Goal: Task Accomplishment & Management: Complete application form

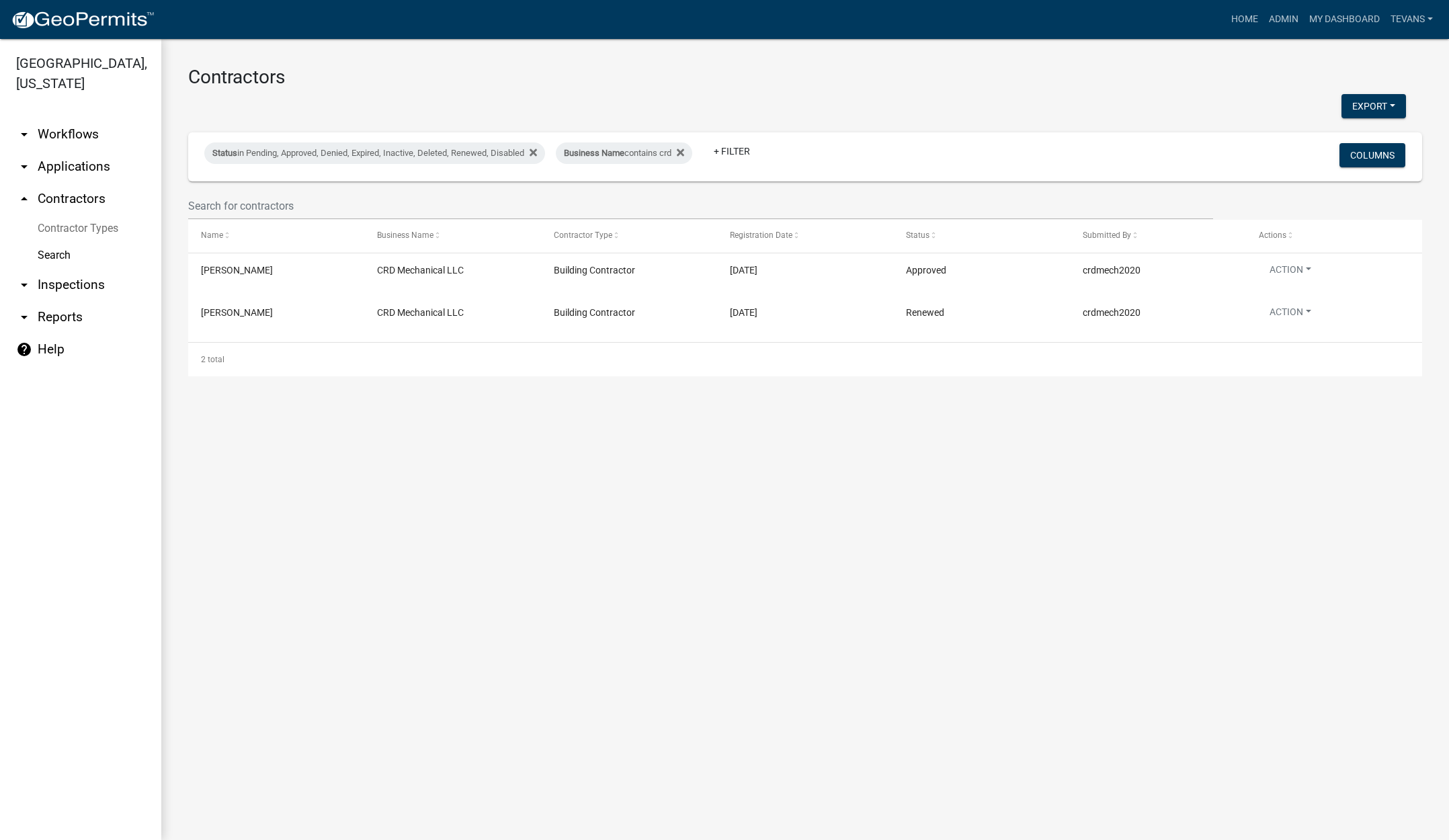
click at [81, 151] on link "arrow_drop_down Applications" at bounding box center [80, 166] width 161 height 32
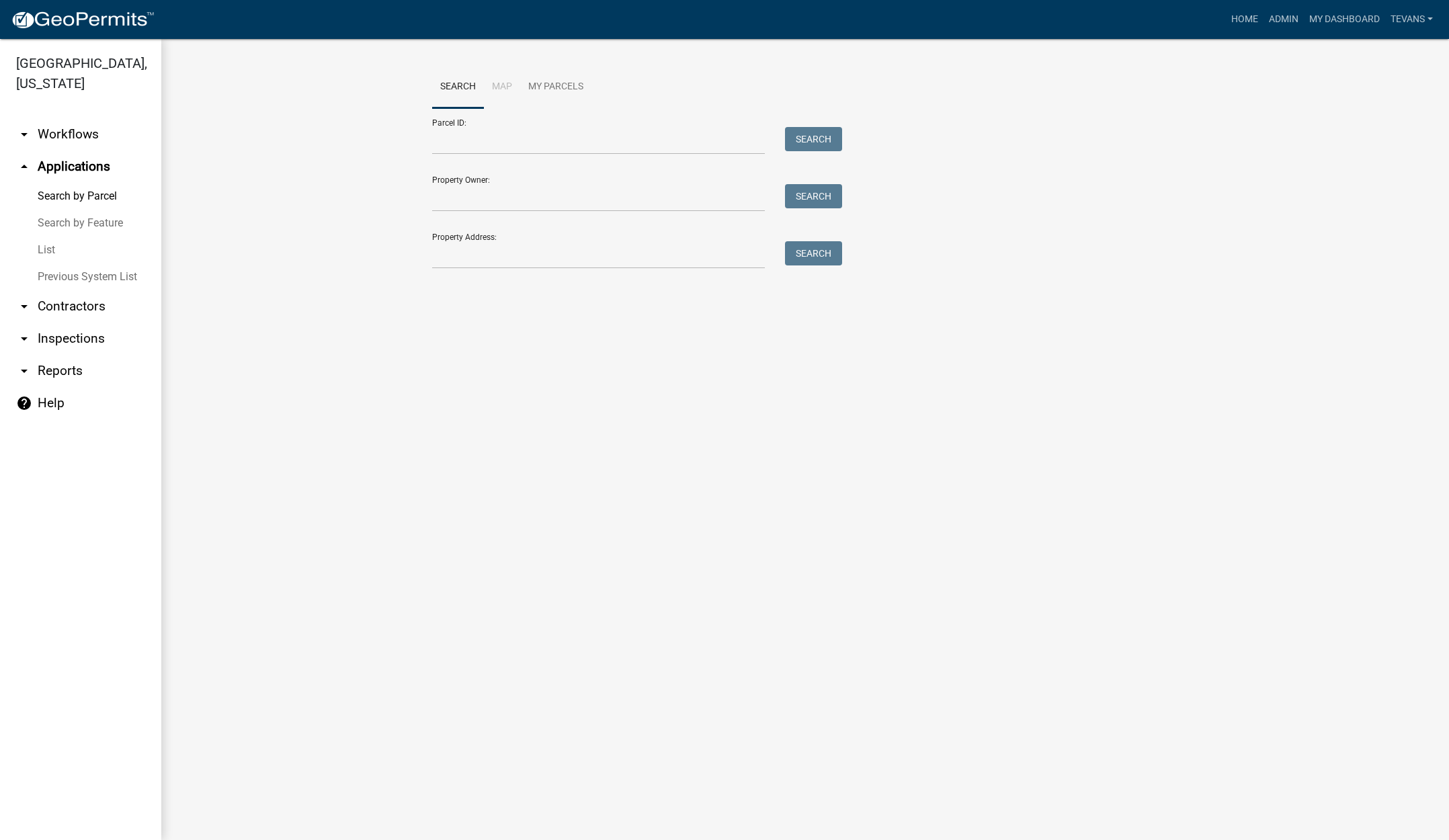
drag, startPoint x: 41, startPoint y: 228, endPoint x: 53, endPoint y: 225, distance: 12.4
click at [42, 237] on link "List" at bounding box center [80, 250] width 161 height 27
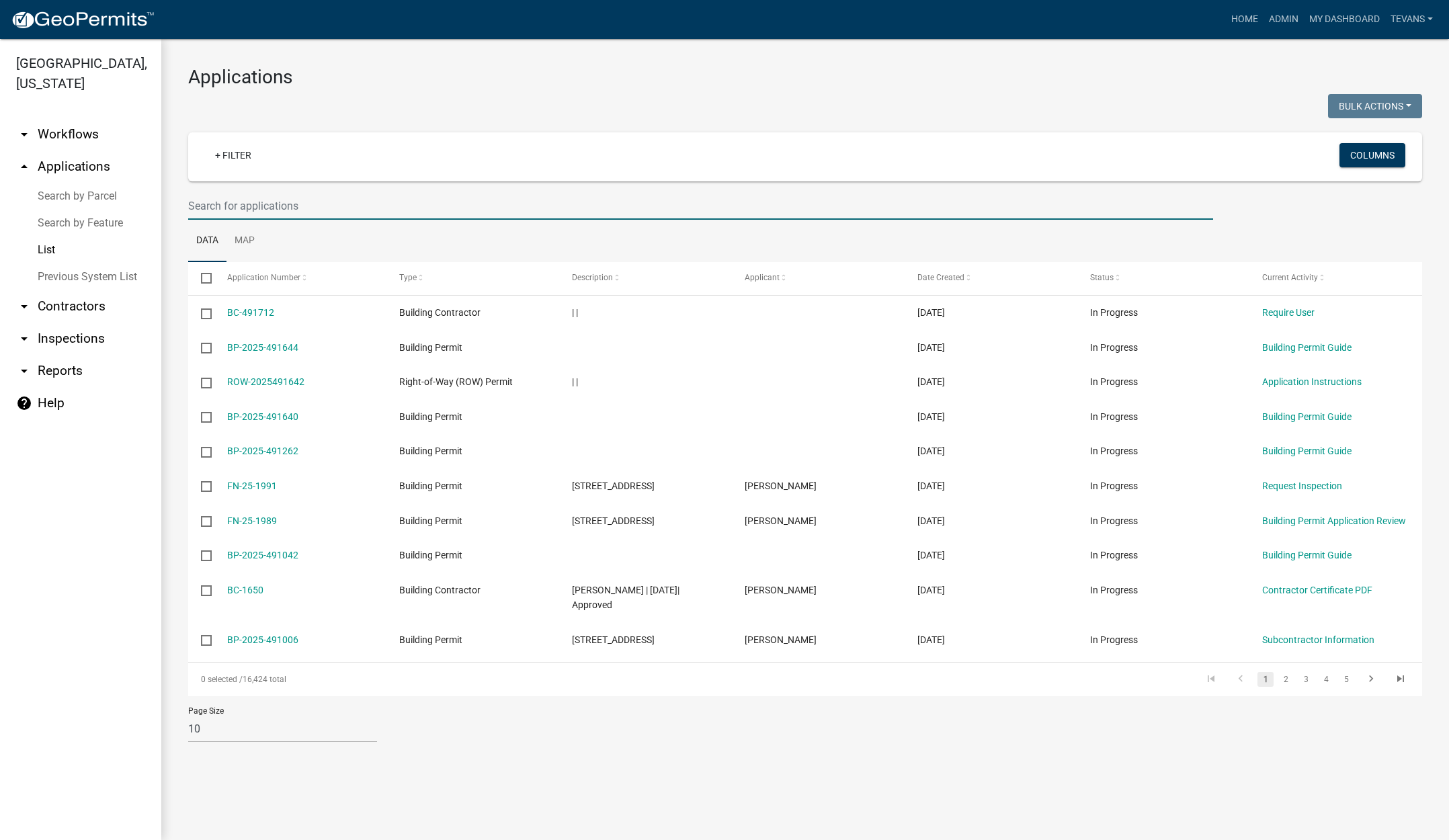
drag, startPoint x: 307, startPoint y: 204, endPoint x: 320, endPoint y: 191, distance: 18.4
click at [310, 201] on input "text" at bounding box center [701, 206] width 1025 height 28
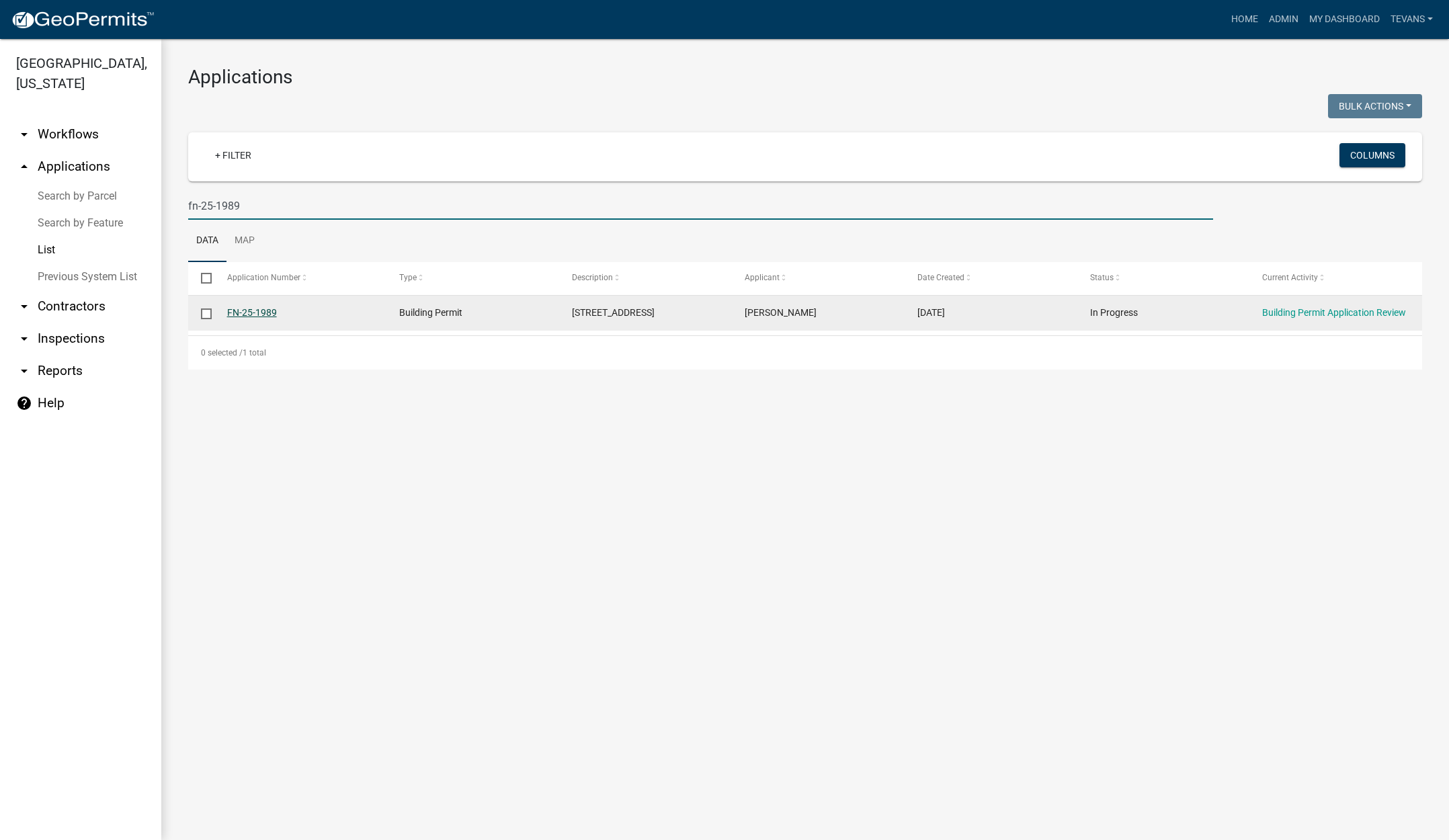
type input "fn-25-1989"
click at [251, 311] on link "FN-25-1989" at bounding box center [252, 312] width 50 height 10
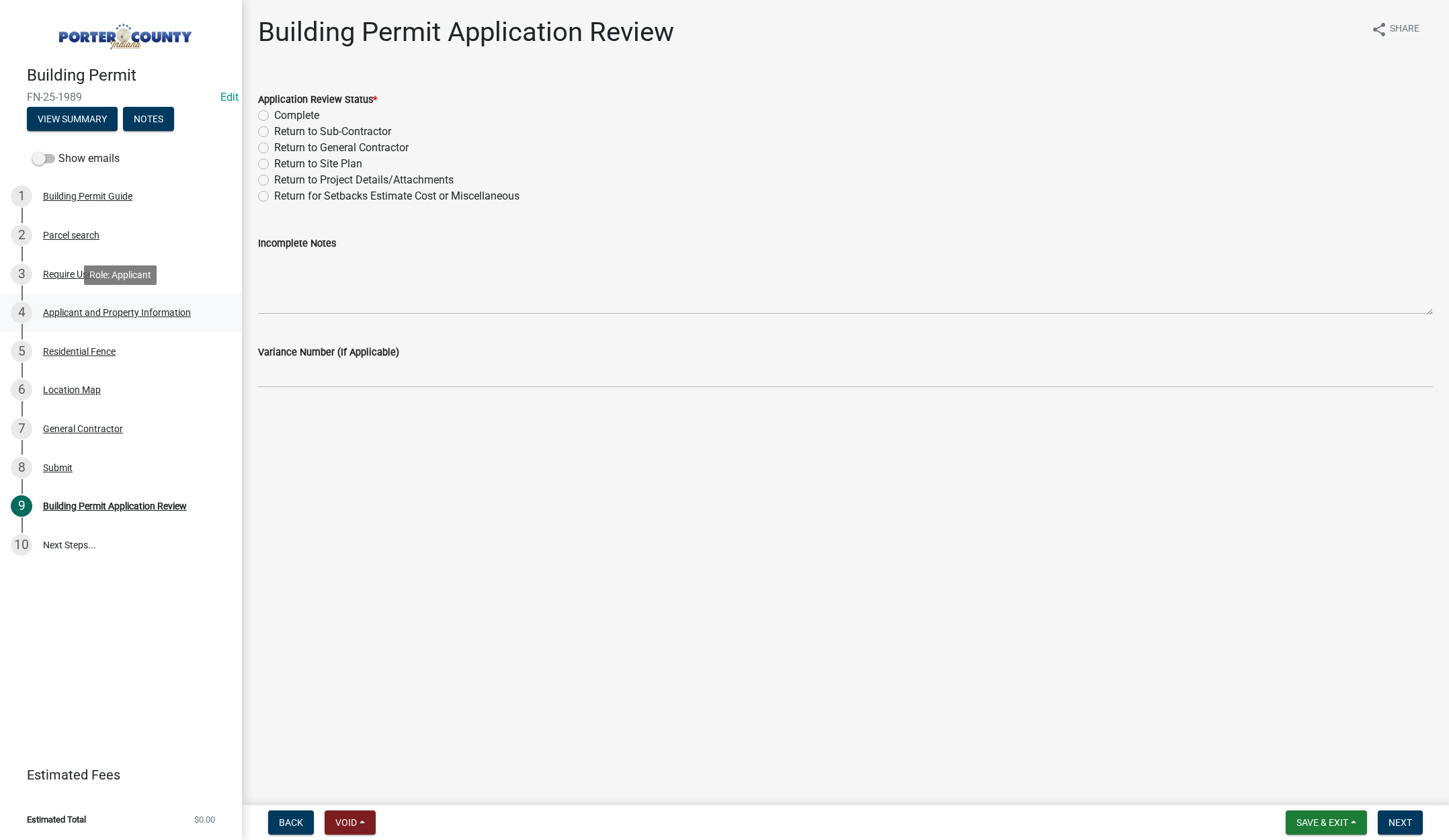
click at [140, 312] on div "Applicant and Property Information" at bounding box center [117, 312] width 148 height 9
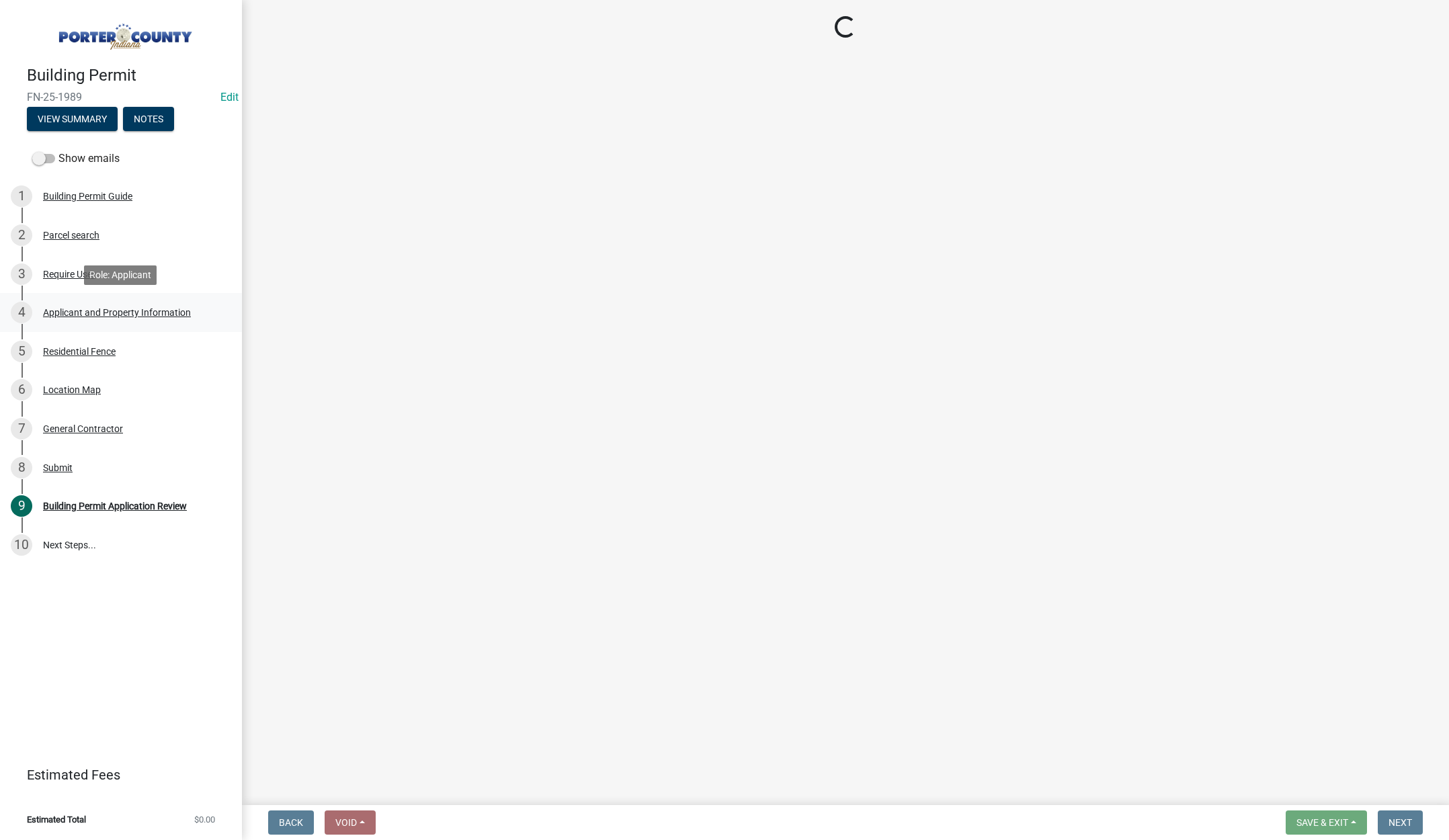
select select "3d0e3105-d46a-462c-9cf4-b32453f427e3"
select select "ea6751d4-6bf7-4a16-89ee-f7801ab82aa1"
select select "92efe679-05f4-414a-9426-51627fba5de6"
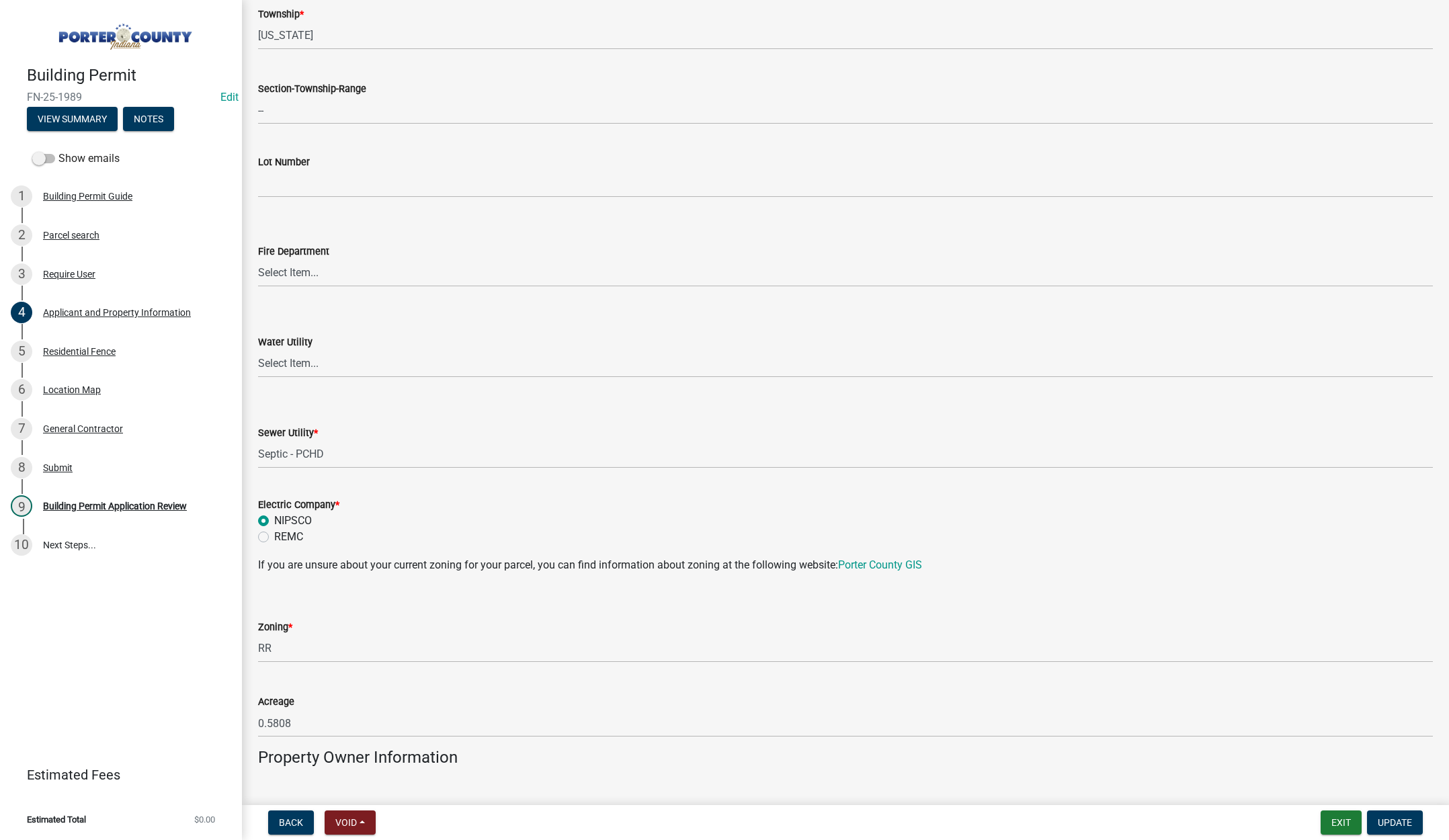
scroll to position [671, 0]
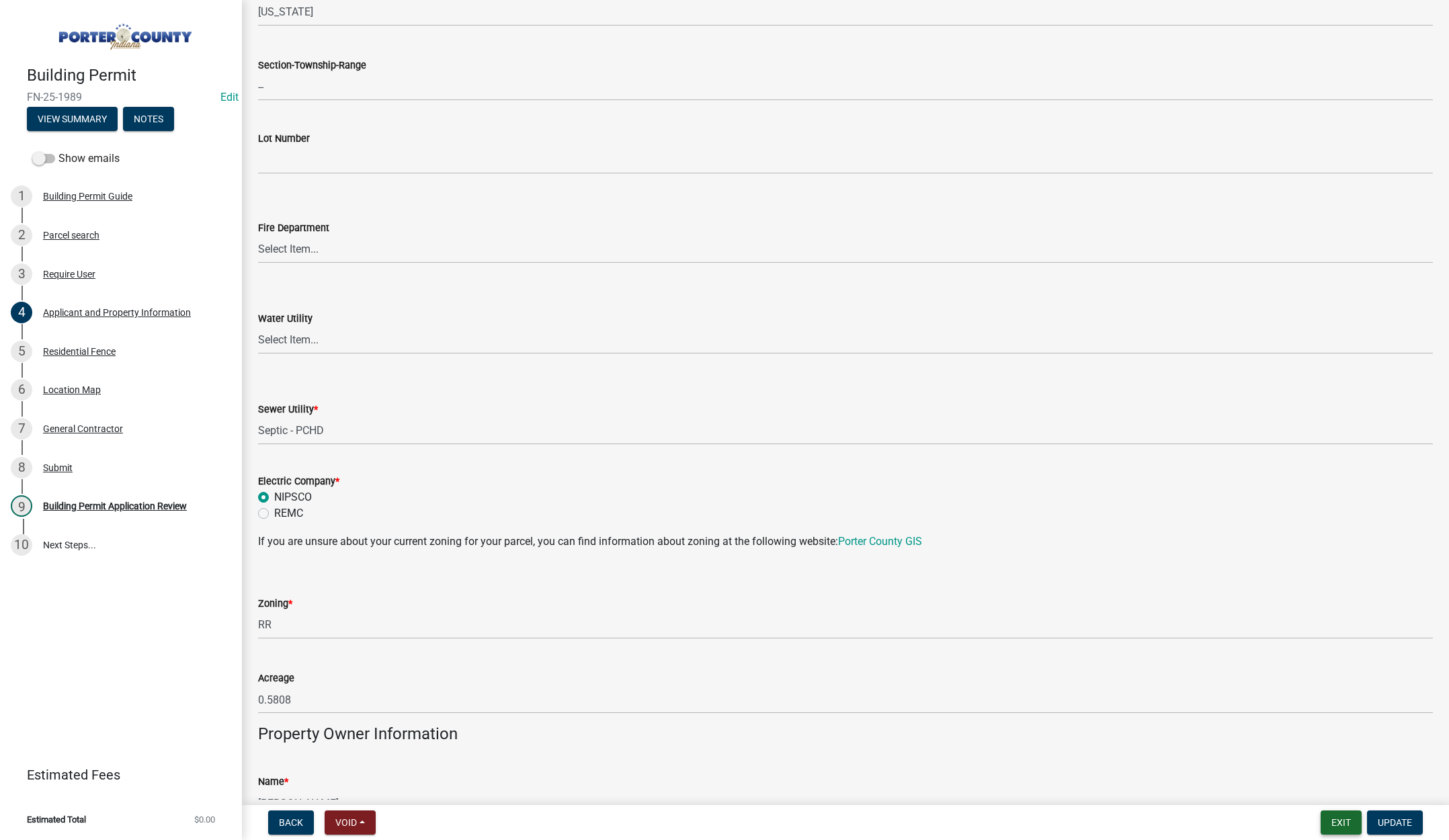
click at [1331, 817] on button "Exit" at bounding box center [1341, 822] width 41 height 24
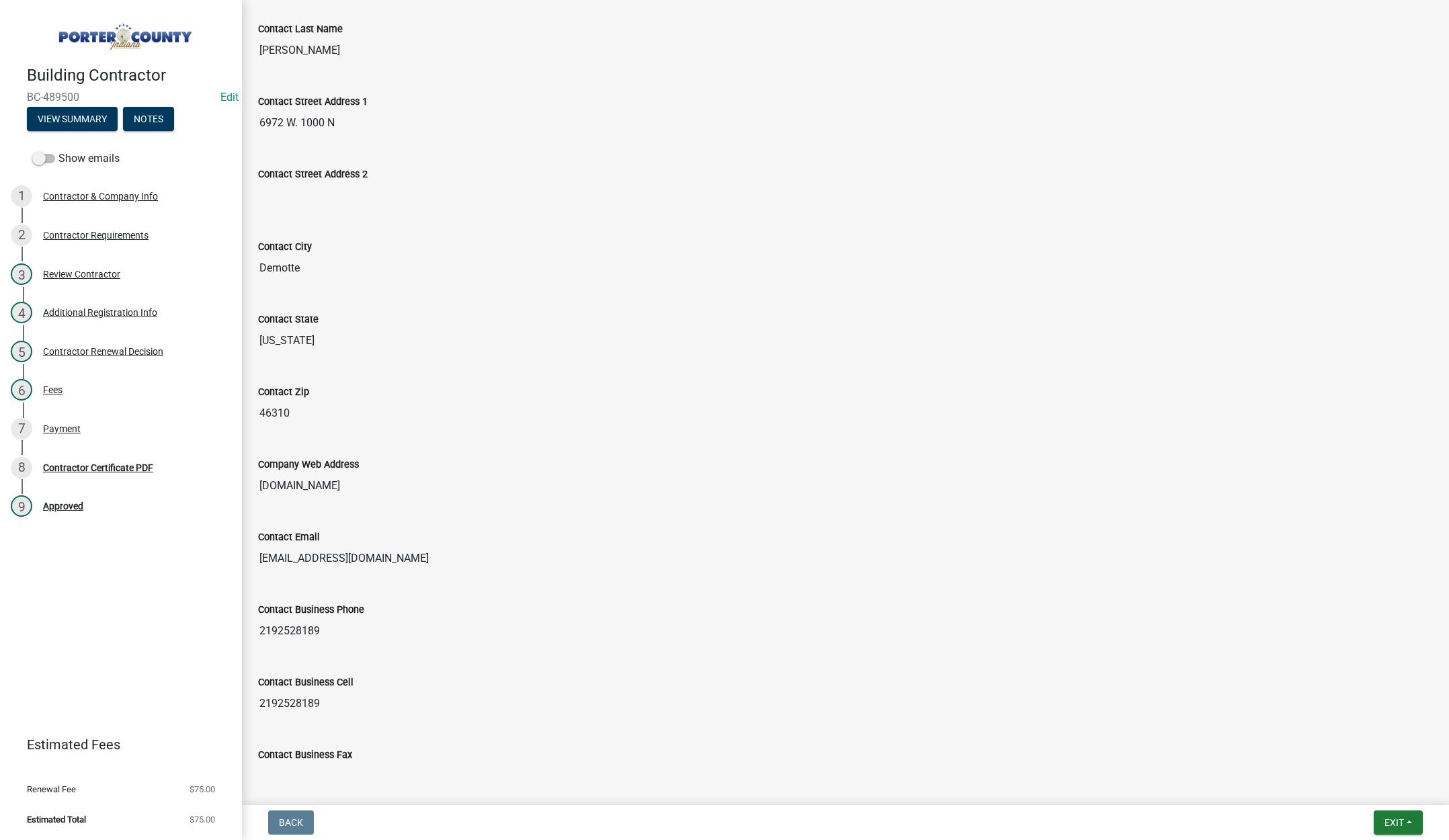
scroll to position [445, 0]
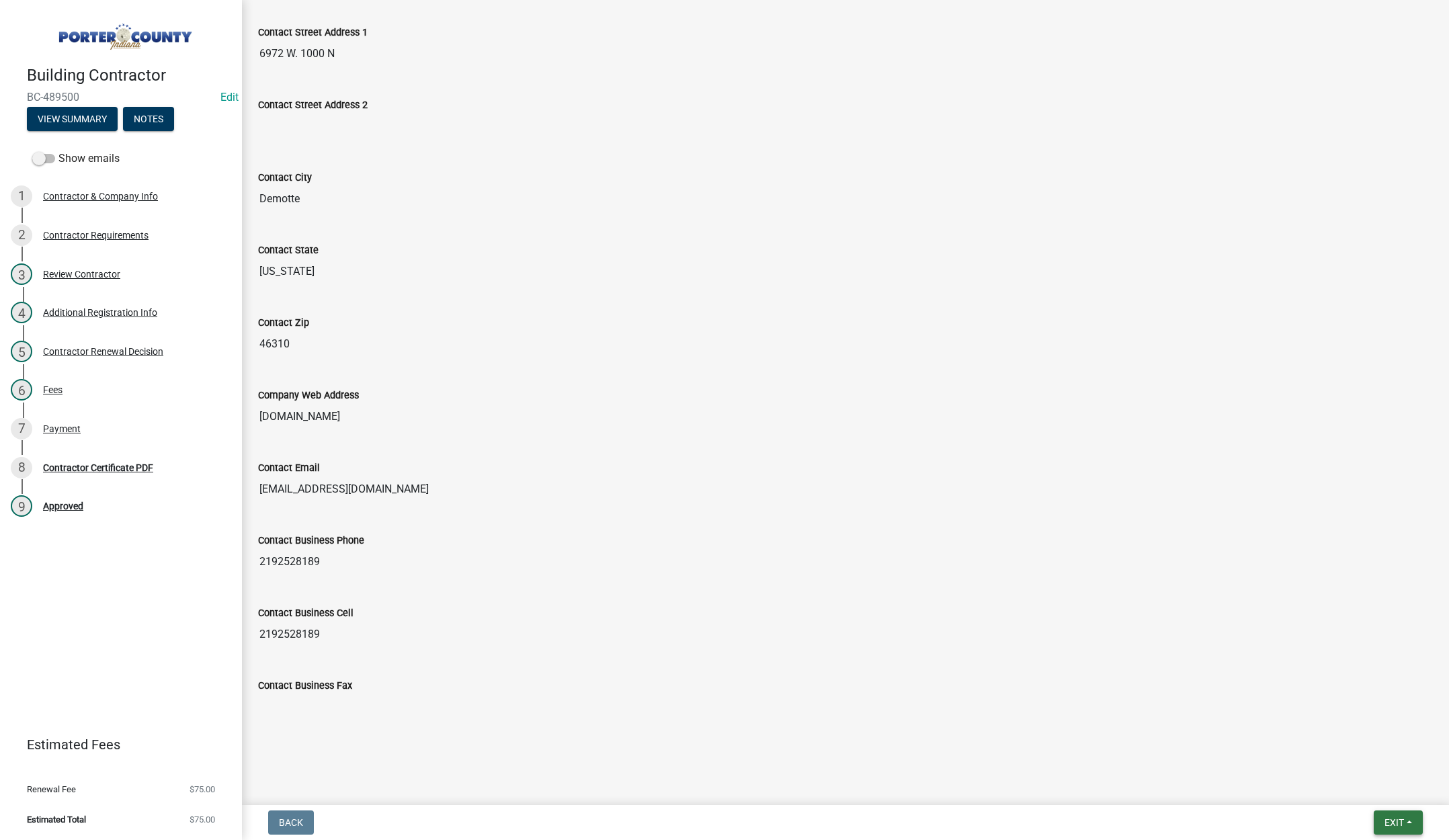
click at [1385, 822] on span "Exit" at bounding box center [1394, 822] width 20 height 10
click at [1366, 791] on button "Save & Exit" at bounding box center [1368, 787] width 108 height 32
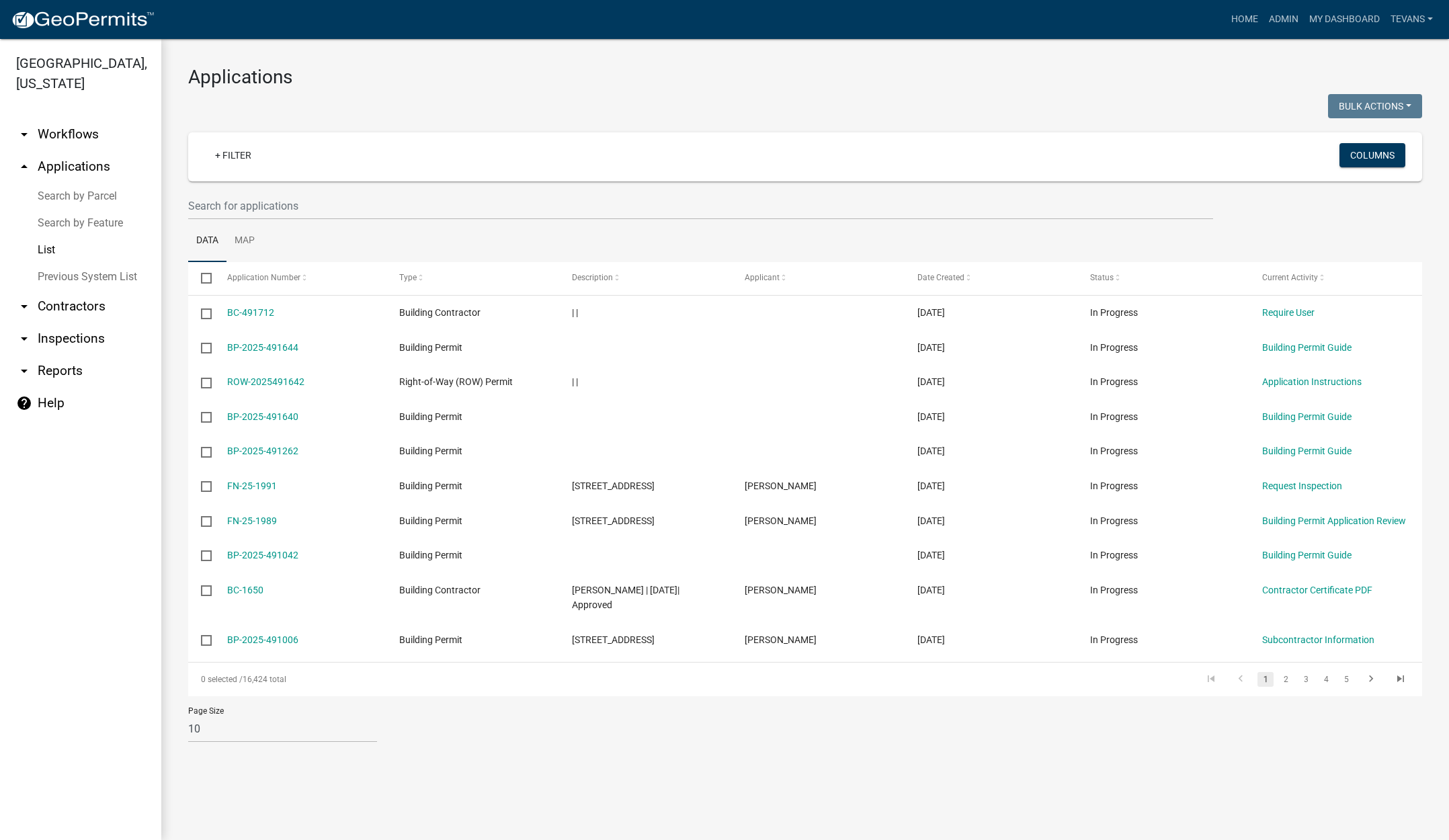
click at [76, 182] on link "Search by Parcel" at bounding box center [80, 195] width 161 height 27
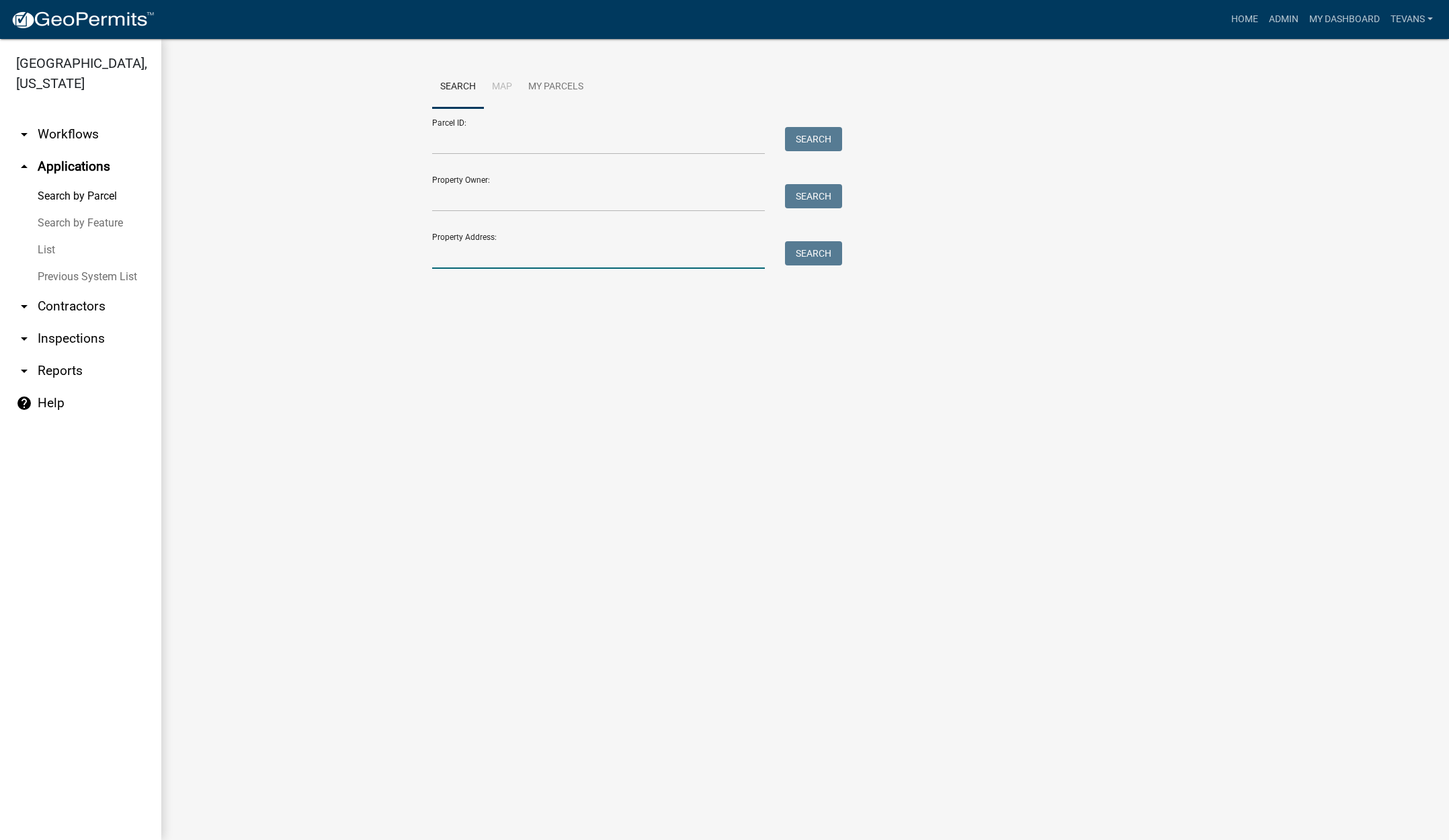
click at [505, 259] on input "Property Address:" at bounding box center [598, 255] width 332 height 28
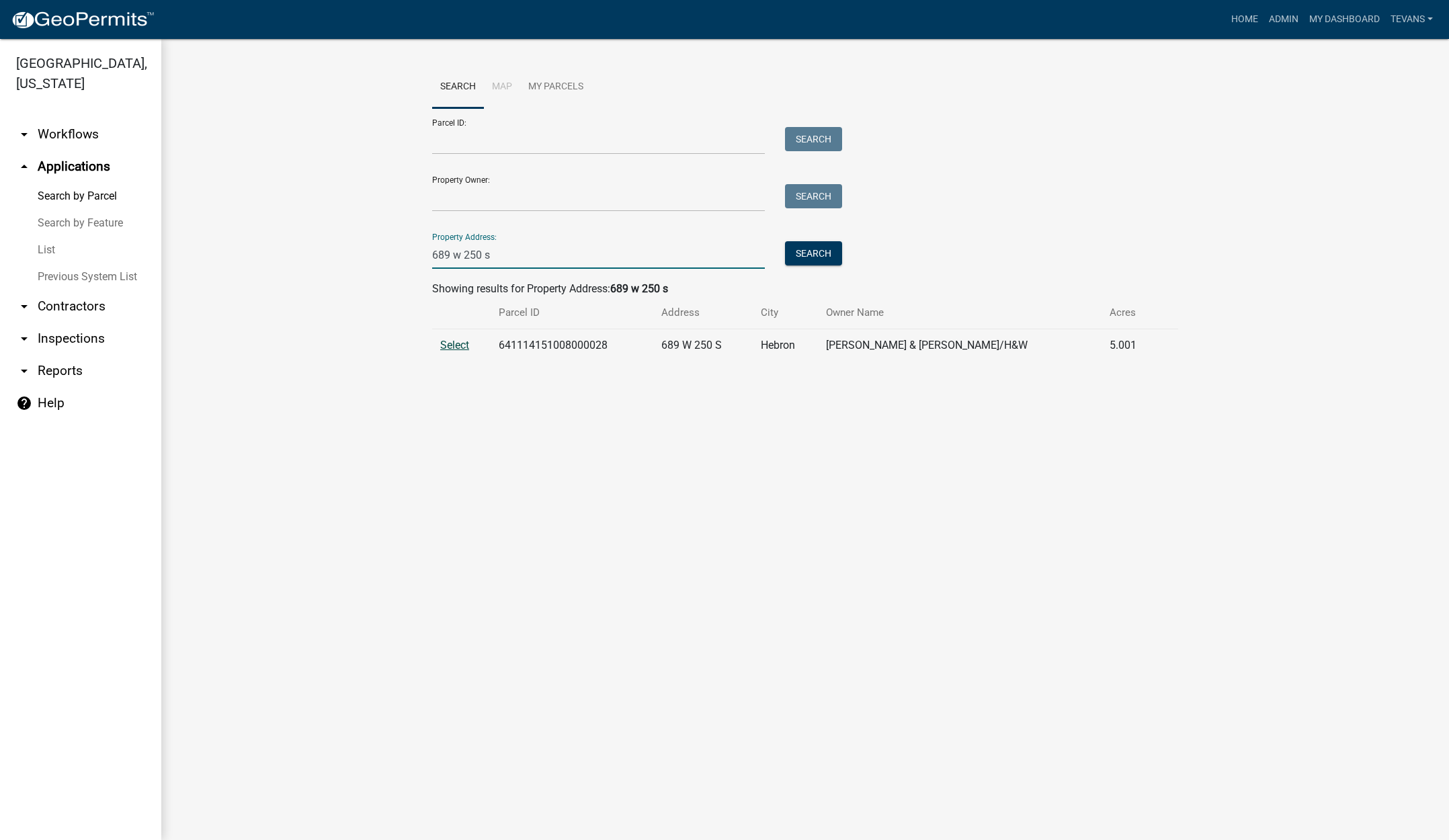
type input "689 w 250 s"
click at [452, 344] on span "Select" at bounding box center [455, 344] width 29 height 13
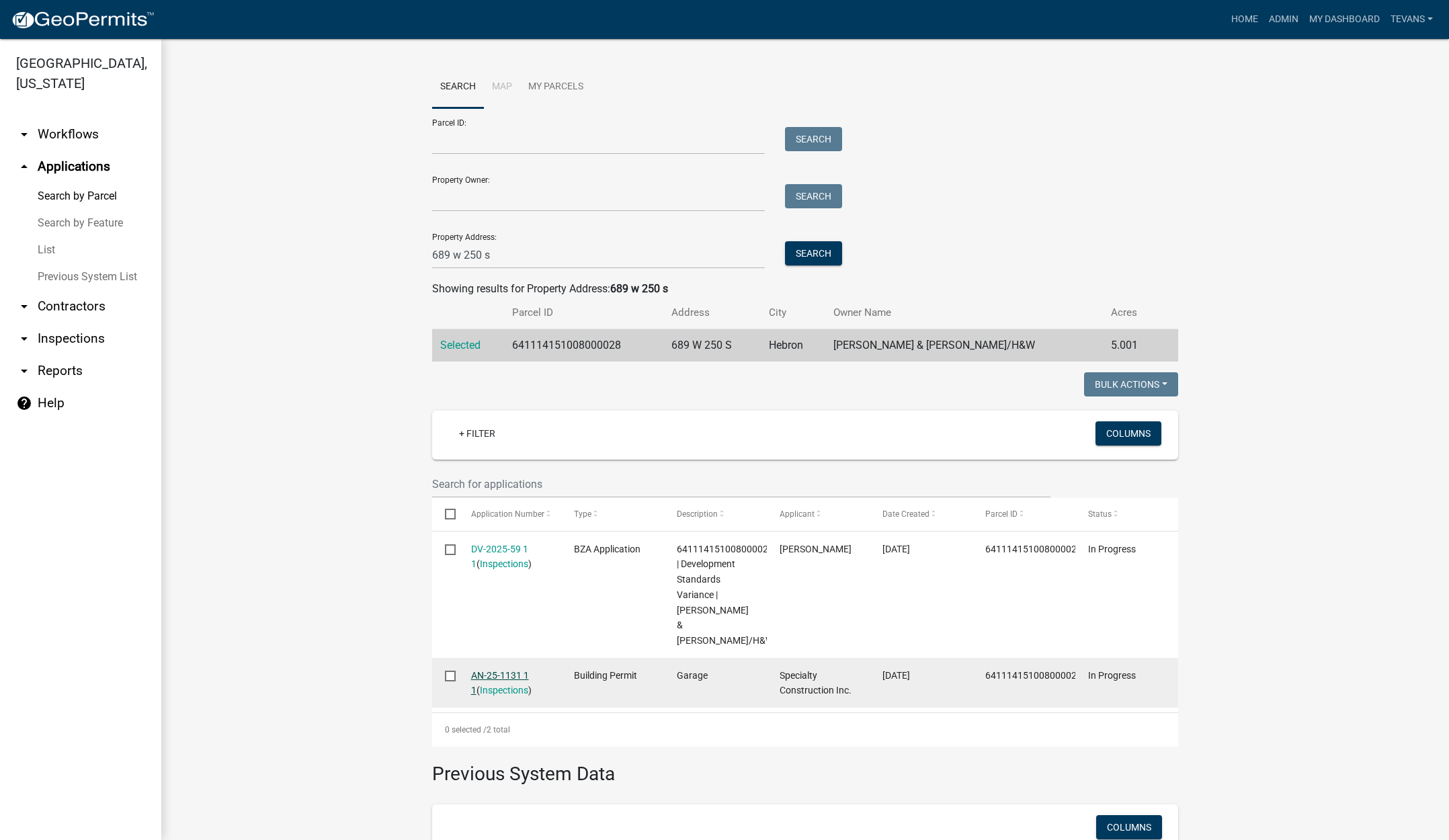
click at [505, 670] on link "AN-25-1131 1 1" at bounding box center [499, 682] width 58 height 26
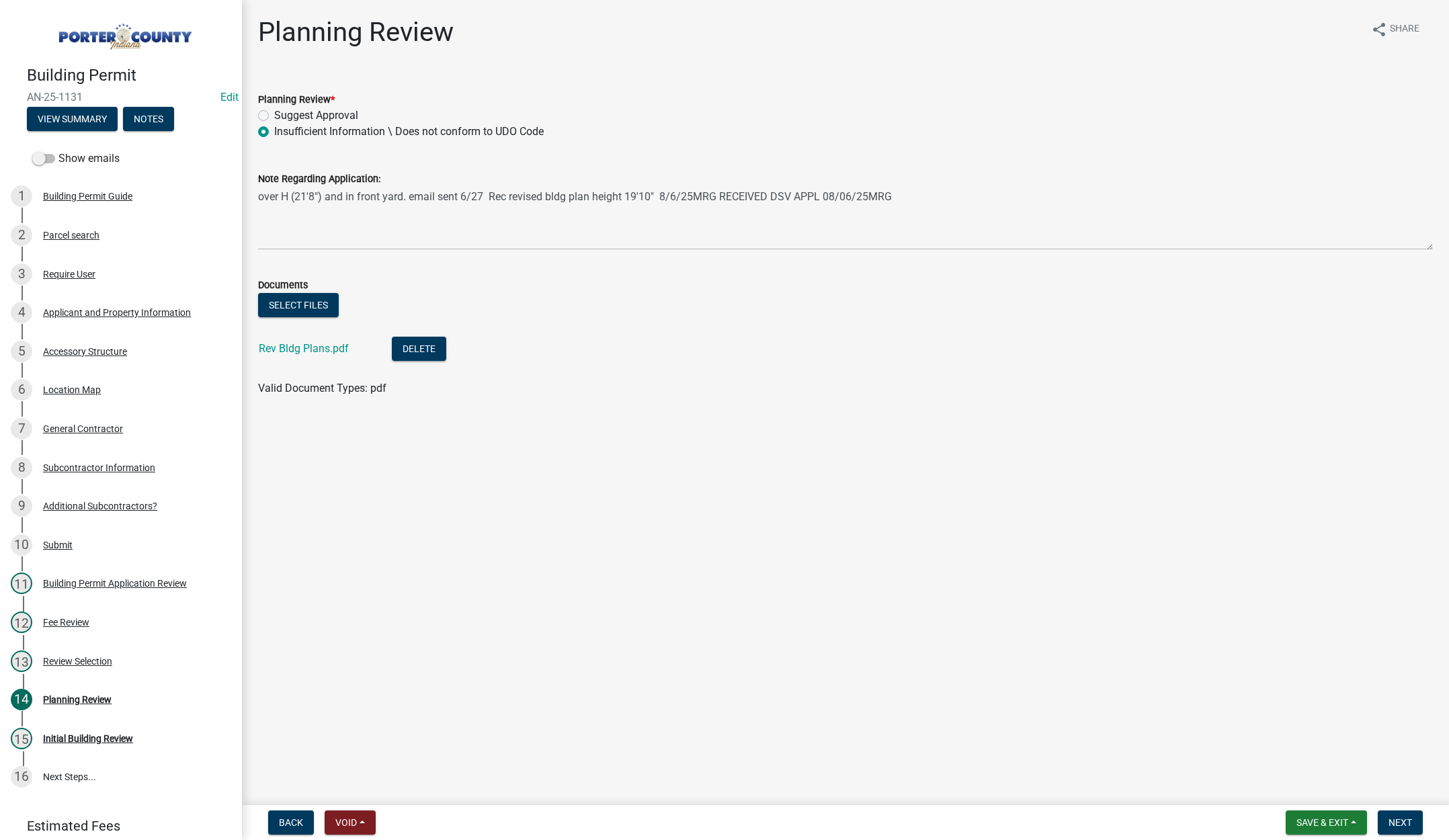
click at [274, 113] on label "Suggest Approval" at bounding box center [316, 115] width 84 height 16
click at [274, 113] on input "Suggest Approval" at bounding box center [278, 112] width 9 height 9
radio input "true"
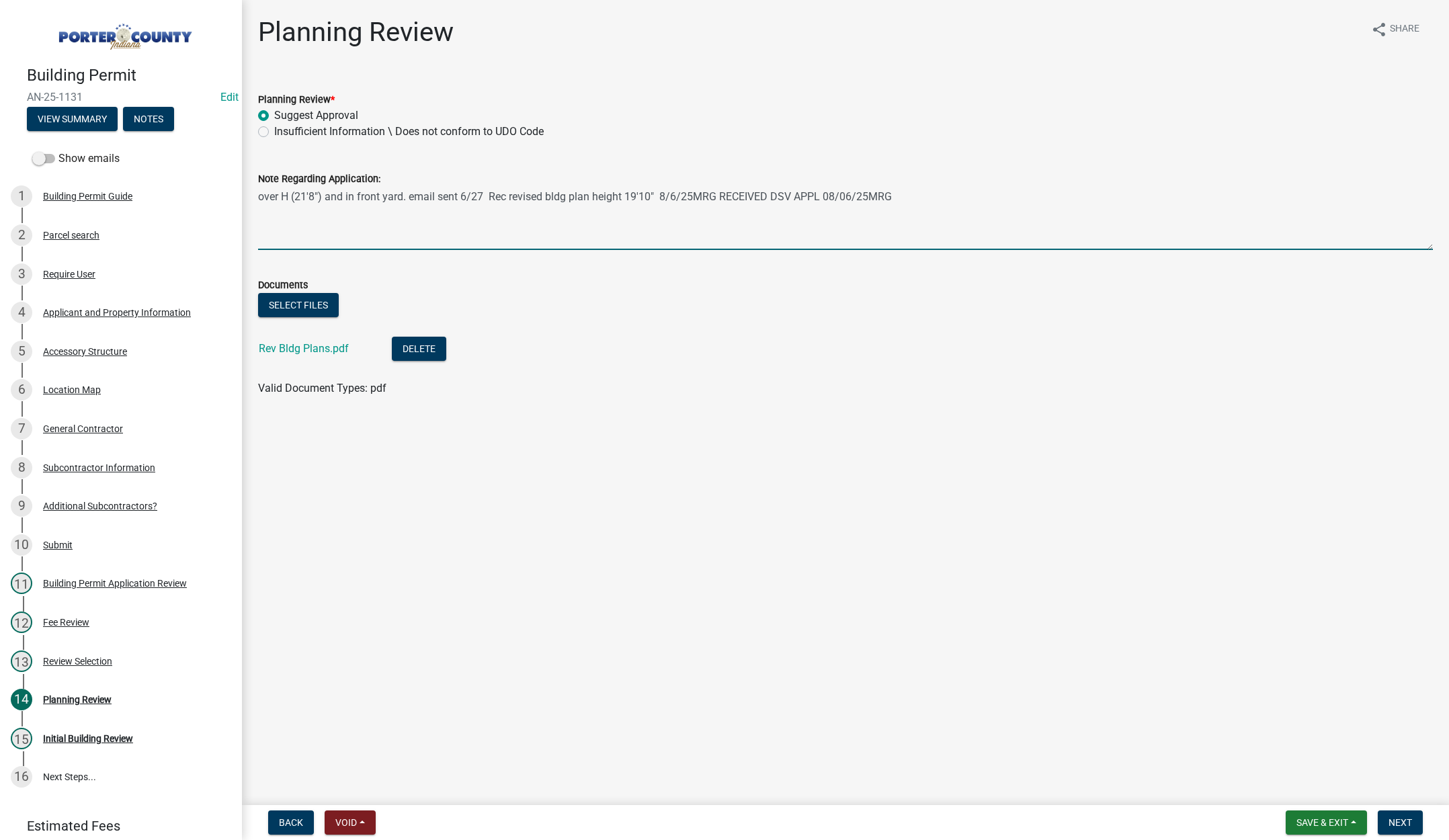
click at [906, 199] on textarea "over H (21'8") and in front yard. email sent 6/27 Rec revised bldg plan height …" at bounding box center [845, 218] width 1174 height 63
type textarea "over H (21'8") and in front yard. email sent 6/27 Rec revised bldg plan height …"
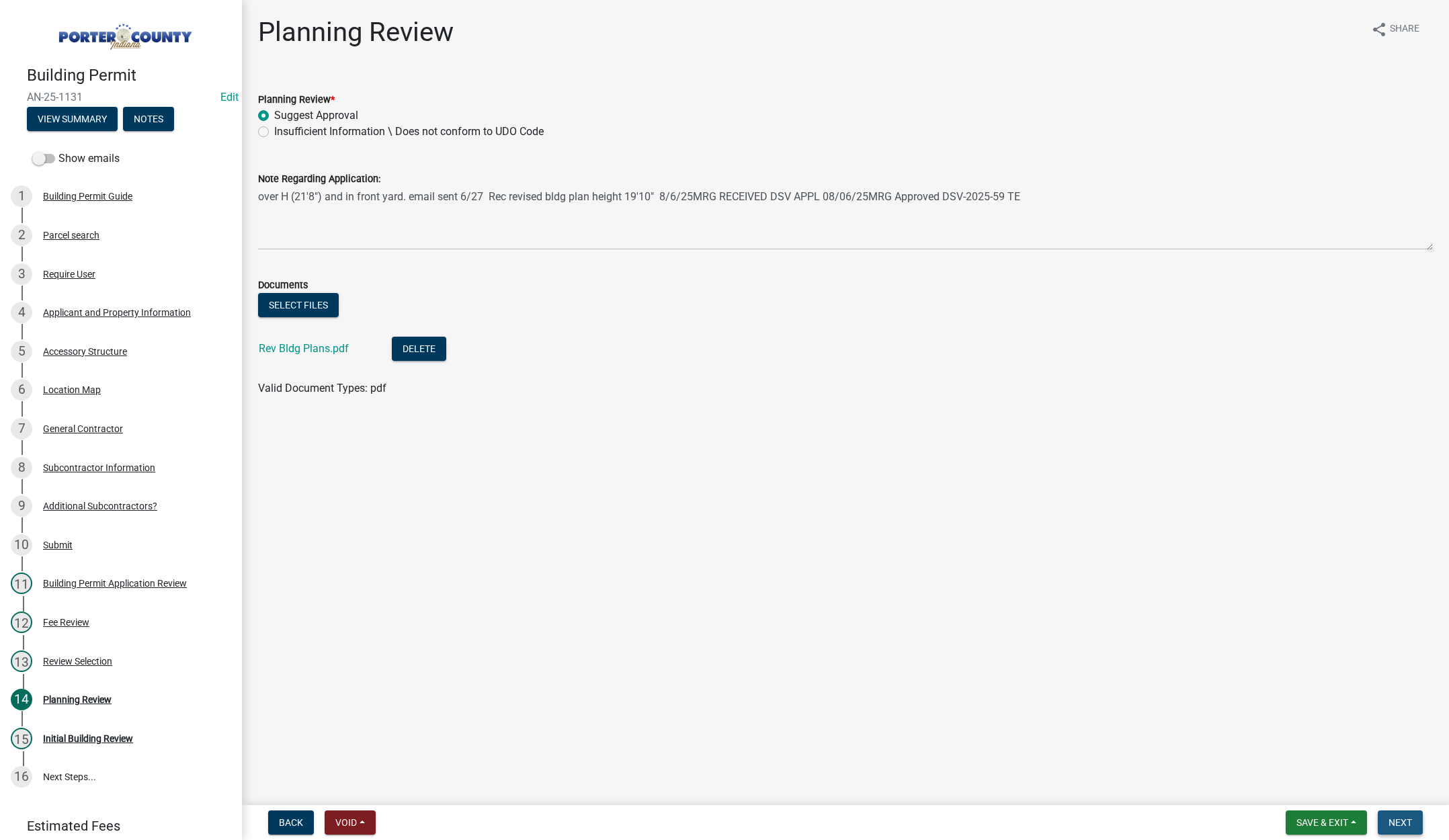
click at [1408, 817] on button "Next" at bounding box center [1400, 822] width 45 height 24
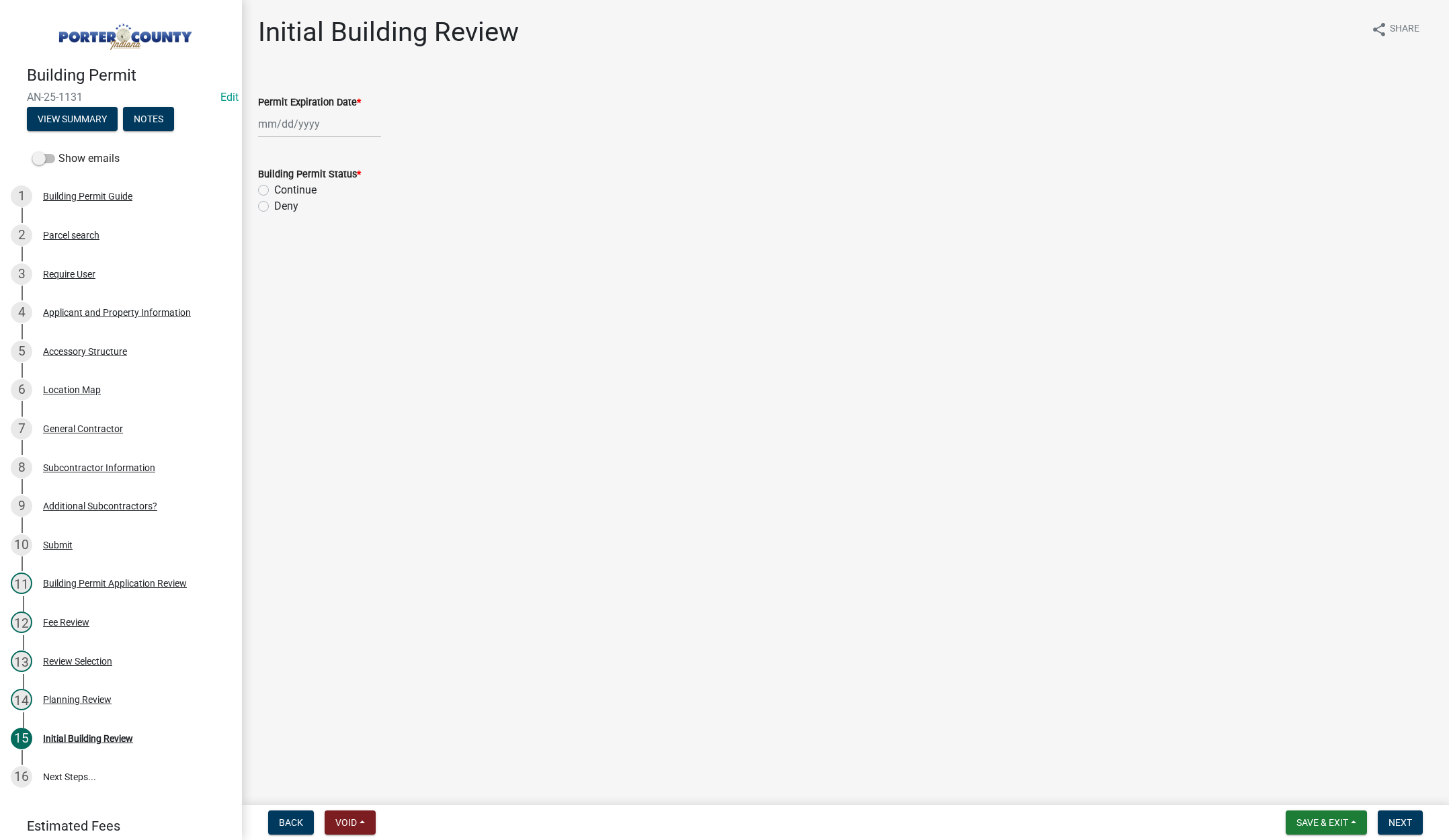
select select "10"
click at [332, 119] on div "Jan Feb Mar Apr May Jun Jul Aug Sep Oct Nov Dec 1525 1526 1527 1528 1529 1530 1…" at bounding box center [319, 124] width 123 height 28
click at [373, 148] on select "1525 1526 1527 1528 1529 1530 1531 1532 1533 1534 1535 1536 1537 1538 1539 1540…" at bounding box center [363, 151] width 48 height 20
select select "2027"
click at [339, 142] on select "1525 1526 1527 1528 1529 1530 1531 1532 1533 1534 1535 1536 1537 1538 1539 1540…" at bounding box center [363, 151] width 48 height 20
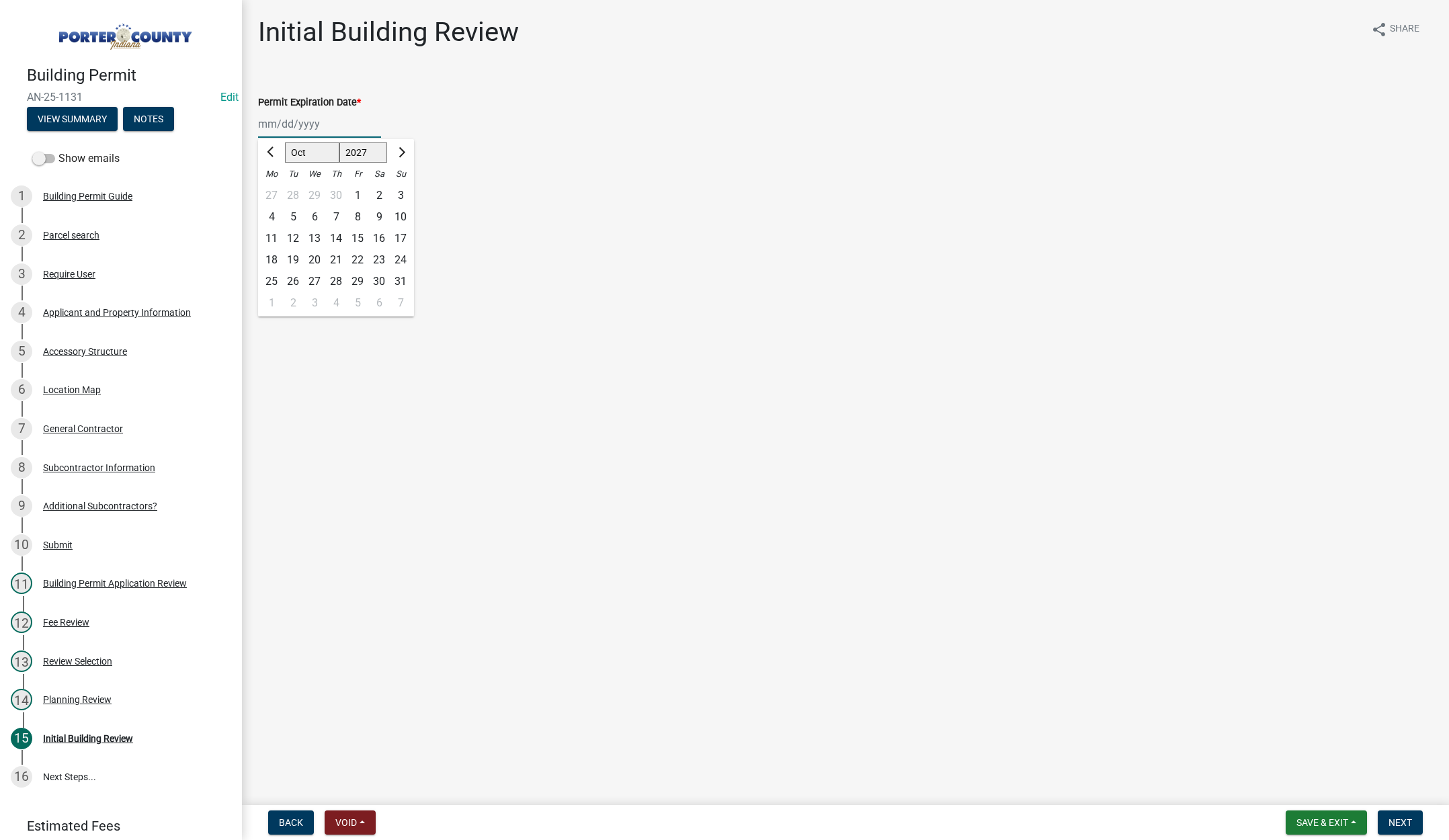
click at [313, 240] on div "13" at bounding box center [314, 238] width 22 height 22
type input "10/13/2027"
click at [274, 191] on label "Continue" at bounding box center [294, 189] width 42 height 16
click at [274, 191] on input "Continue" at bounding box center [278, 186] width 9 height 9
radio input "true"
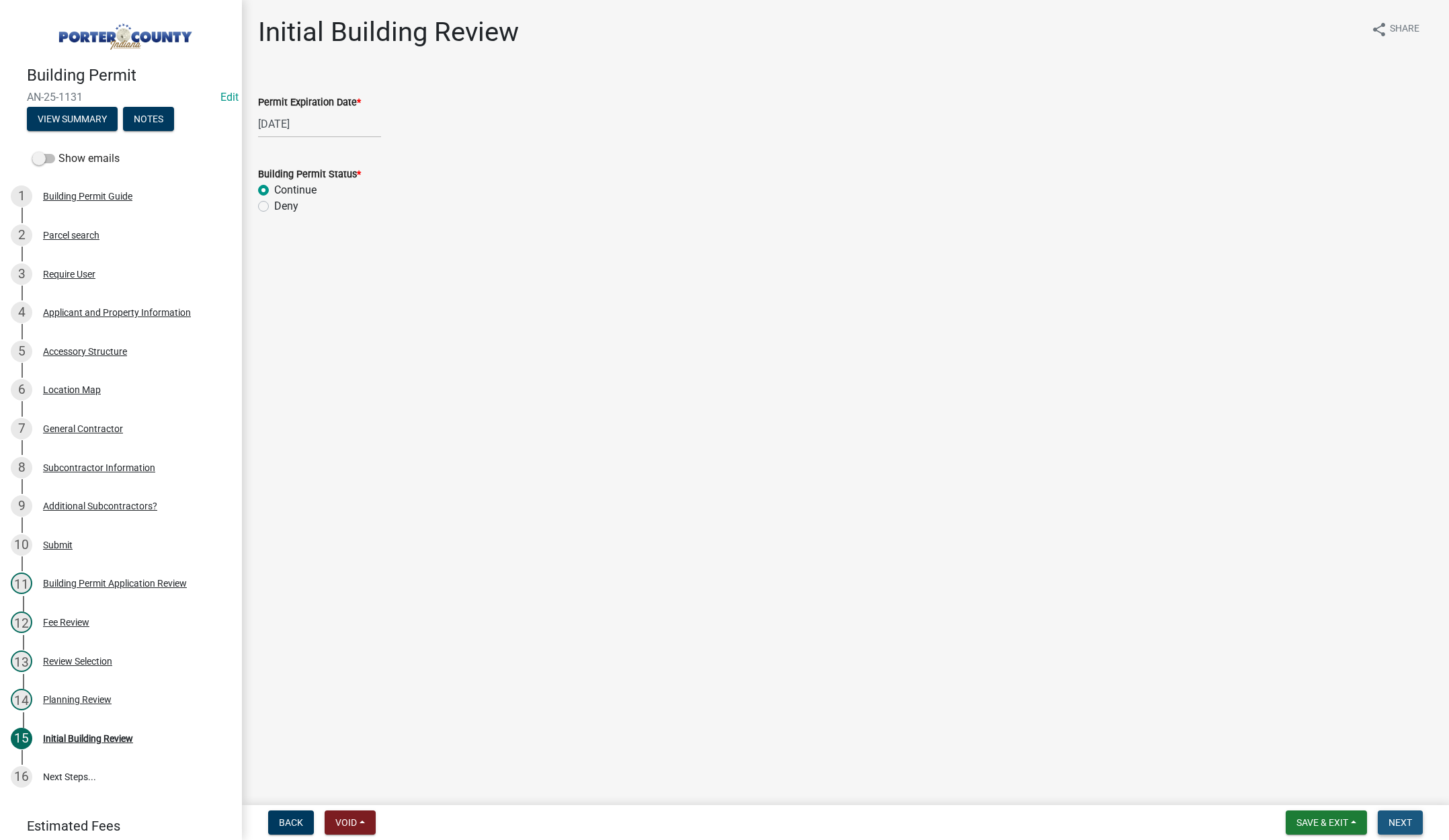
click at [1403, 817] on span "Next" at bounding box center [1399, 822] width 23 height 10
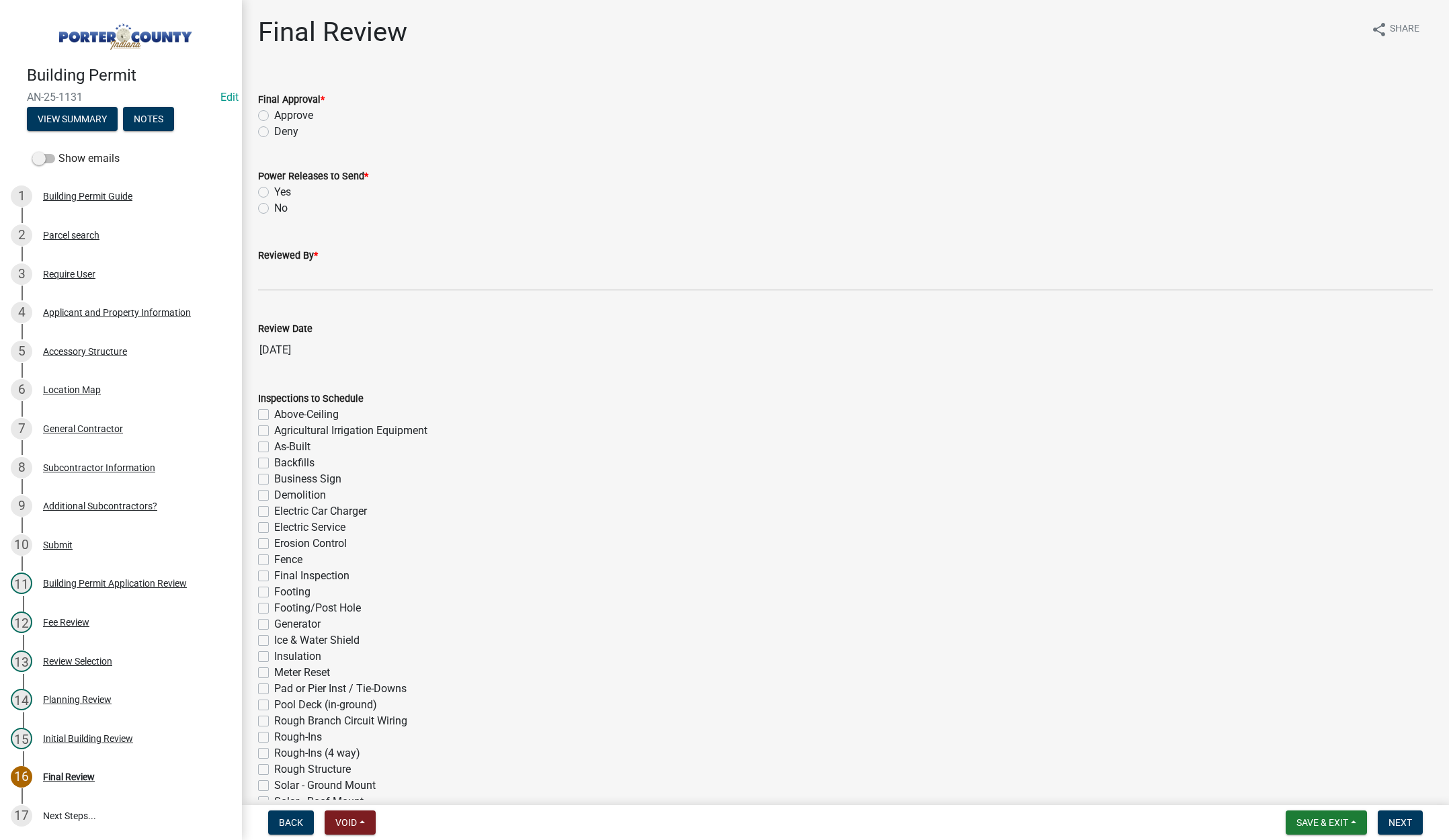
click at [274, 112] on label "Approve" at bounding box center [293, 115] width 39 height 16
click at [274, 112] on input "Approve" at bounding box center [278, 112] width 9 height 9
radio input "true"
click at [274, 209] on label "No" at bounding box center [281, 208] width 14 height 16
click at [274, 209] on input "No" at bounding box center [278, 205] width 9 height 9
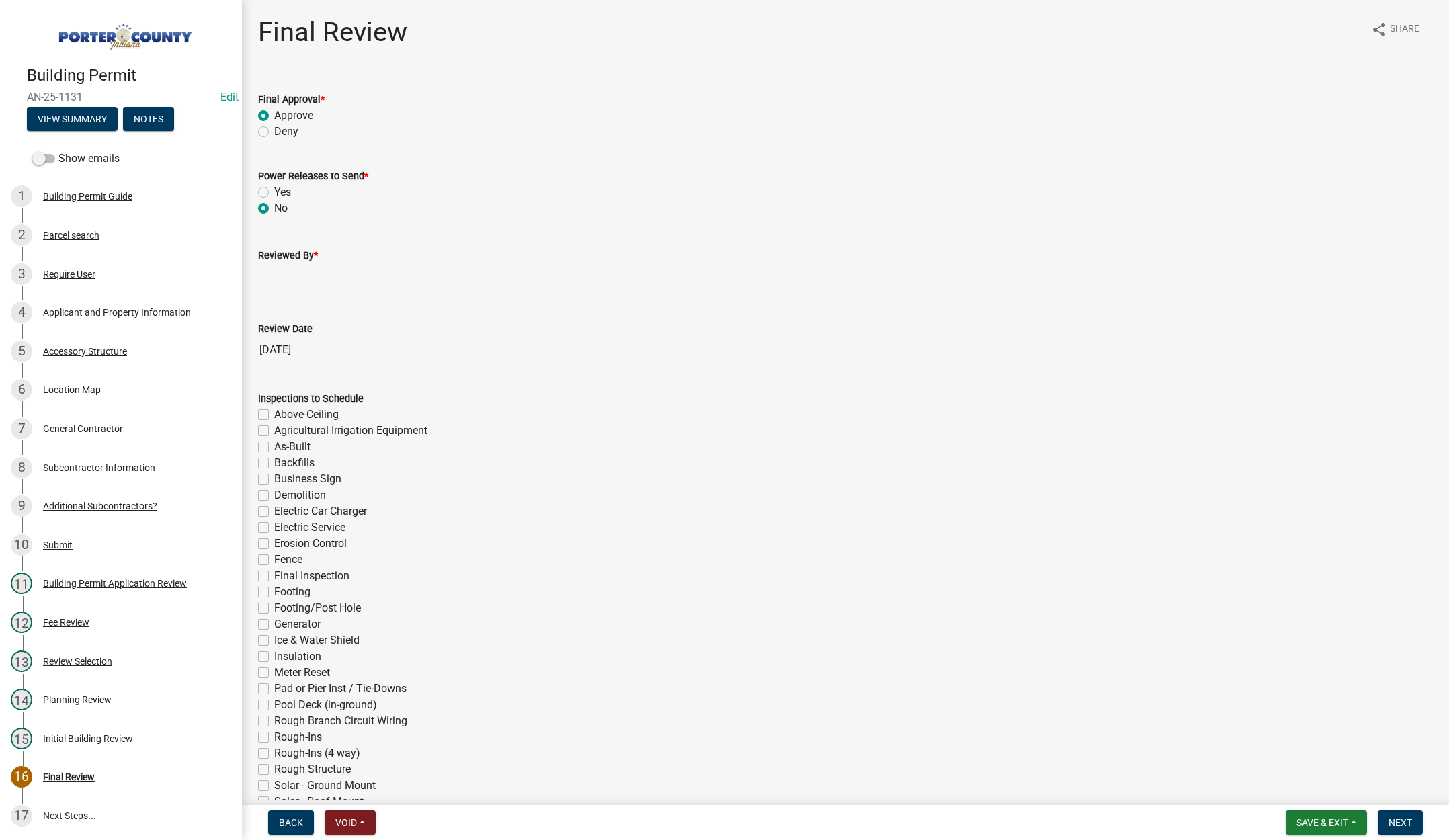
radio input "true"
click at [305, 279] on input "Reviewed By *" at bounding box center [845, 277] width 1174 height 28
type input "Tami"
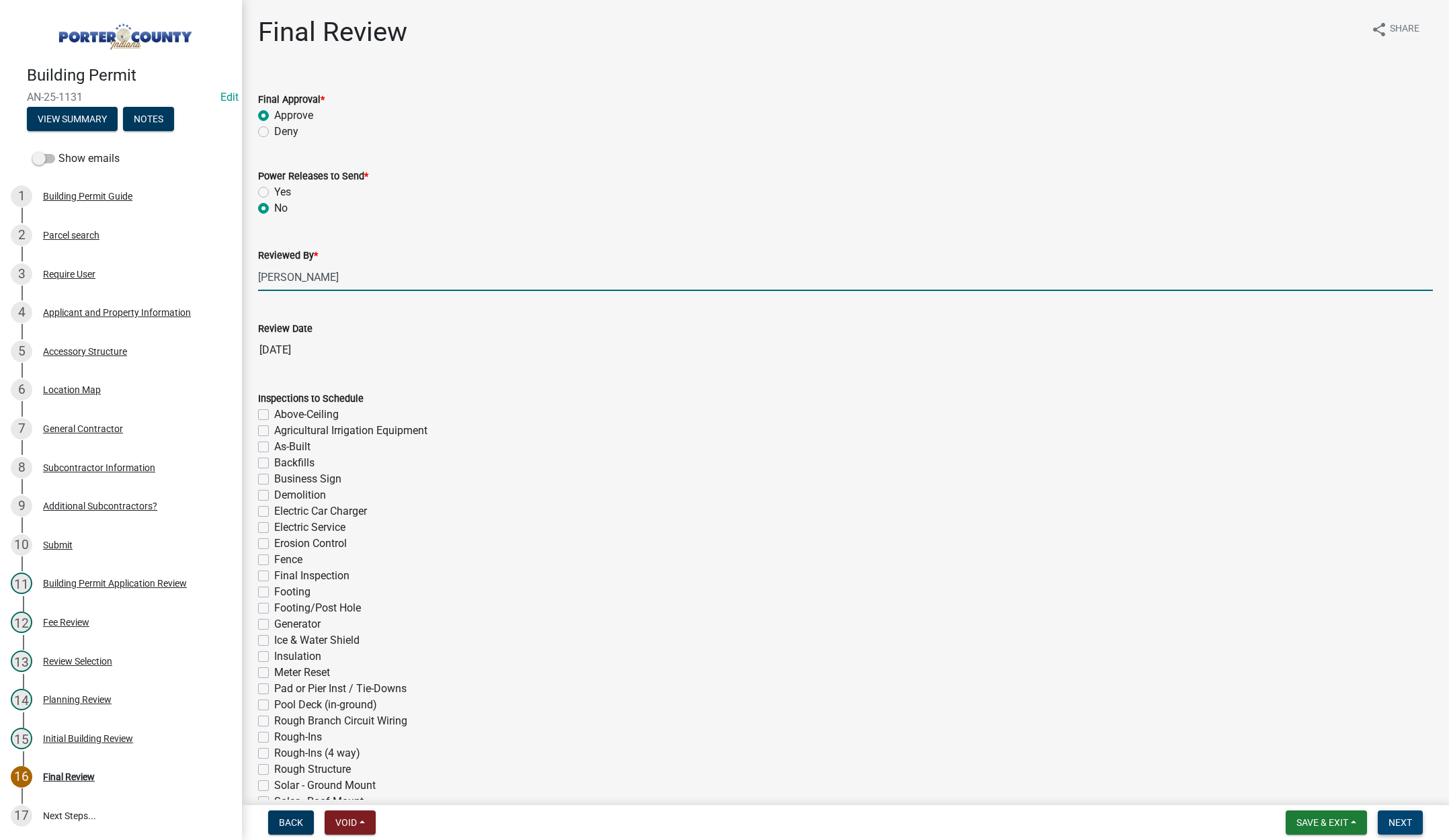
click at [1385, 818] on button "Next" at bounding box center [1400, 822] width 45 height 24
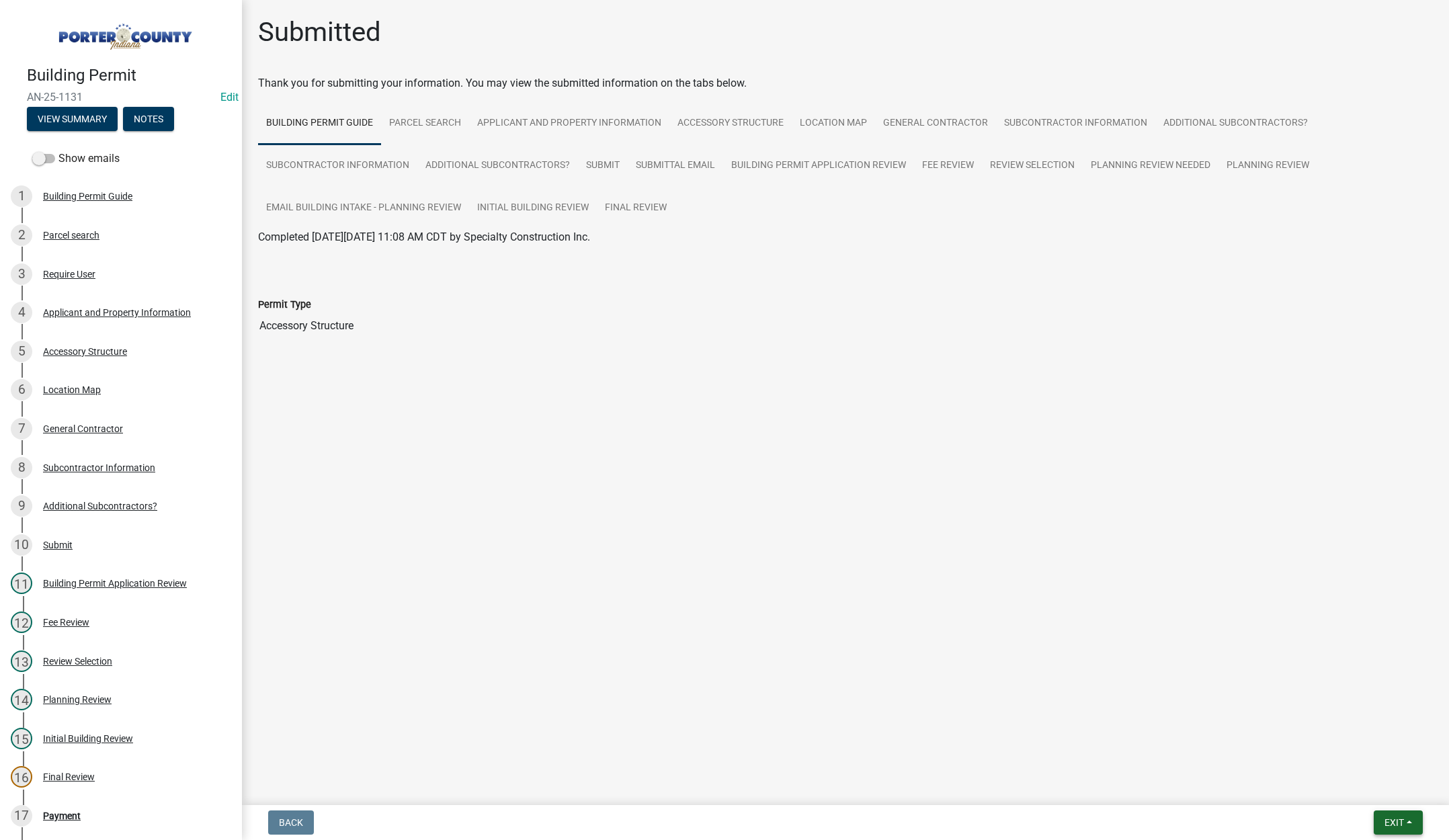
click at [1394, 818] on span "Exit" at bounding box center [1394, 822] width 20 height 10
click at [1385, 787] on button "Save & Exit" at bounding box center [1368, 787] width 108 height 32
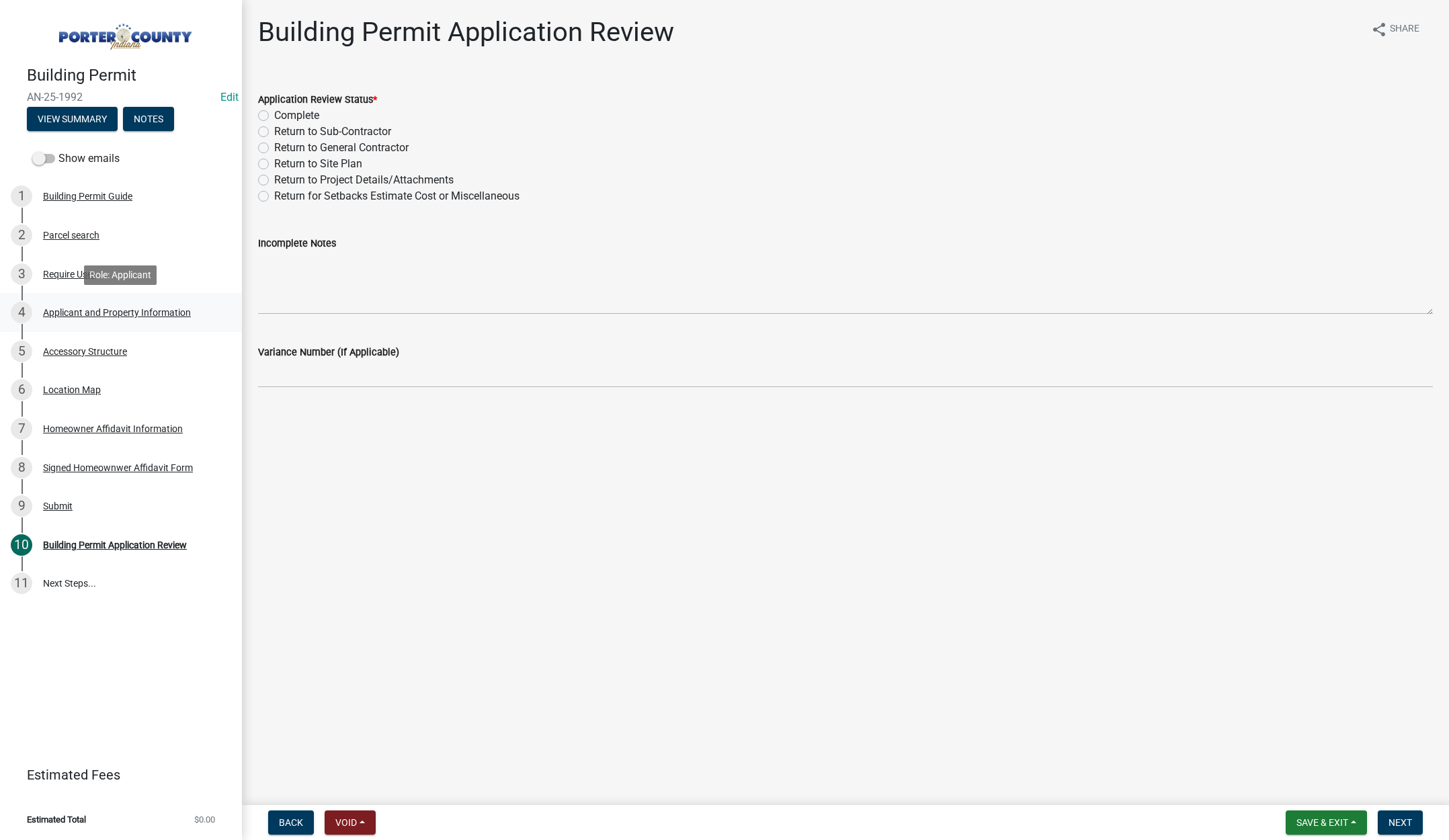
click at [121, 307] on div "Applicant and Property Information" at bounding box center [117, 312] width 148 height 9
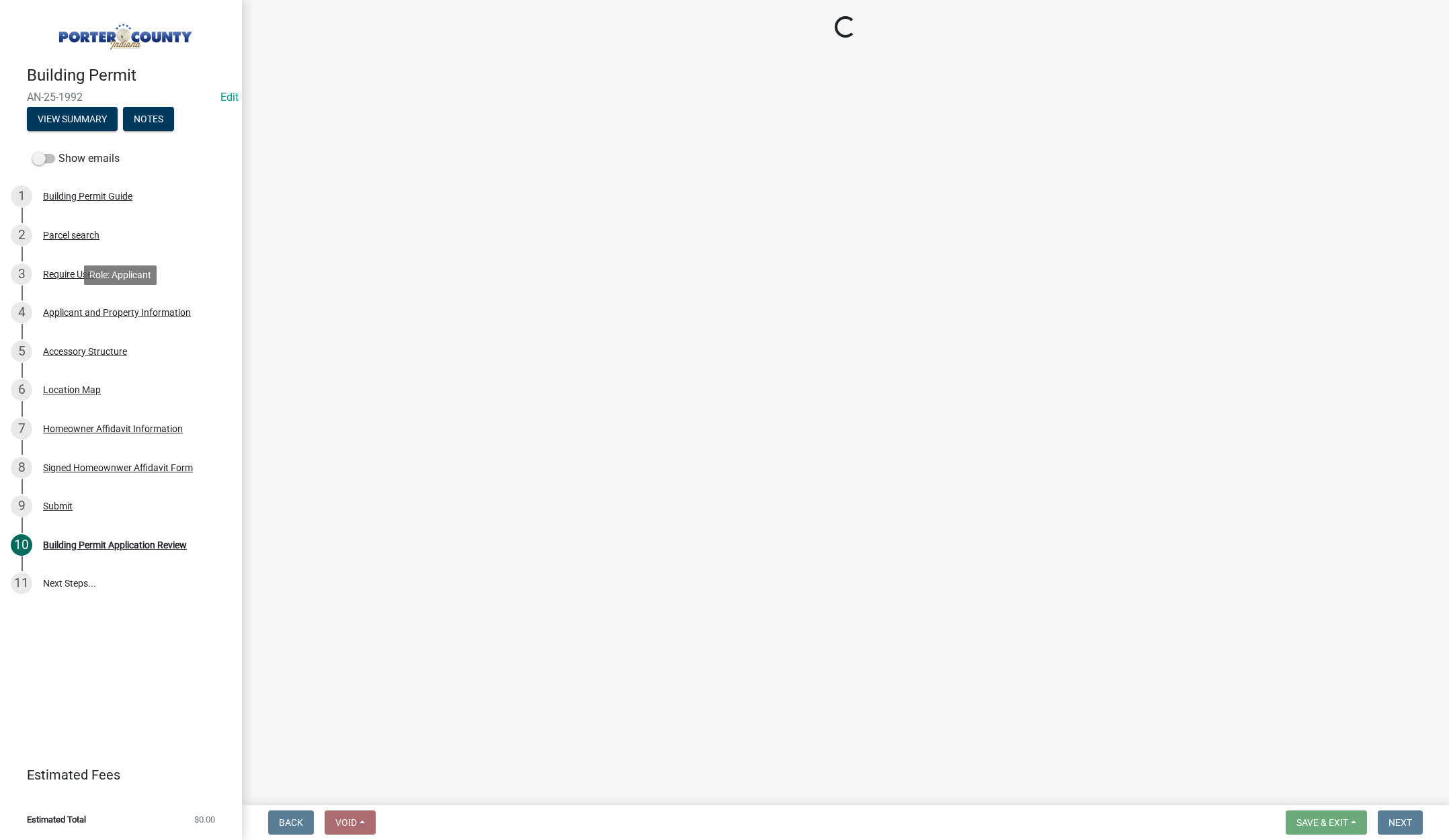
select select "8c5c5d2f-5024-43e1-983d-8a6c0483800f"
select select "ea6751d4-6bf7-4a16-89ee-f7801ab82aa1"
select select "92efe679-05f4-414a-9426-51627fba5de6"
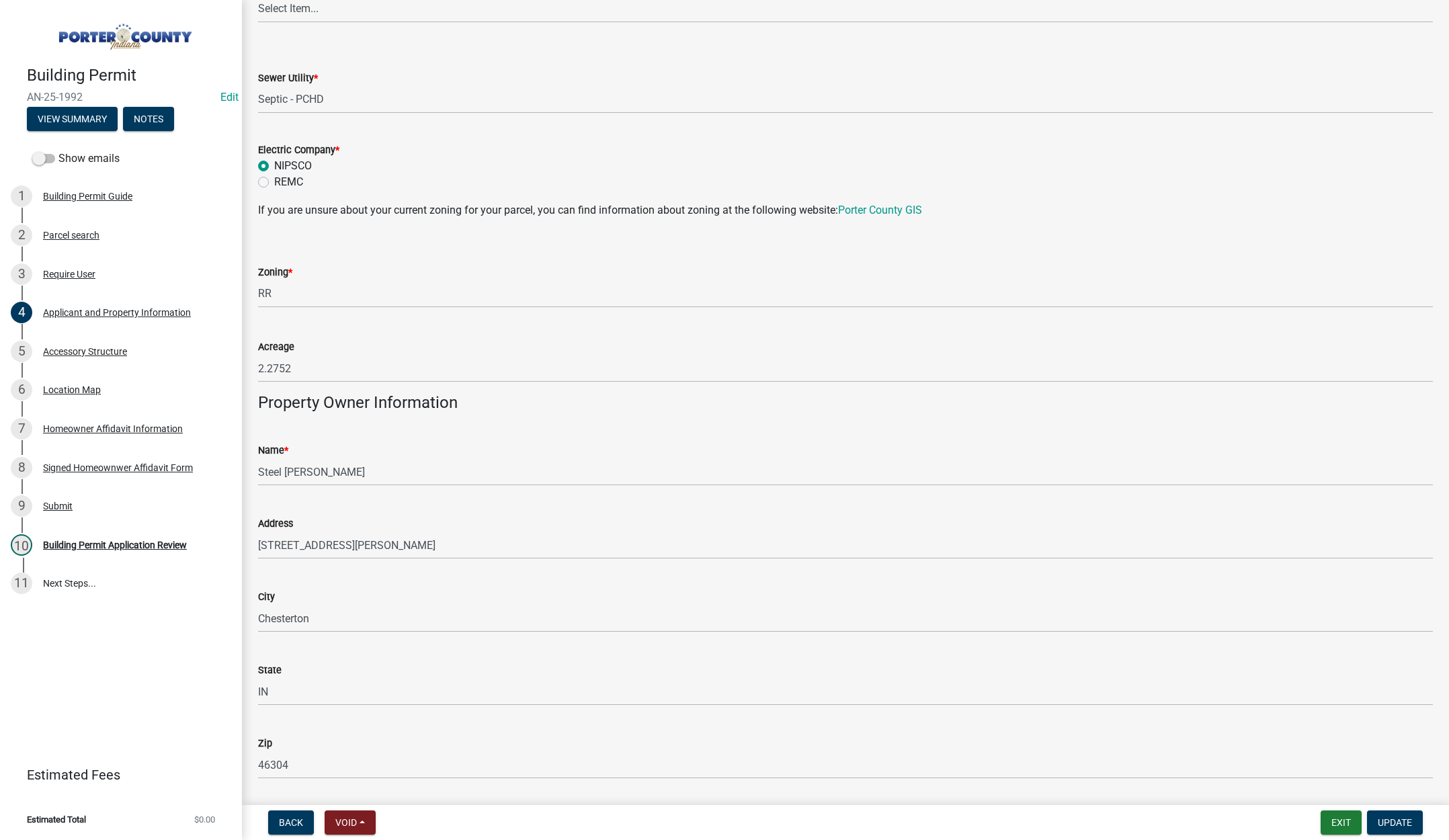
scroll to position [1002, 0]
click at [71, 349] on div "Accessory Structure" at bounding box center [85, 351] width 84 height 9
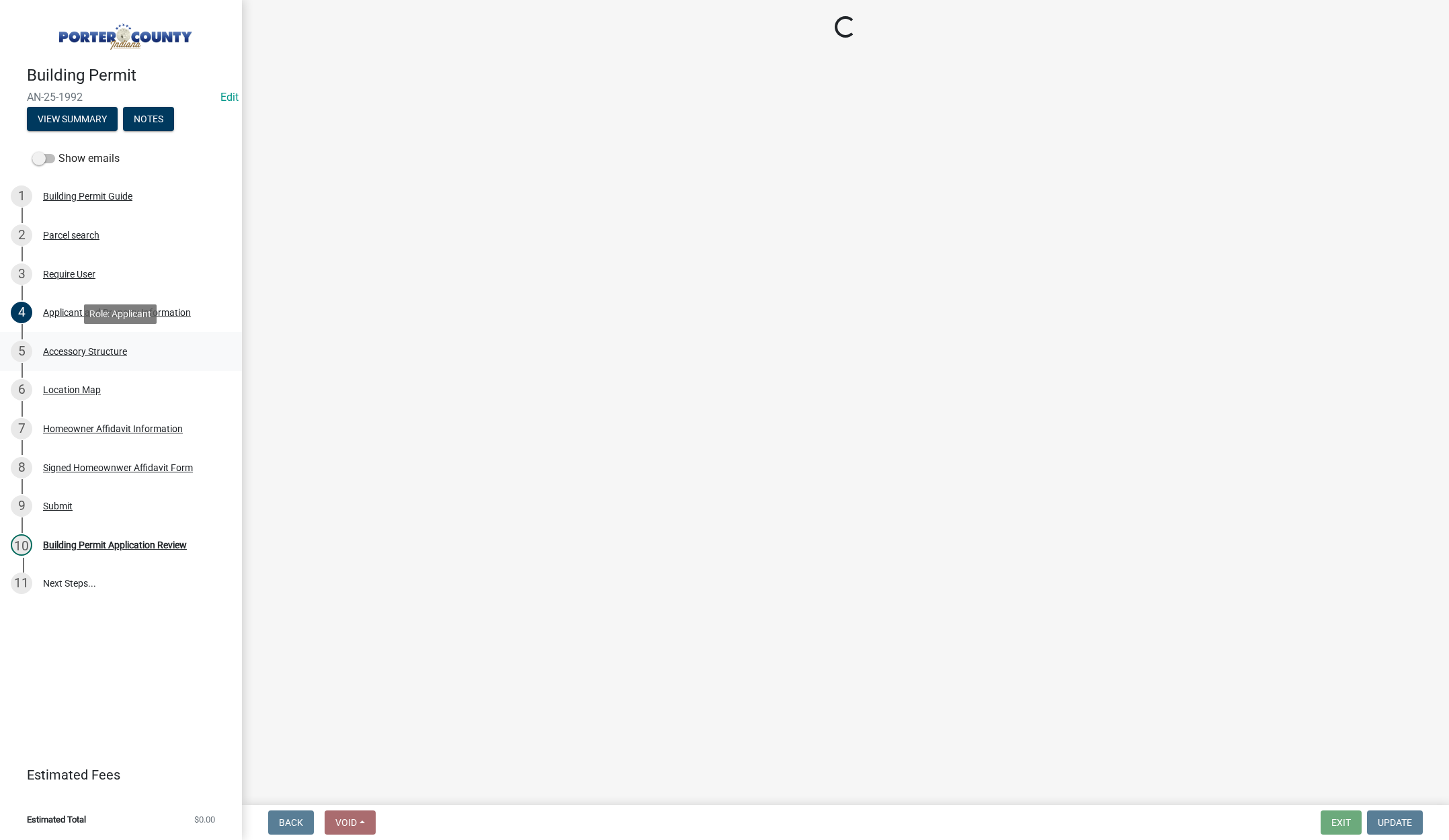
scroll to position [0, 0]
select select "b3000bfd-f408-4deb-8000-b6d1b85894a4"
select select "c9e834ac-bebe-4d20-b79b-0346d2791f6f"
select select "29856c7f-eeba-4e54-97cb-4d08c5c5b677"
select select "d4b8d1da-05eb-44cd-bbb6-c979fa719f22"
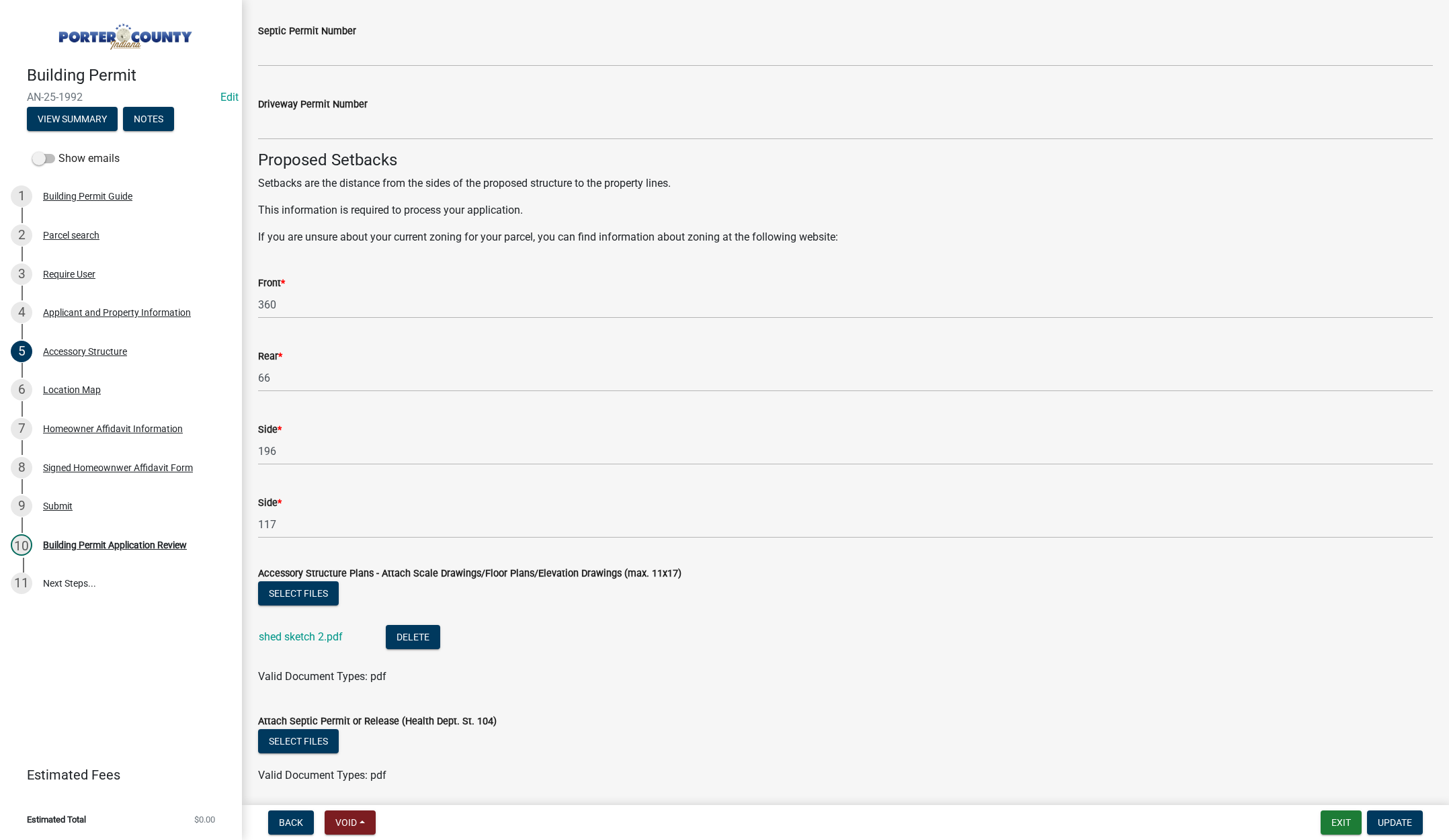
scroll to position [2097, 0]
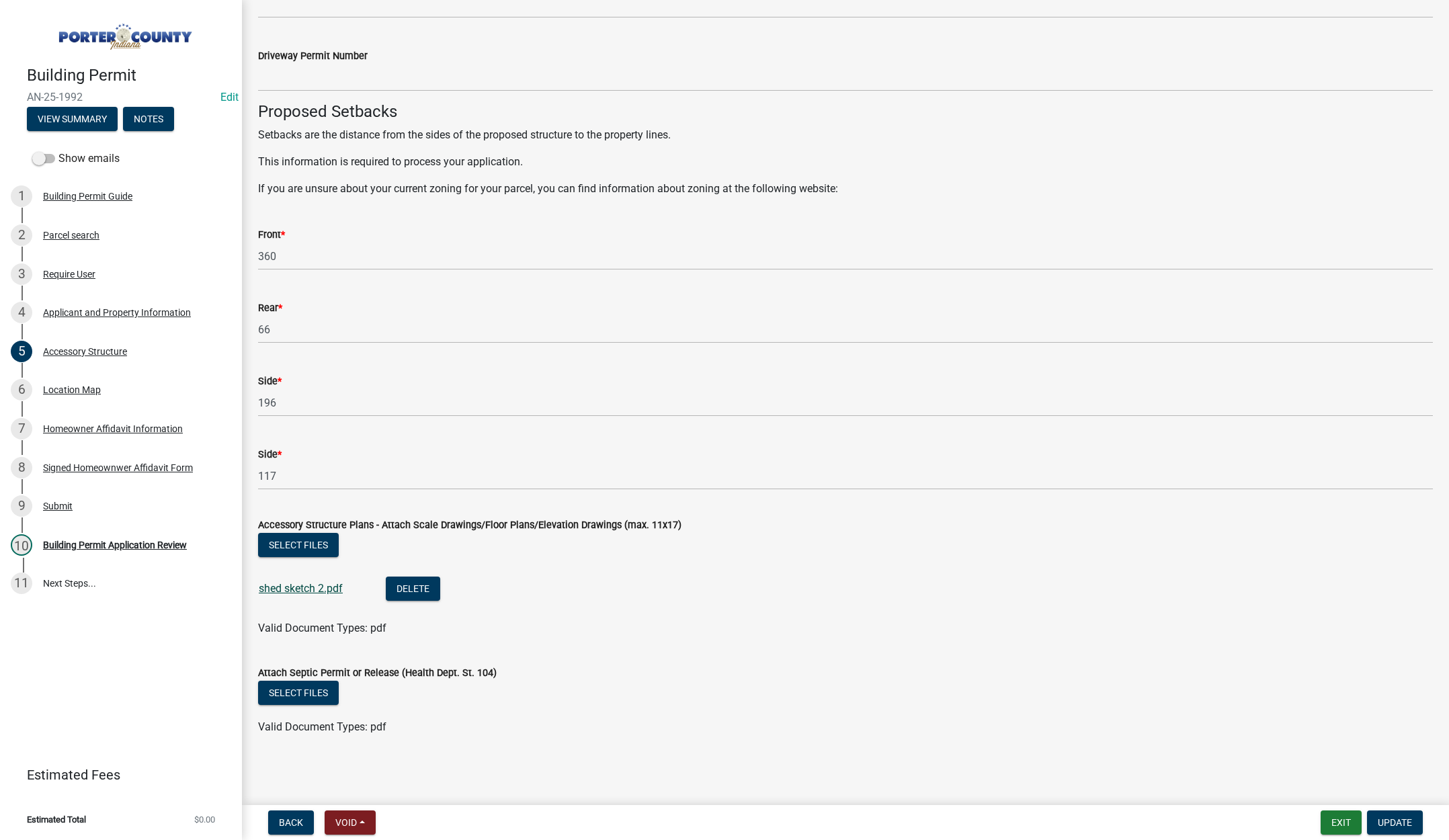
click at [300, 589] on link "shed sketch 2.pdf" at bounding box center [300, 588] width 84 height 13
click at [80, 385] on div "Location Map" at bounding box center [71, 389] width 58 height 9
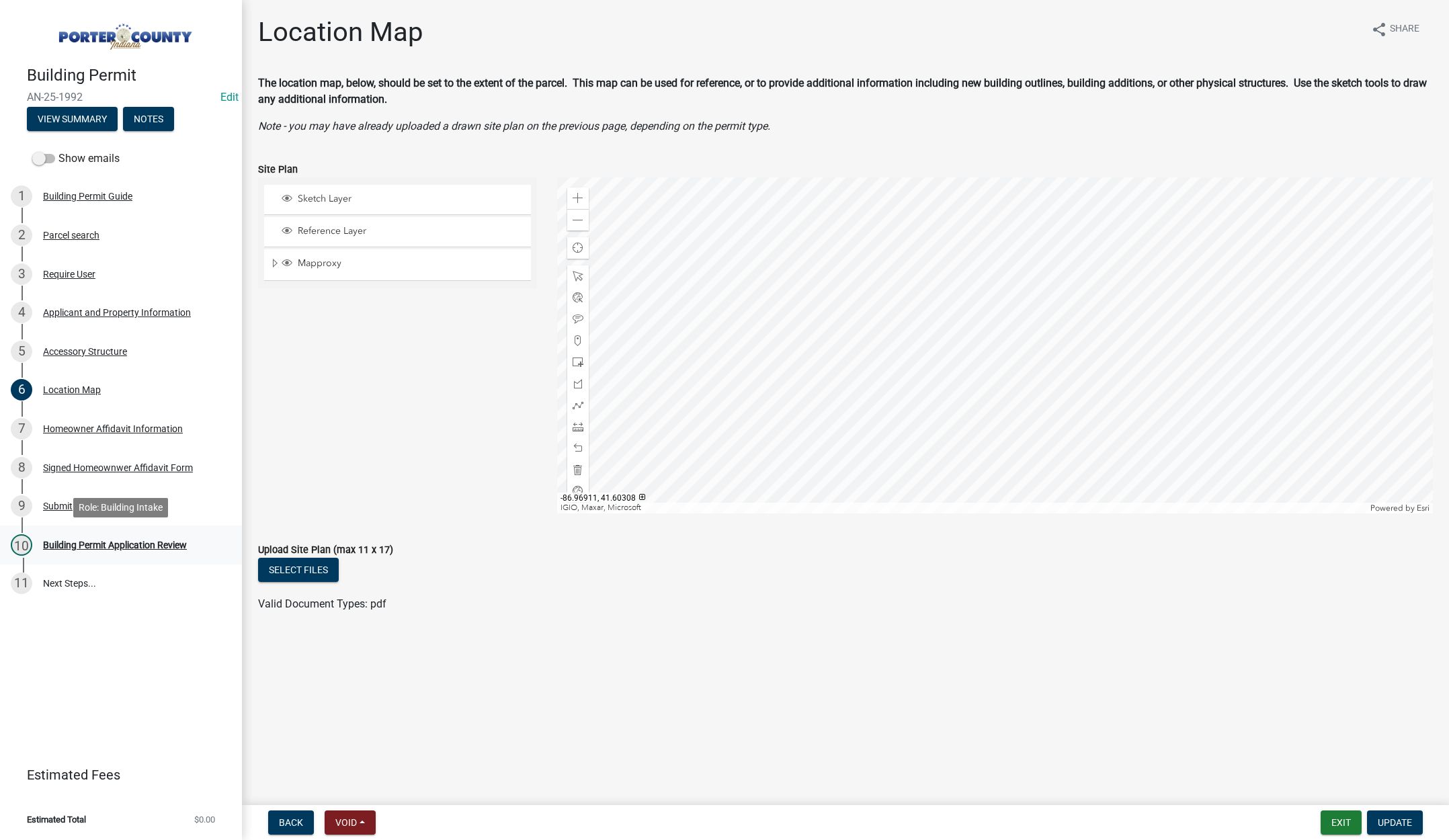
click at [133, 543] on div "Building Permit Application Review" at bounding box center [115, 544] width 144 height 9
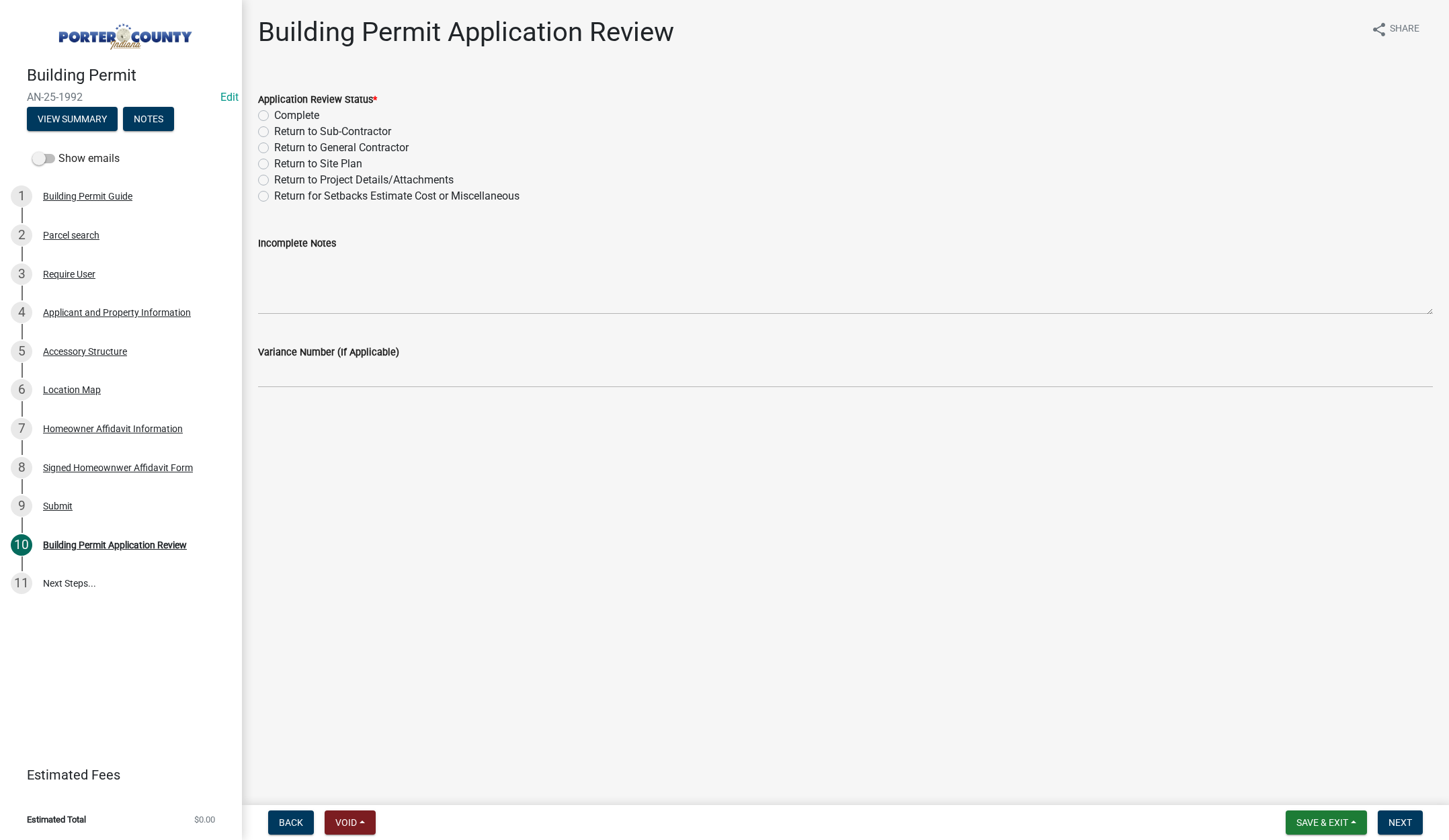
drag, startPoint x: 263, startPoint y: 177, endPoint x: 332, endPoint y: 256, distance: 104.9
click at [274, 178] on label "Return to Project Details/Attachments" at bounding box center [363, 180] width 179 height 16
click at [274, 178] on input "Return to Project Details/Attachments" at bounding box center [278, 176] width 9 height 9
radio input "true"
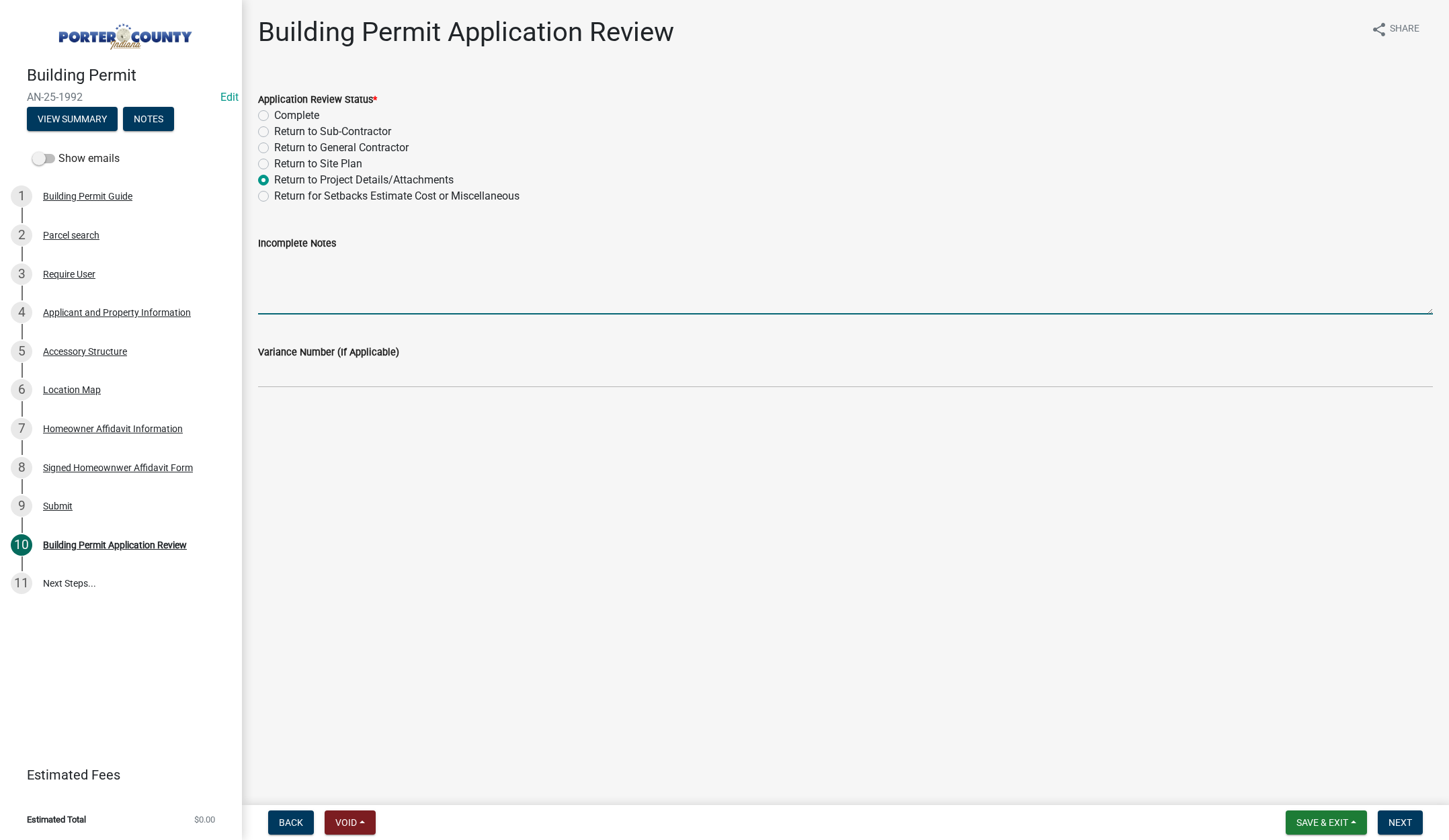
click at [332, 256] on textarea "Incomplete Notes" at bounding box center [845, 282] width 1174 height 63
type textarea "You are missing building plans of the shed as well as septic stamp from the hea…"
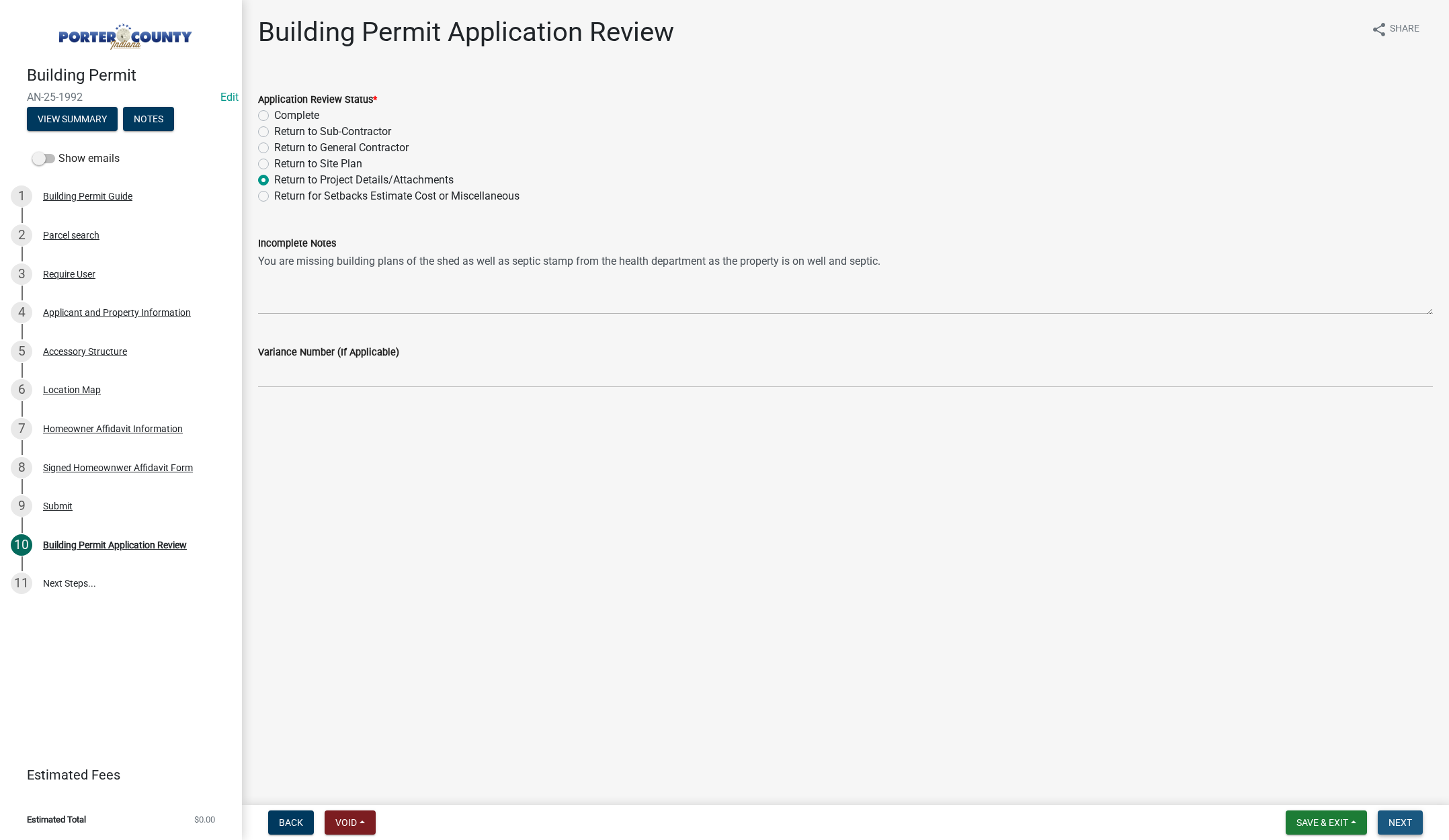
click at [1406, 818] on span "Next" at bounding box center [1399, 822] width 23 height 10
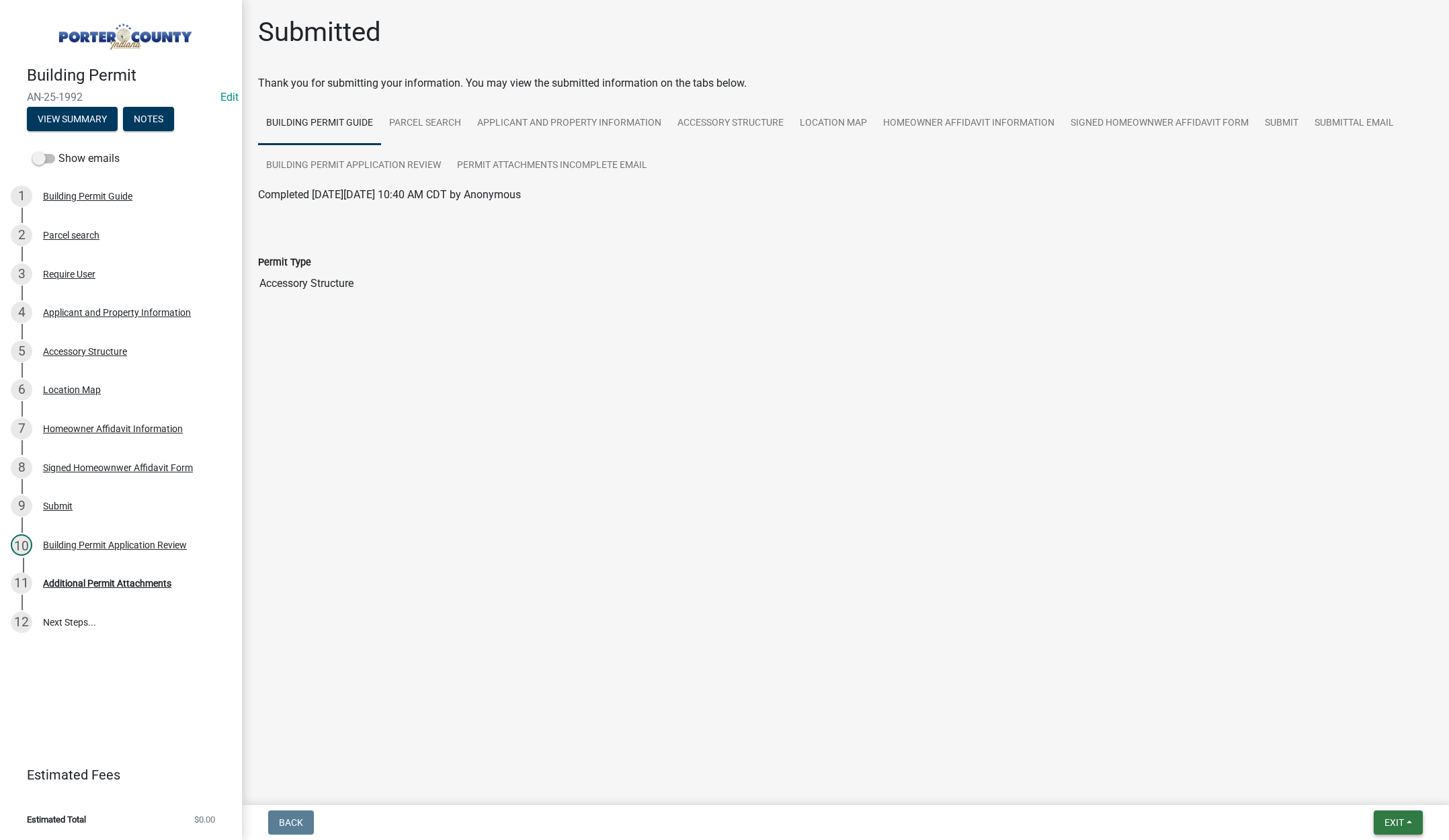
click at [1387, 815] on button "Exit" at bounding box center [1397, 822] width 49 height 24
click at [1372, 790] on button "Save & Exit" at bounding box center [1368, 787] width 108 height 32
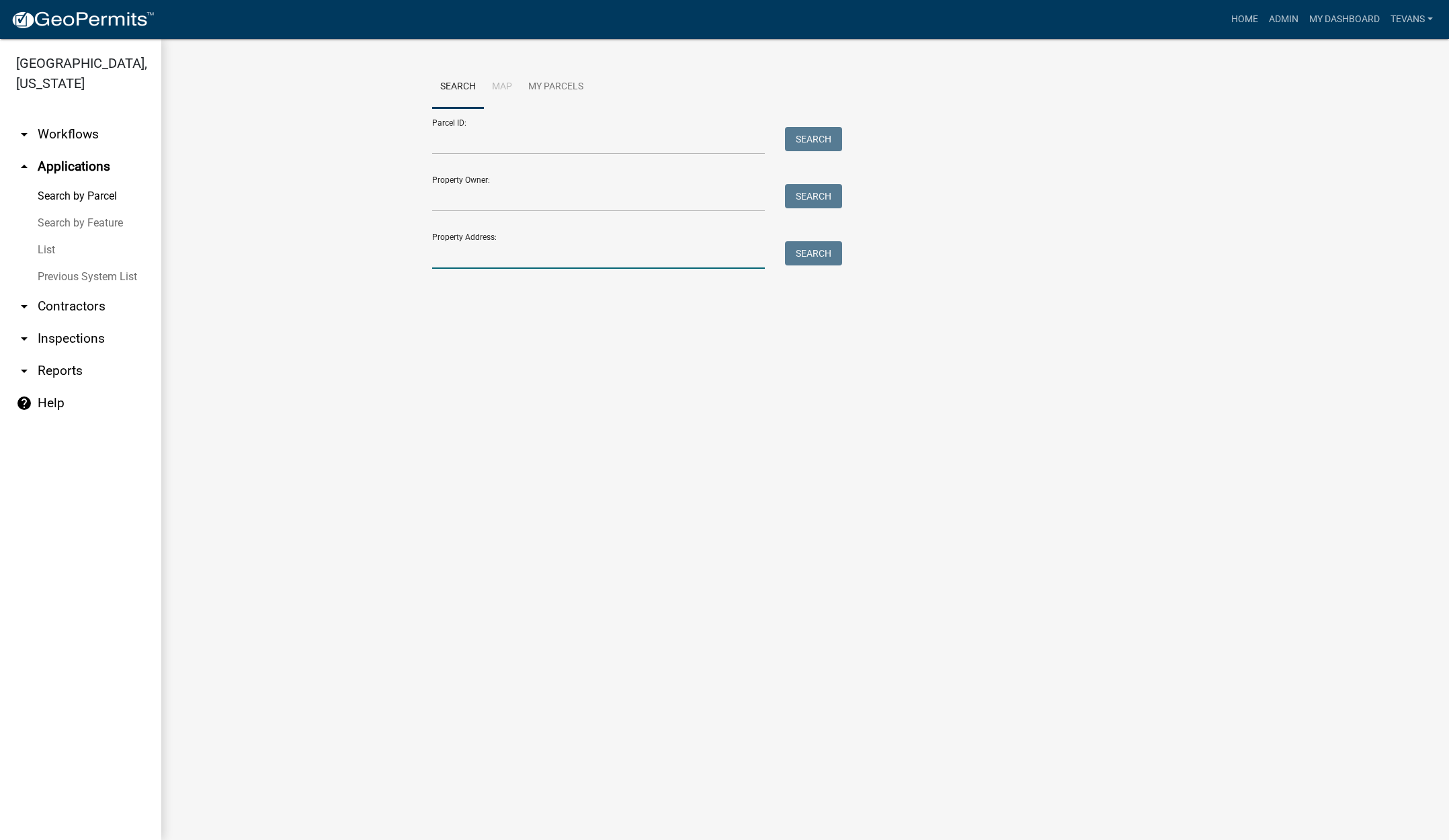
click at [453, 256] on input "Property Address:" at bounding box center [598, 255] width 332 height 28
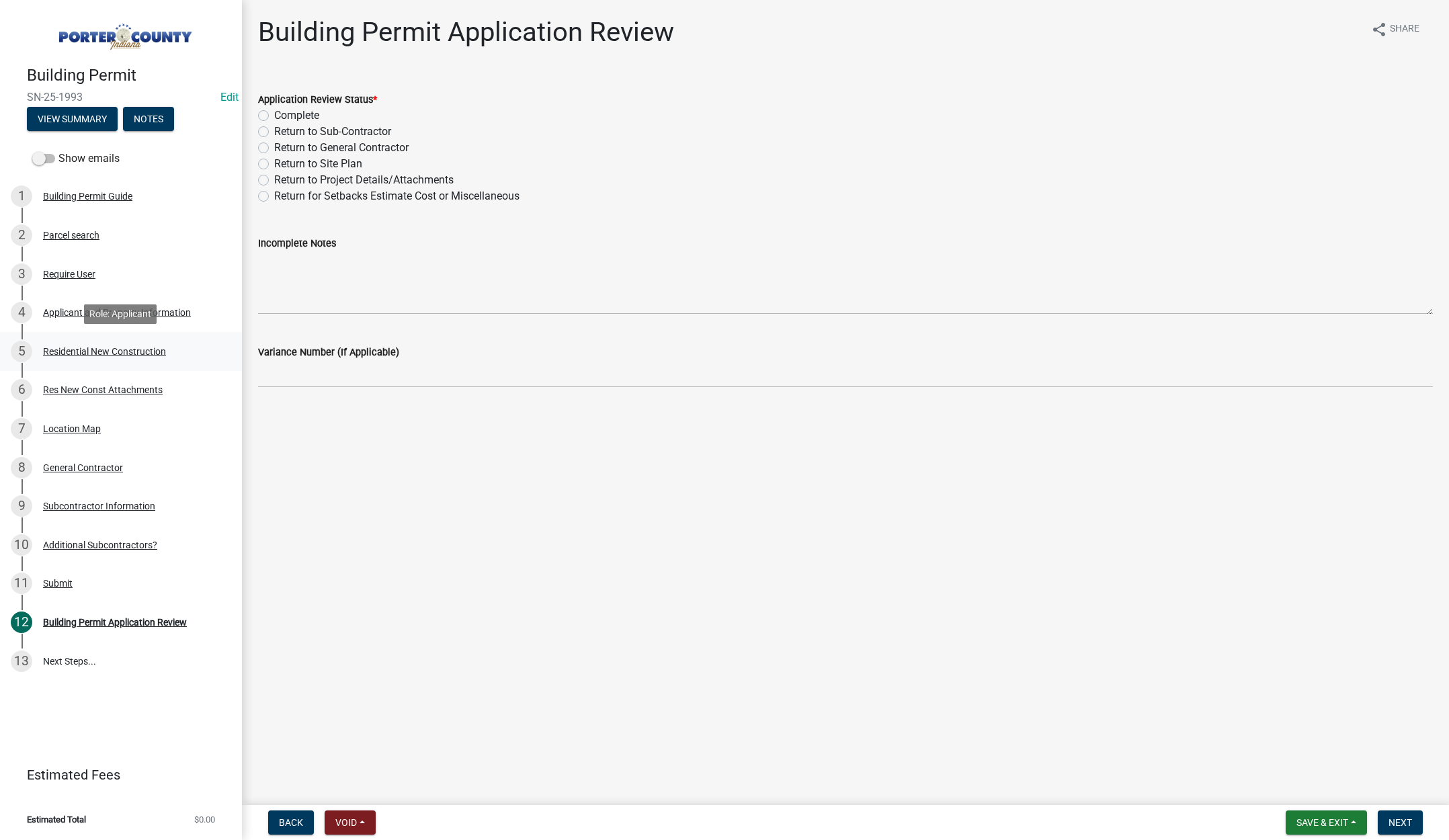
click at [111, 353] on div "Residential New Construction" at bounding box center [104, 351] width 123 height 9
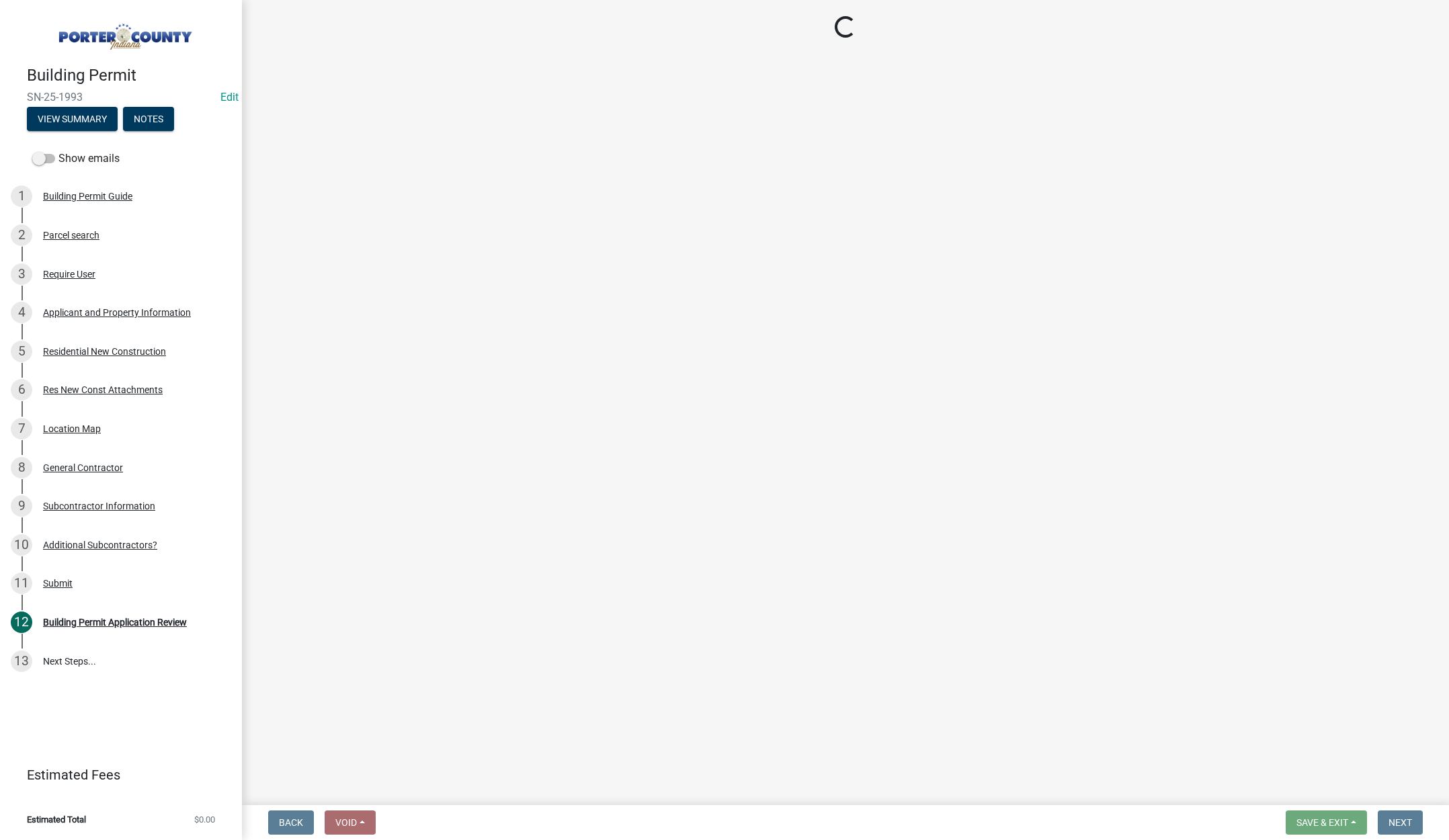
select select "4da9c449-5c2c-48cd-a36d-d108213ca6ba"
select select "3163992e-8534-4f63-91ea-d7f4d4971cae"
select select "8bba6b76-e342-4289-bfbc-7f8a7eb2a853"
select select "44bf48fd-3488-4042-bb62-c5b4f84020aa"
select select "e4a9b6e5-deab-401f-b49d-c88af2388f46"
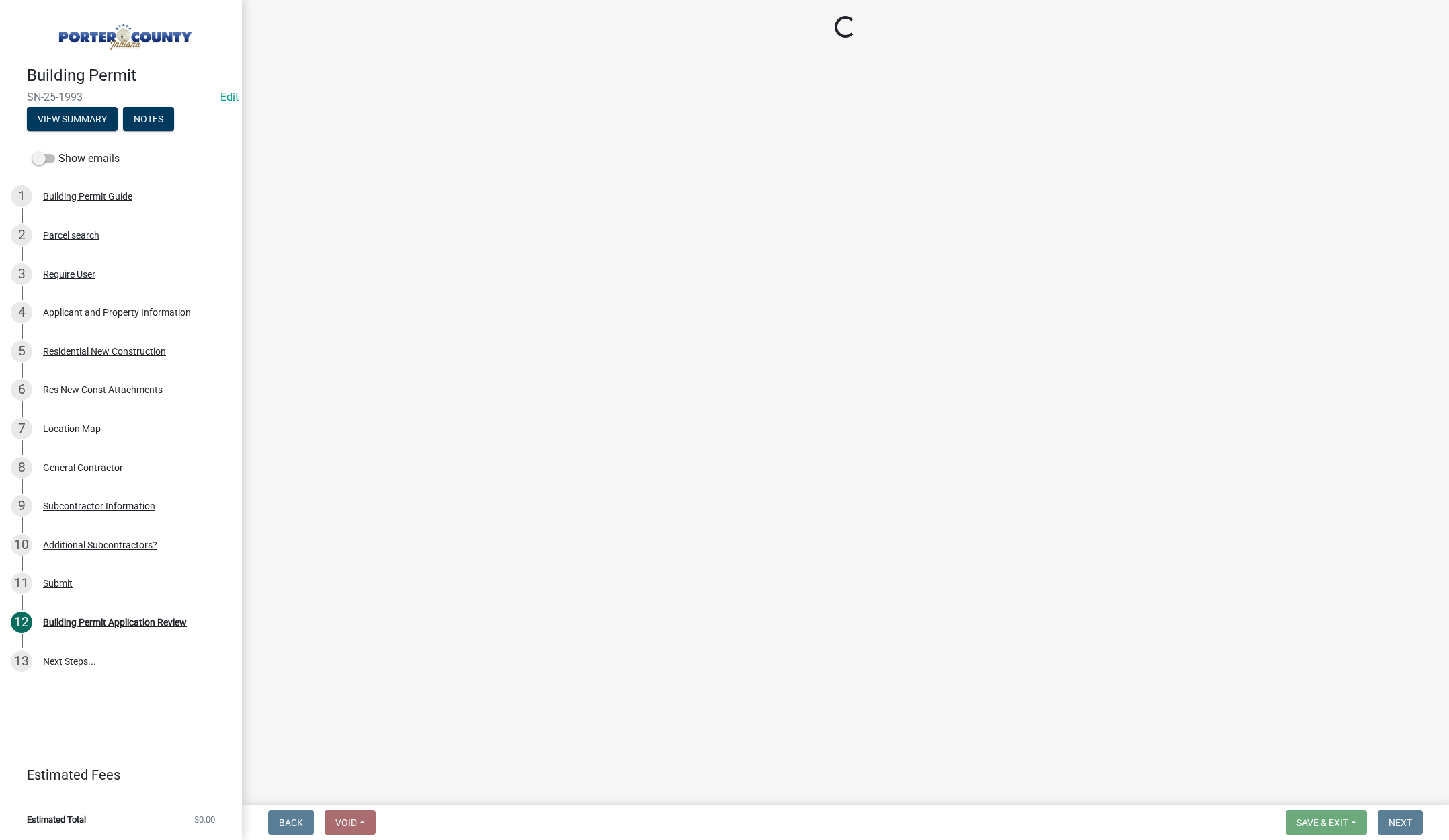
select select "a7554658-1ff0-4ba4-86bb-30b1109b1a56"
select select "bbae15df-4b7c-4889-a1a2-bdce83955e33"
select select "7427f001-d34c-4c58-bf3c-f60178144653"
select select "aeb13f5b-f618-4fb0-9457-a1d82e5b0688"
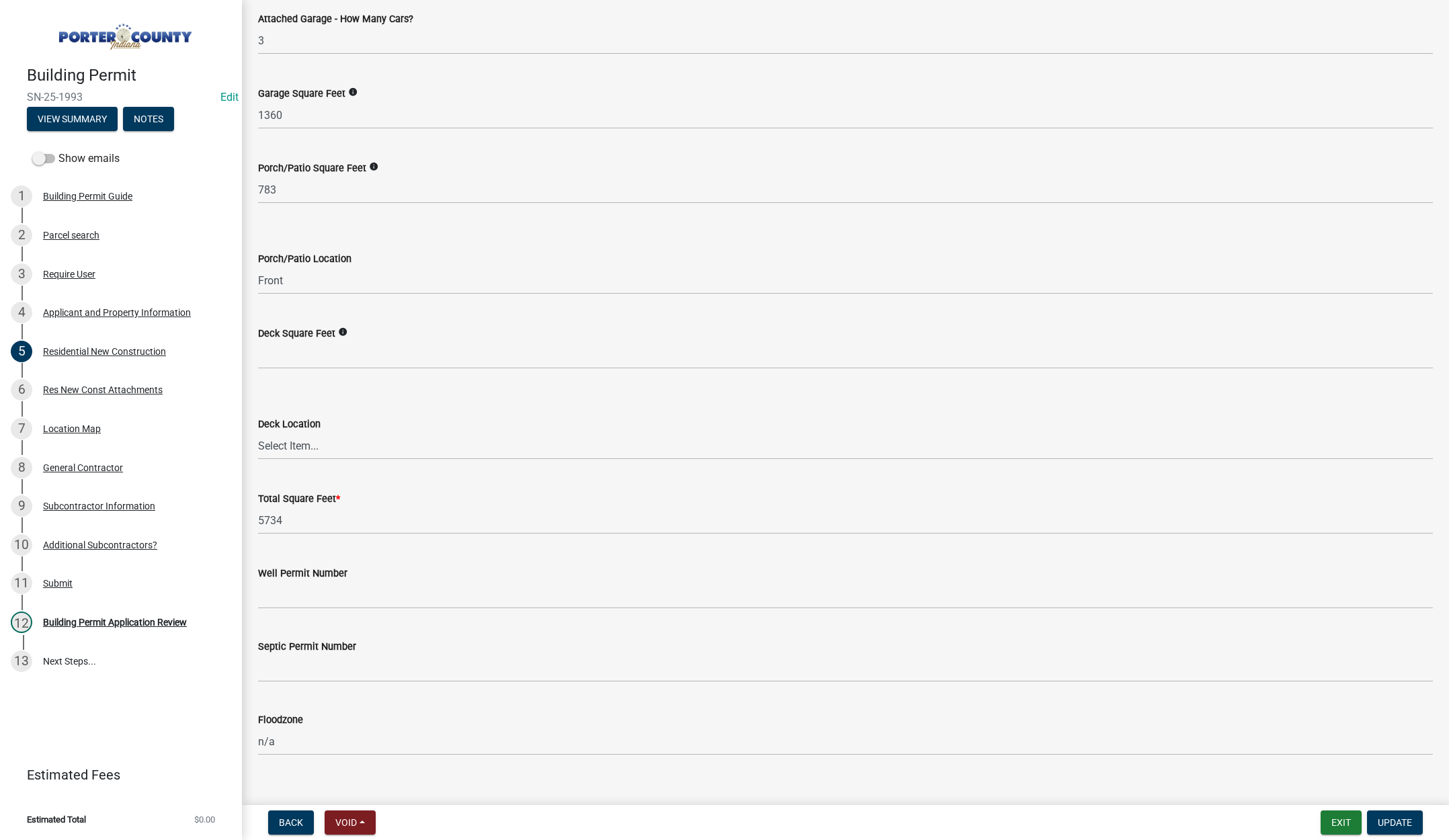
scroll to position [3333, 0]
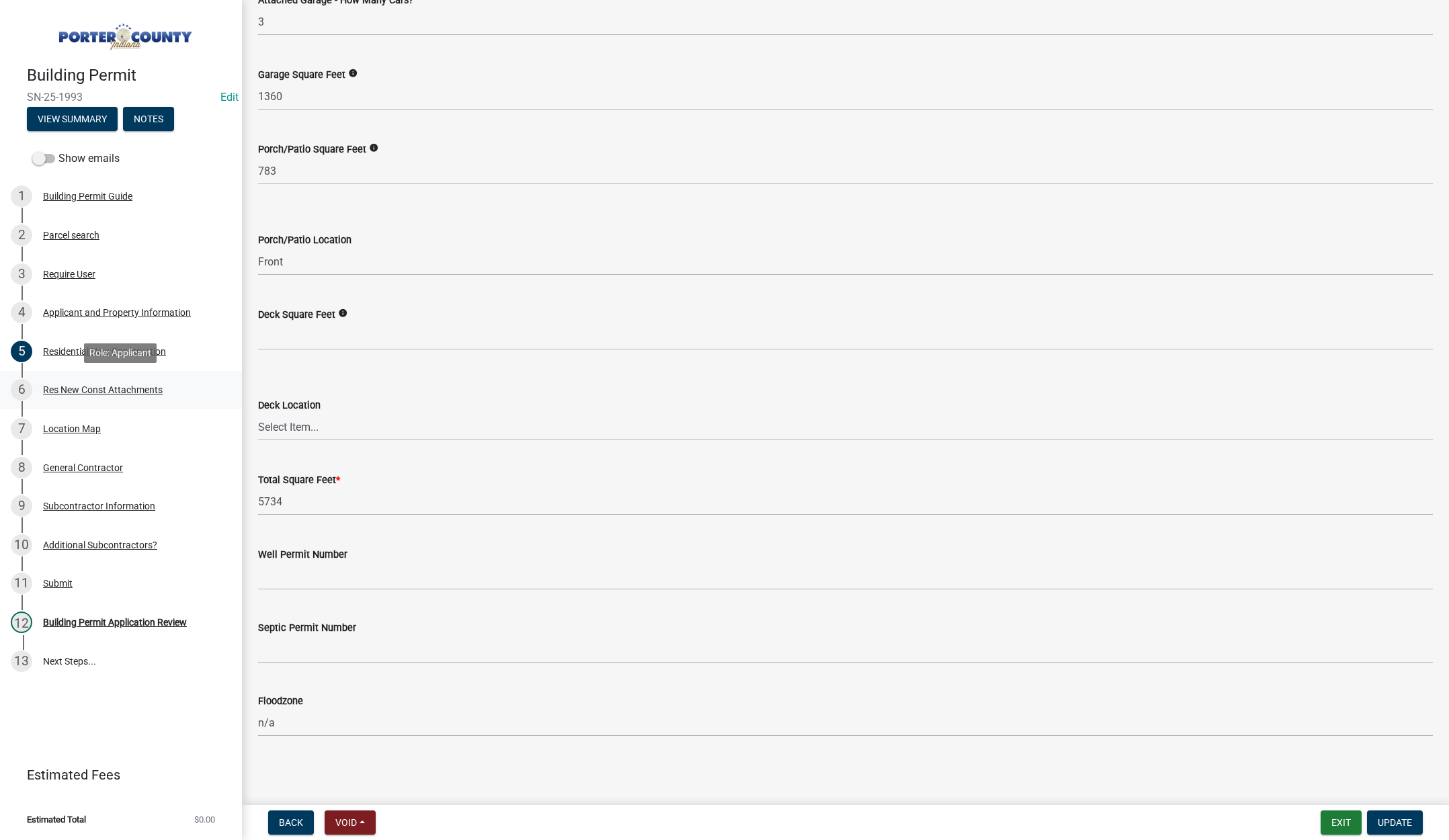
click at [111, 390] on div "Res New Const Attachments" at bounding box center [102, 389] width 120 height 9
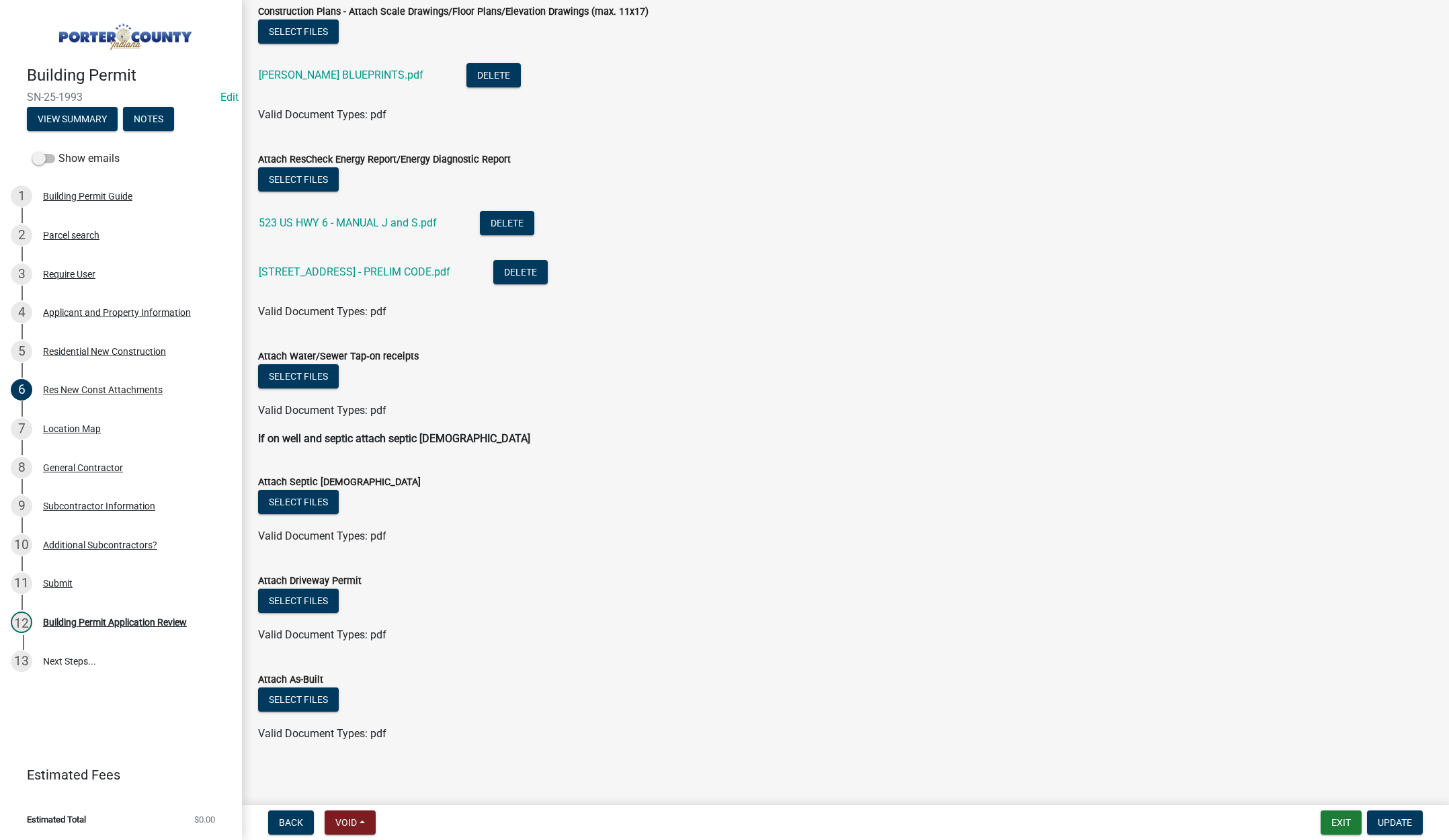
scroll to position [341, 0]
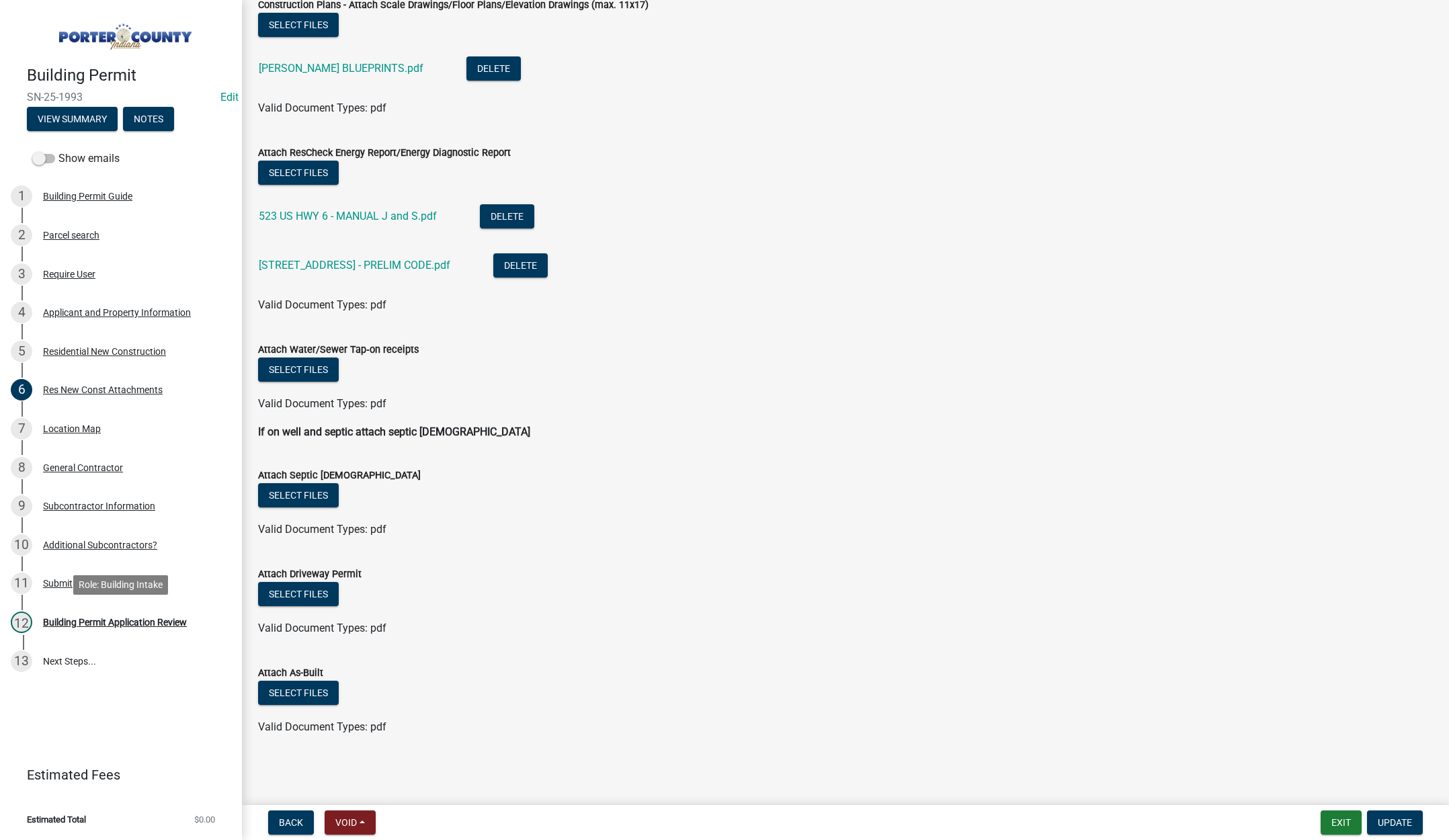
drag, startPoint x: 136, startPoint y: 618, endPoint x: 283, endPoint y: 540, distance: 166.4
click at [136, 618] on div "Building Permit Application Review" at bounding box center [115, 621] width 144 height 9
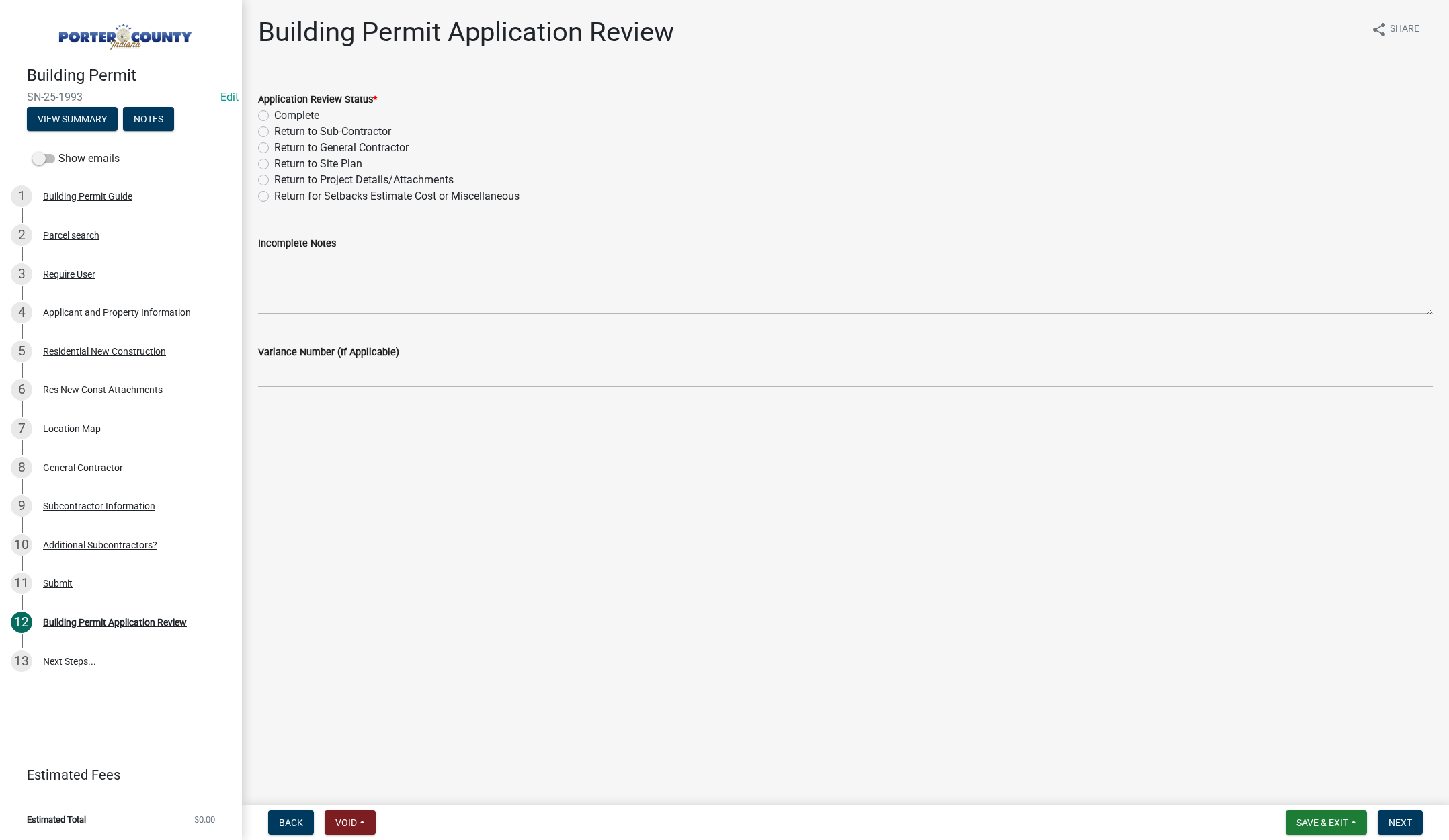
click at [274, 180] on label "Return to Project Details/Attachments" at bounding box center [363, 180] width 179 height 16
click at [274, 180] on input "Return to Project Details/Attachments" at bounding box center [278, 176] width 9 height 9
radio input "true"
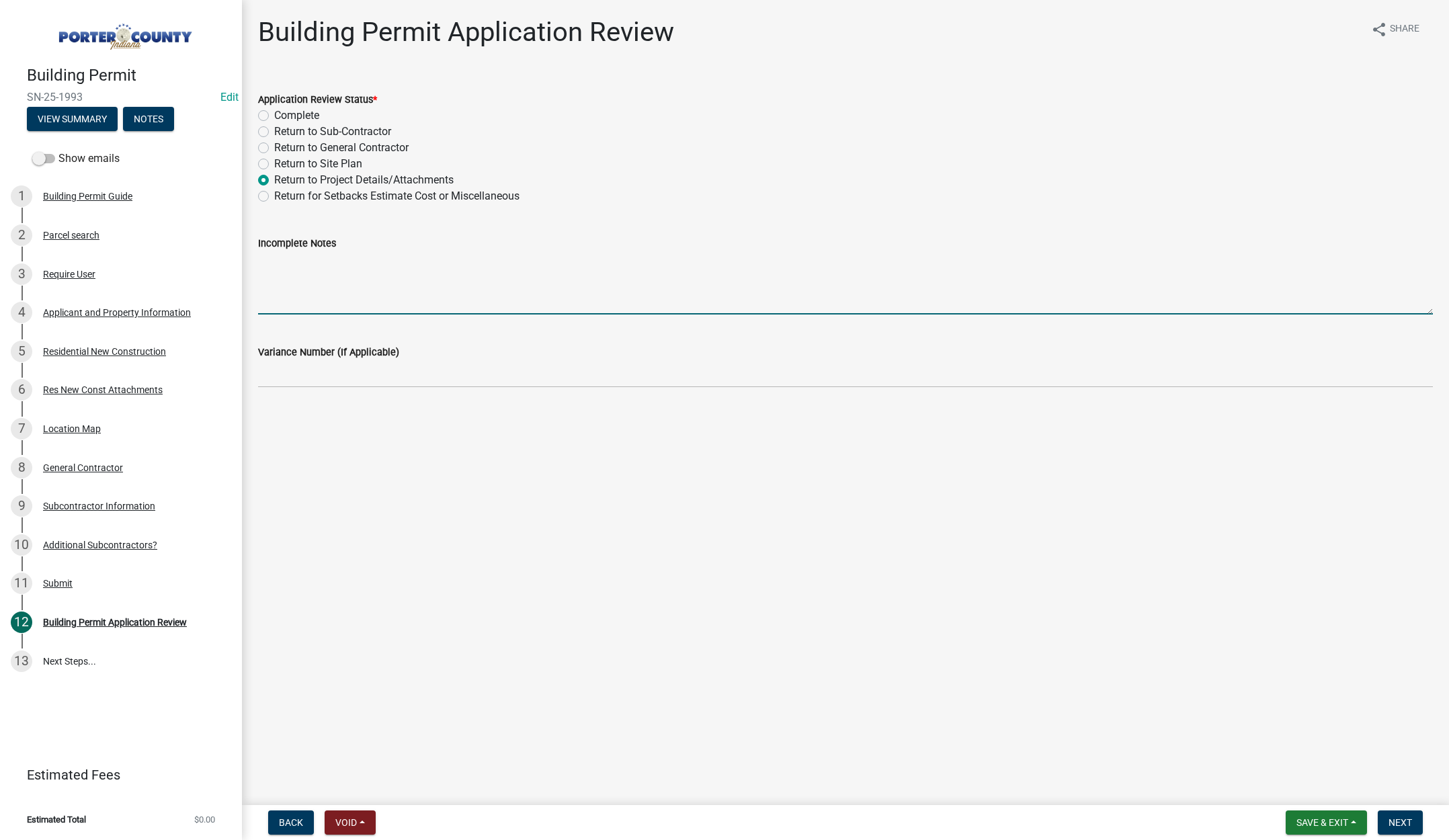
click at [296, 271] on textarea "Incomplete Notes" at bounding box center [845, 282] width 1174 height 63
type textarea "You are missing the tap on receipts and the house is not the same footprint do …"
click at [1405, 825] on span "Next" at bounding box center [1399, 822] width 23 height 10
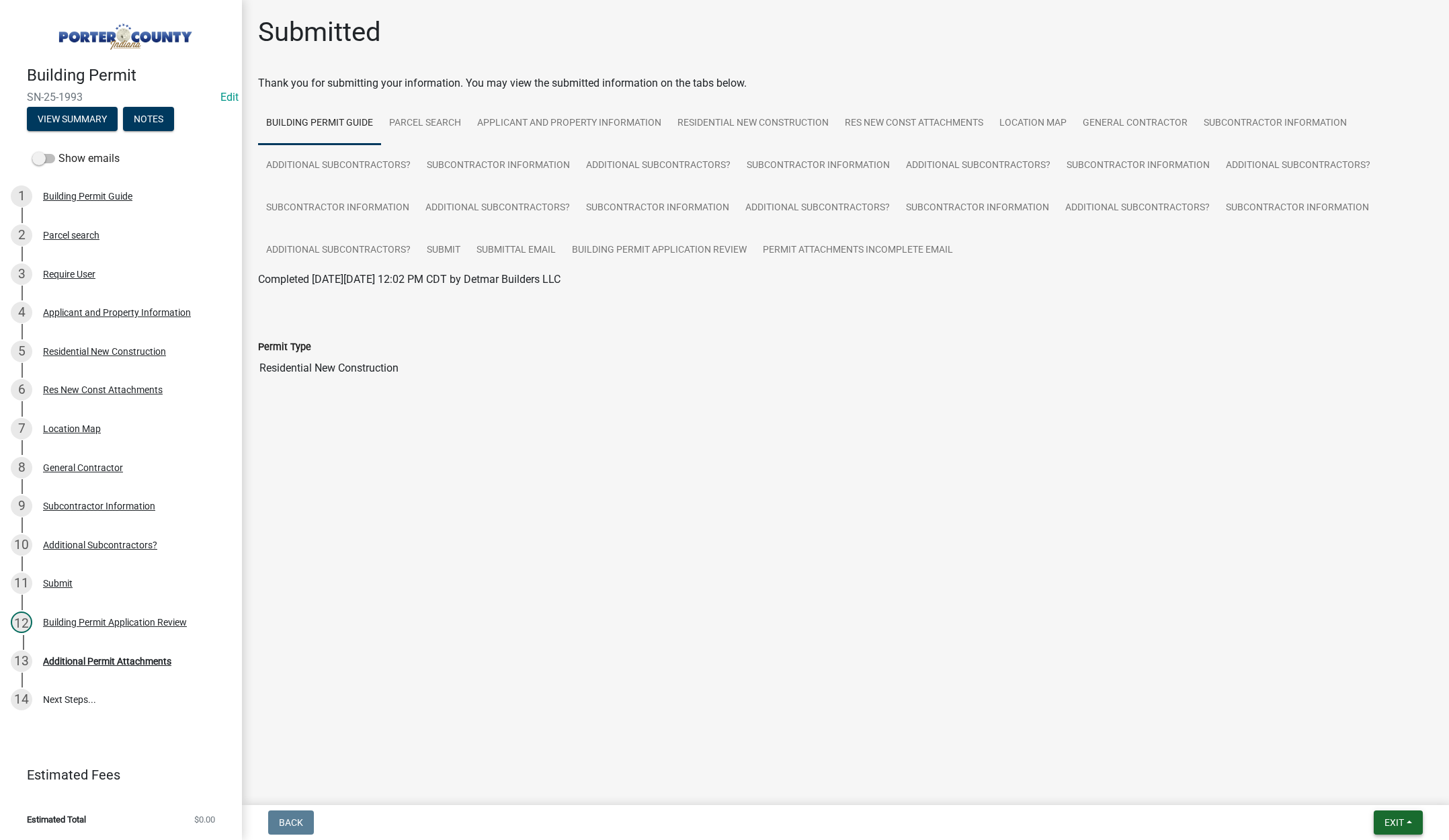
click at [1399, 821] on span "Exit" at bounding box center [1394, 822] width 20 height 10
click at [1405, 791] on button "Save & Exit" at bounding box center [1368, 787] width 108 height 32
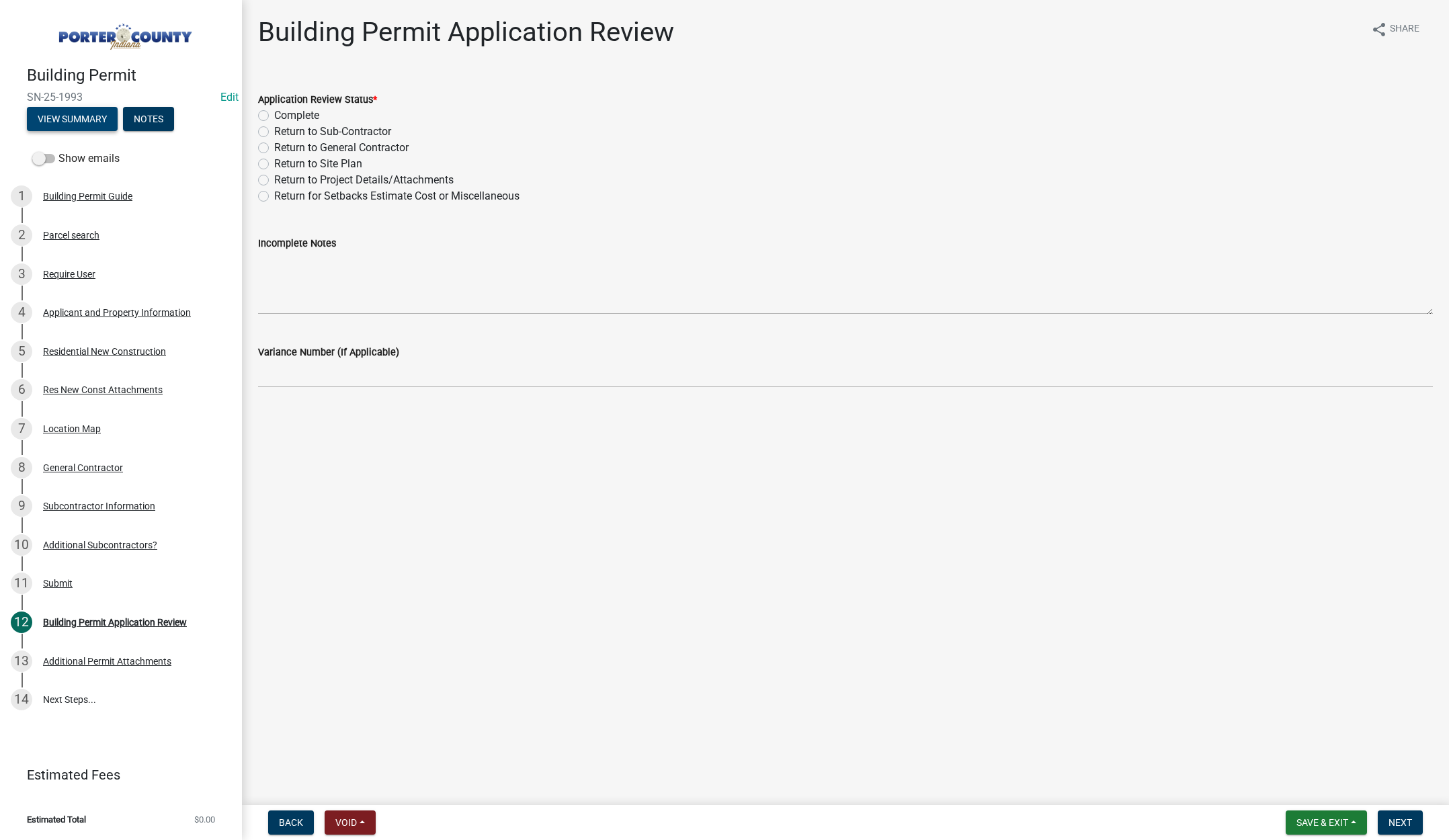
click at [77, 118] on button "View Summary" at bounding box center [71, 119] width 90 height 24
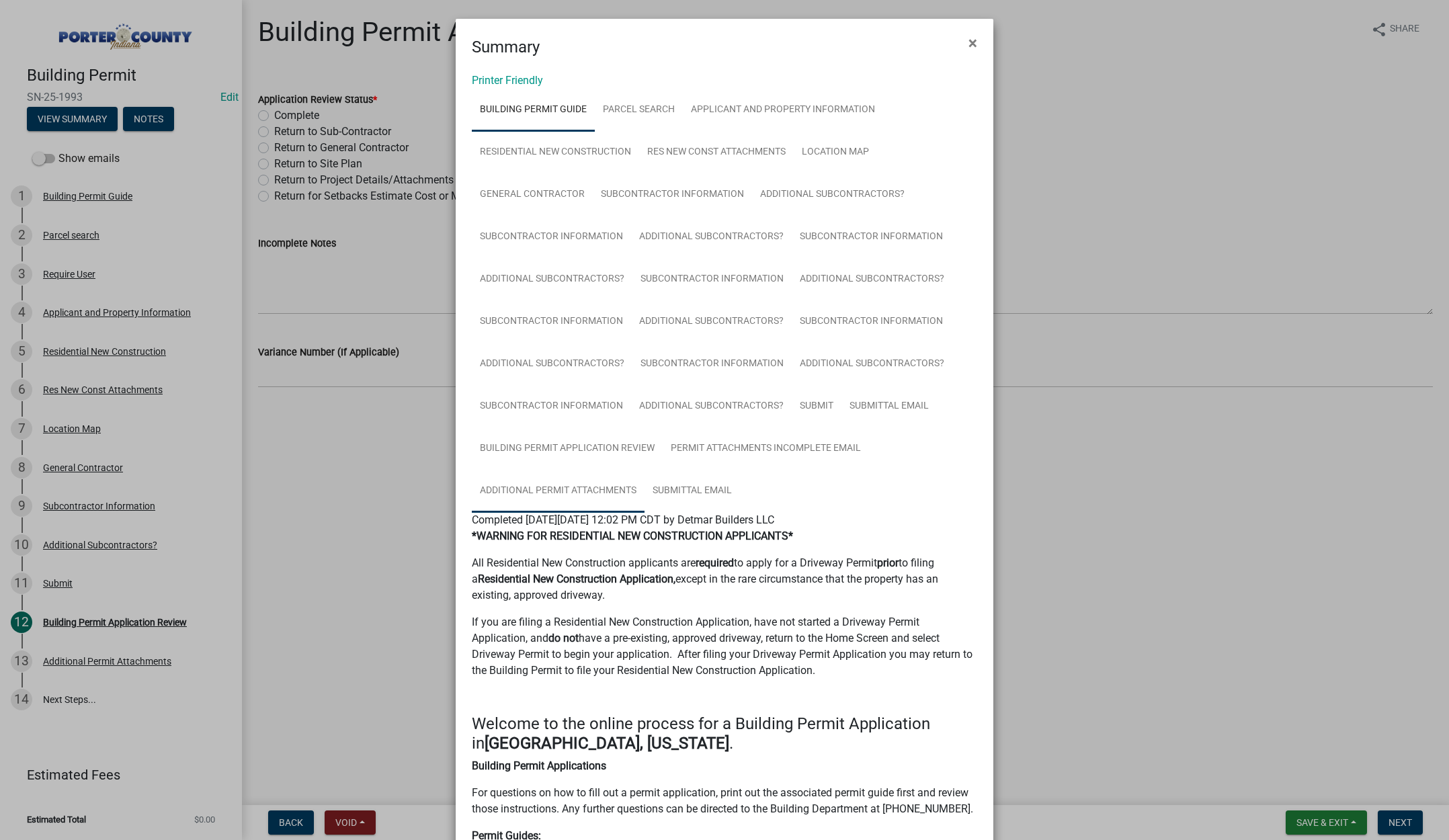
click at [581, 491] on link "Additional Permit Attachments" at bounding box center [558, 491] width 173 height 43
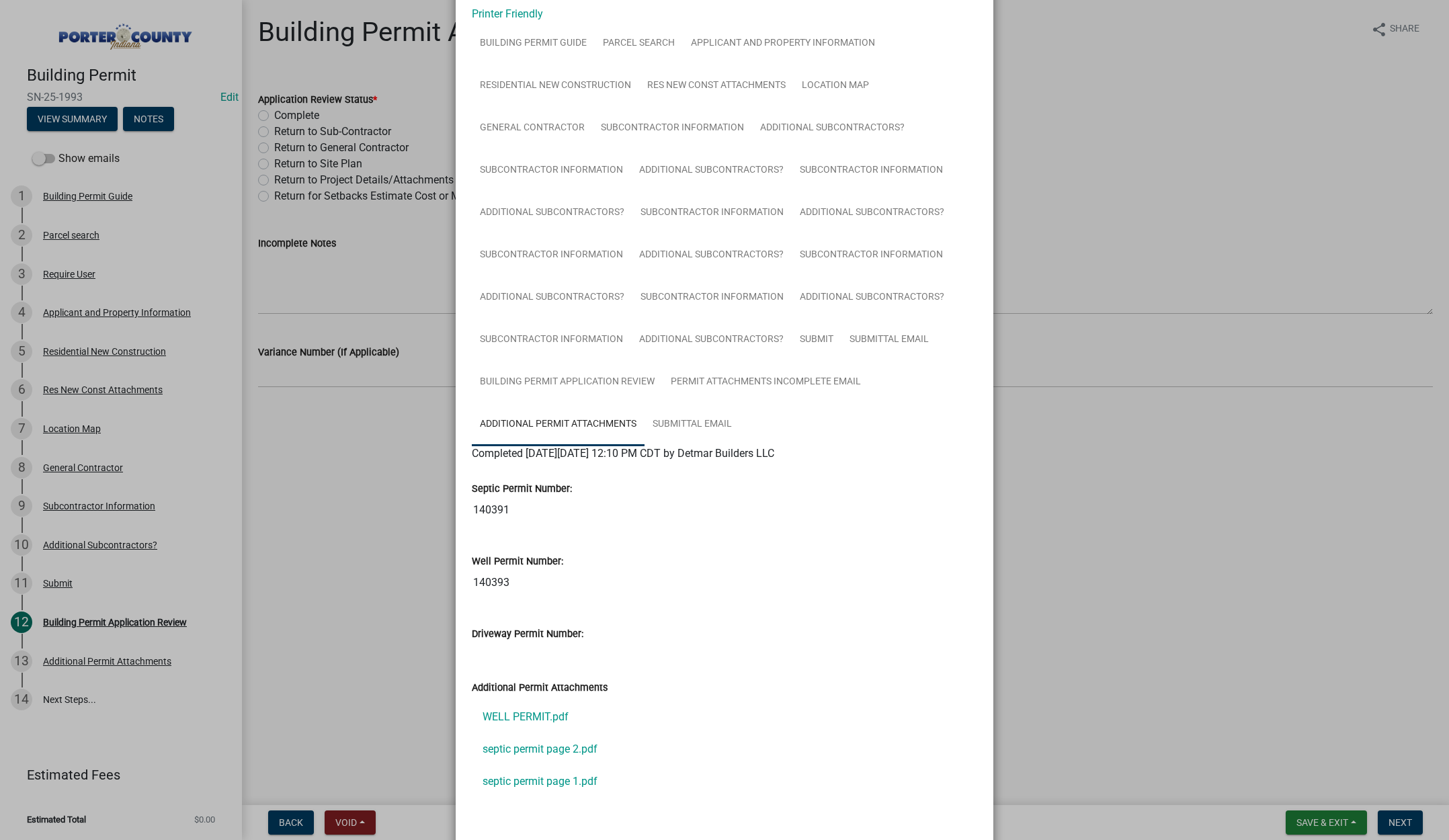
scroll to position [141, 0]
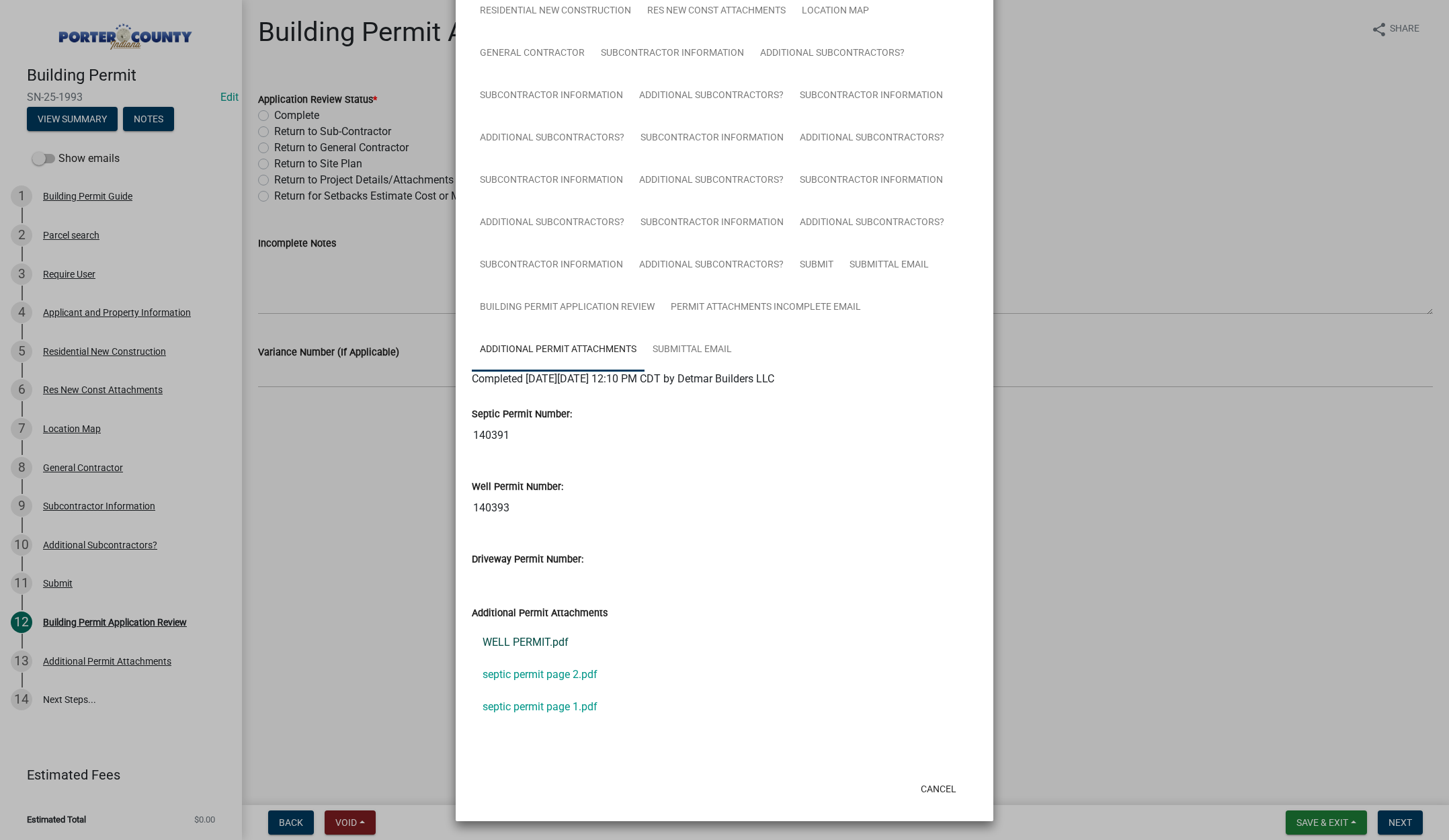
click at [526, 639] on link "WELL PERMIT.pdf" at bounding box center [724, 641] width 505 height 32
click at [537, 707] on link "septic permit page 1.pdf" at bounding box center [724, 706] width 505 height 32
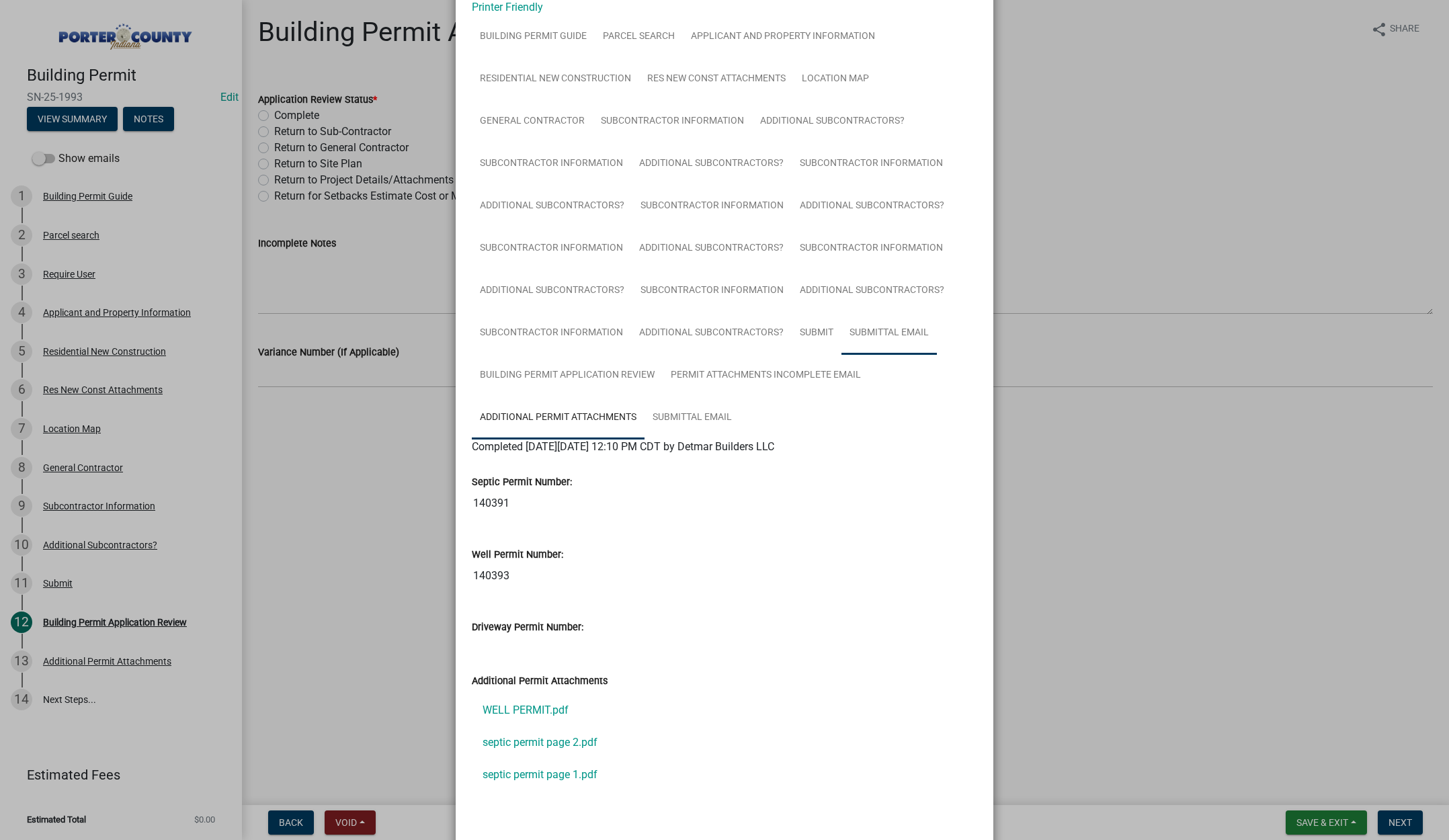
scroll to position [0, 0]
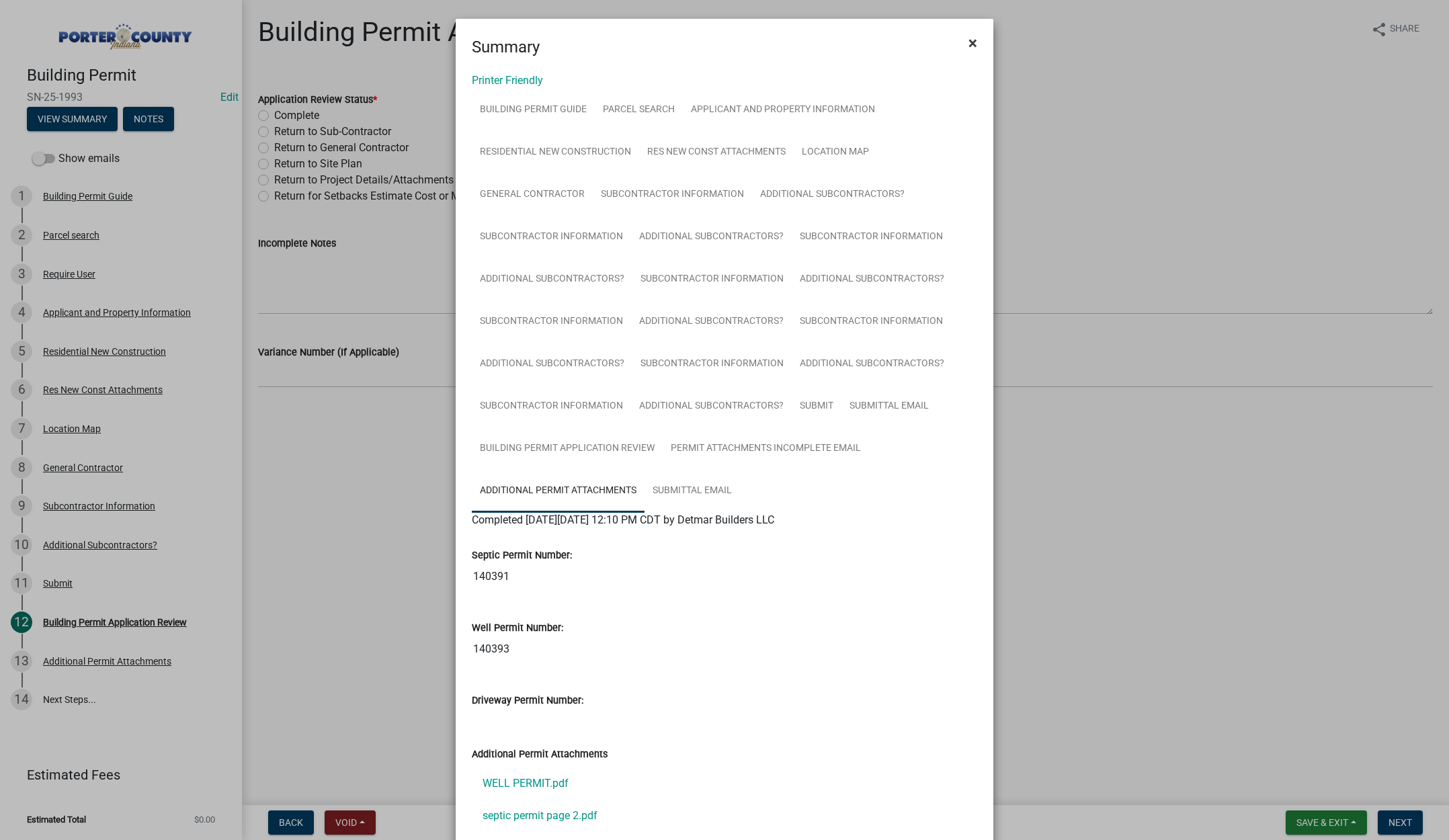
click at [969, 42] on span "×" at bounding box center [973, 43] width 9 height 19
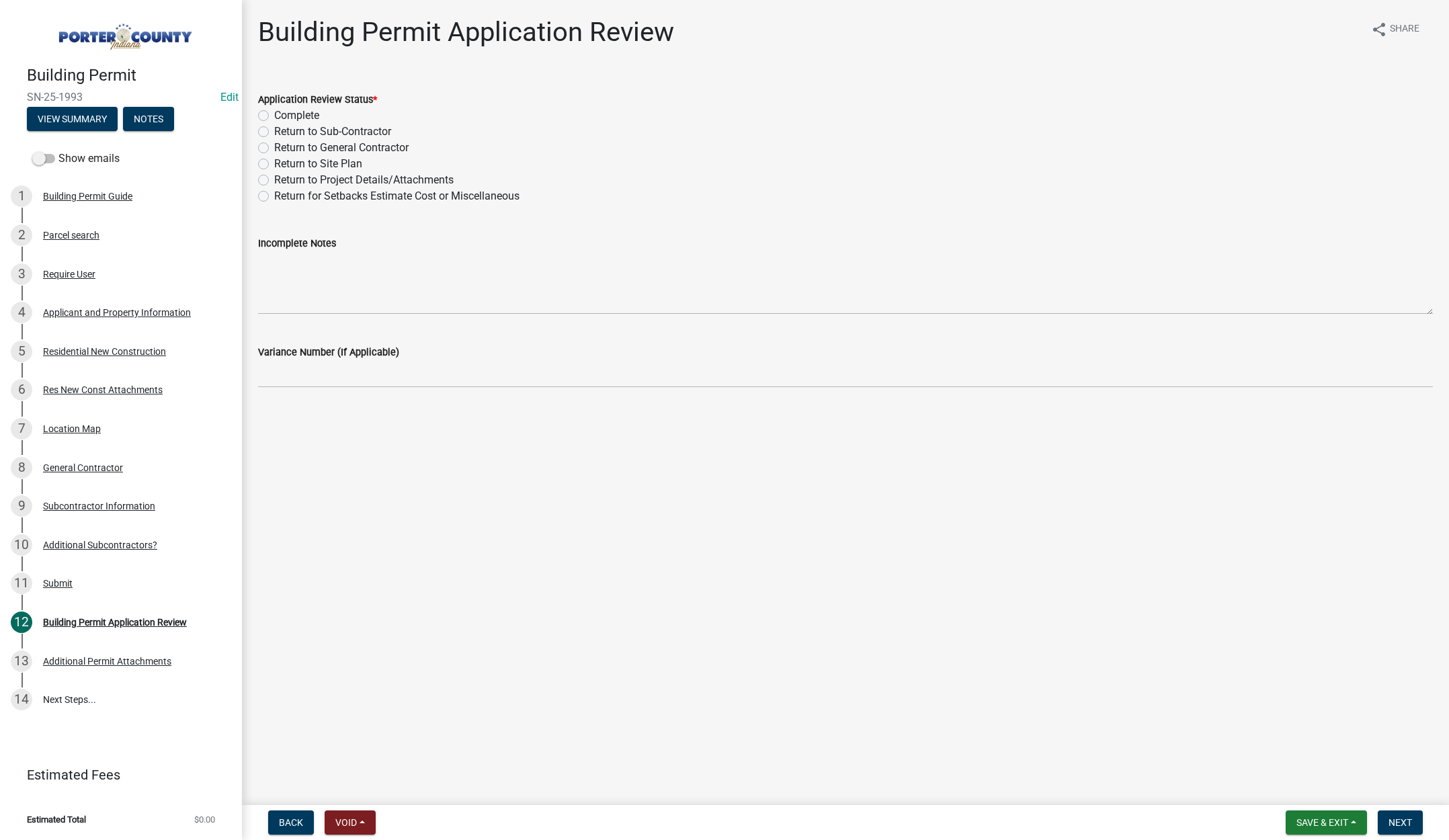
click at [274, 114] on label "Complete" at bounding box center [296, 115] width 45 height 16
click at [274, 114] on input "Complete" at bounding box center [278, 112] width 9 height 9
radio input "true"
click at [1401, 818] on span "Next" at bounding box center [1399, 822] width 23 height 10
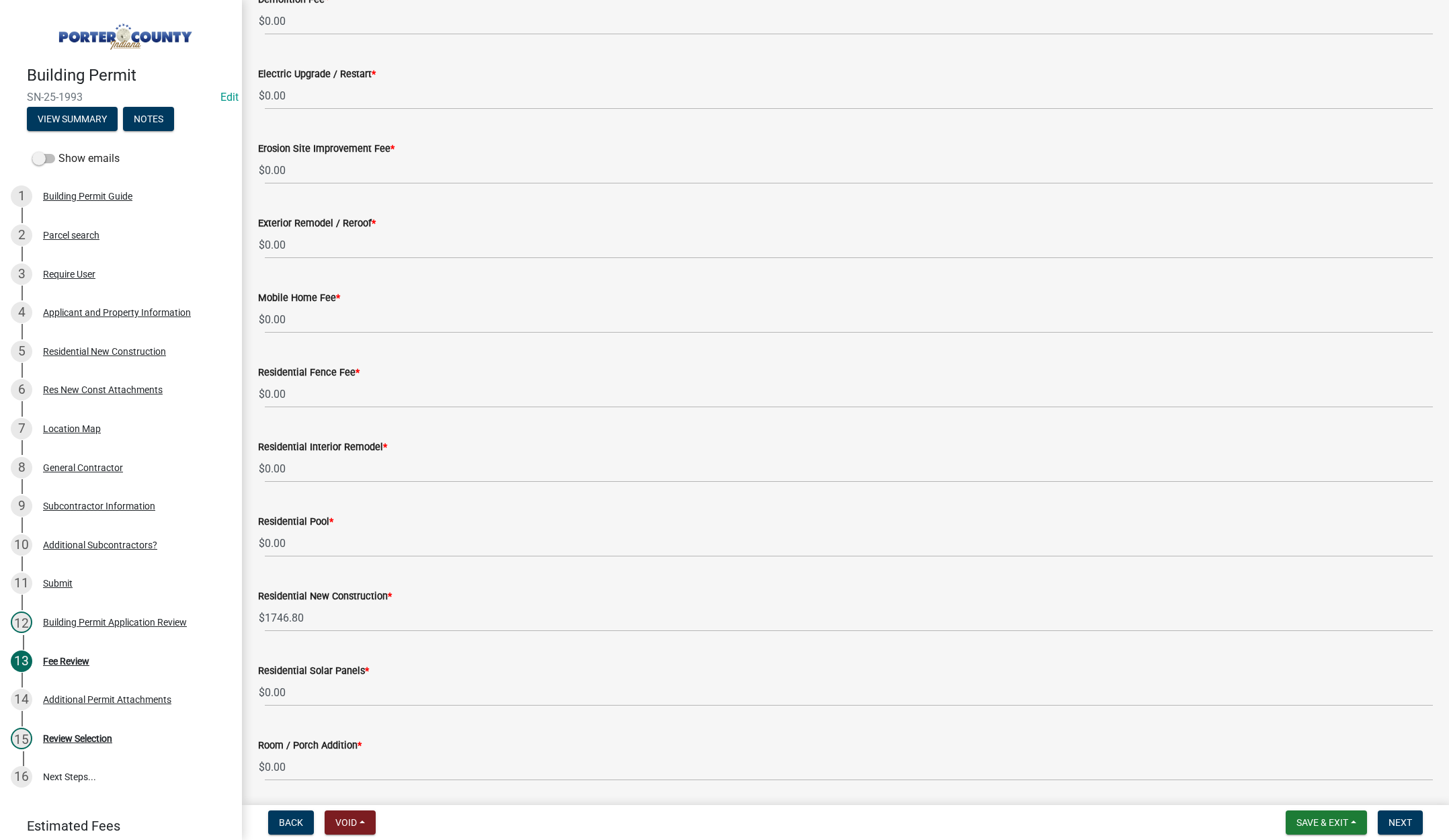
scroll to position [470, 0]
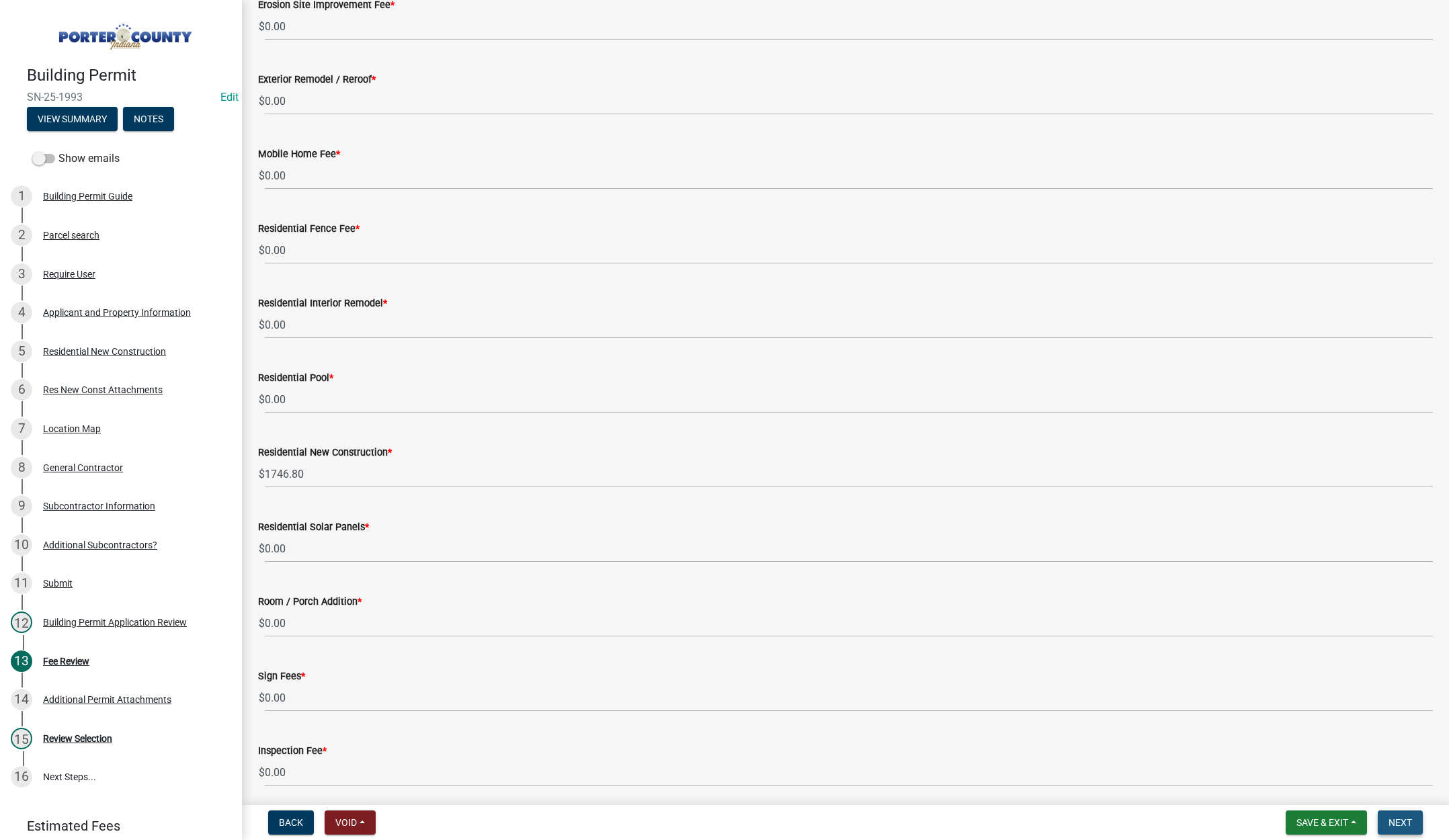
click at [1400, 818] on span "Next" at bounding box center [1399, 822] width 23 height 10
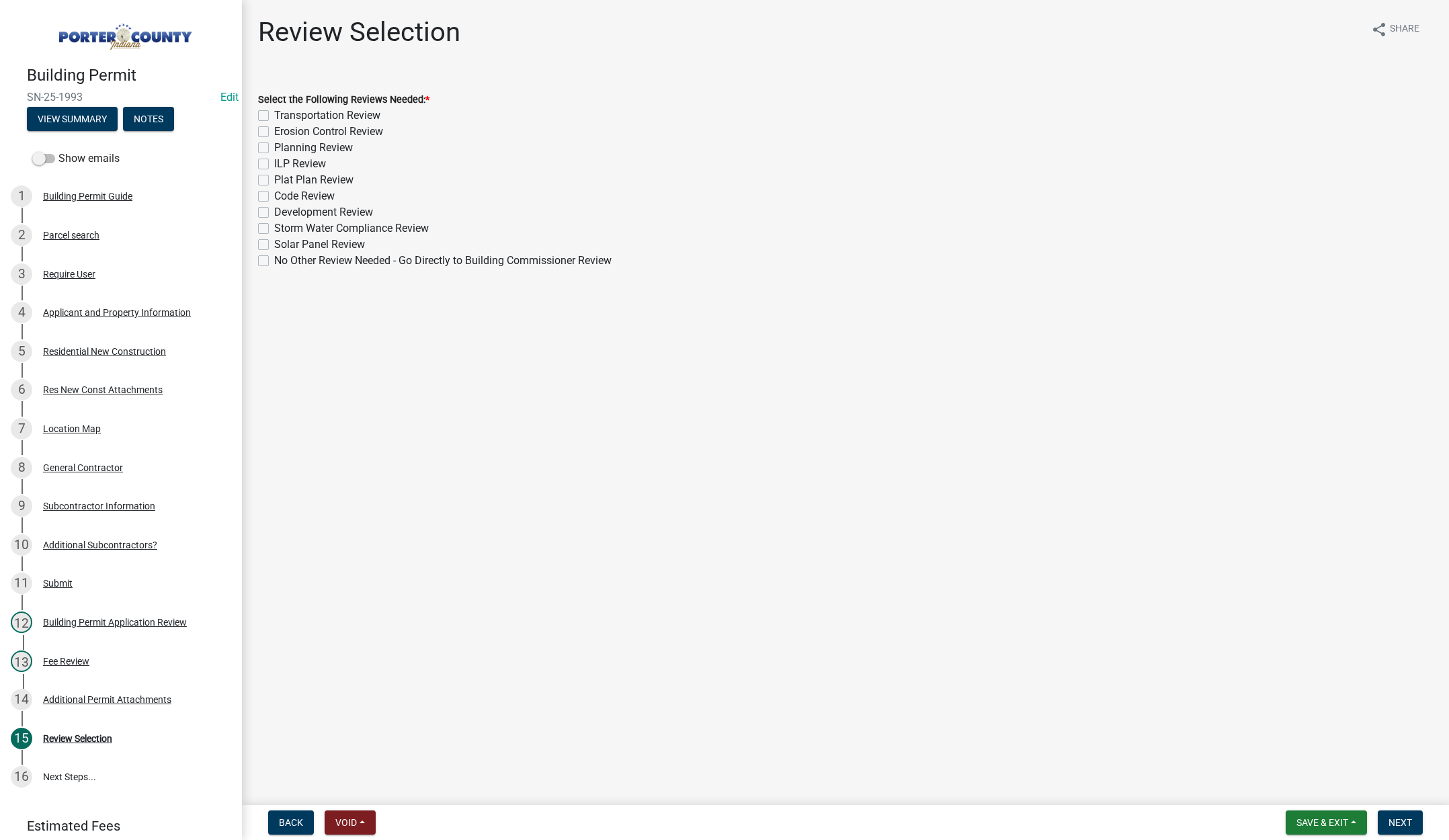
click at [274, 133] on label "Erosion Control Review" at bounding box center [328, 132] width 108 height 16
click at [274, 133] on input "Erosion Control Review" at bounding box center [278, 128] width 9 height 9
checkbox input "true"
checkbox input "false"
checkbox input "true"
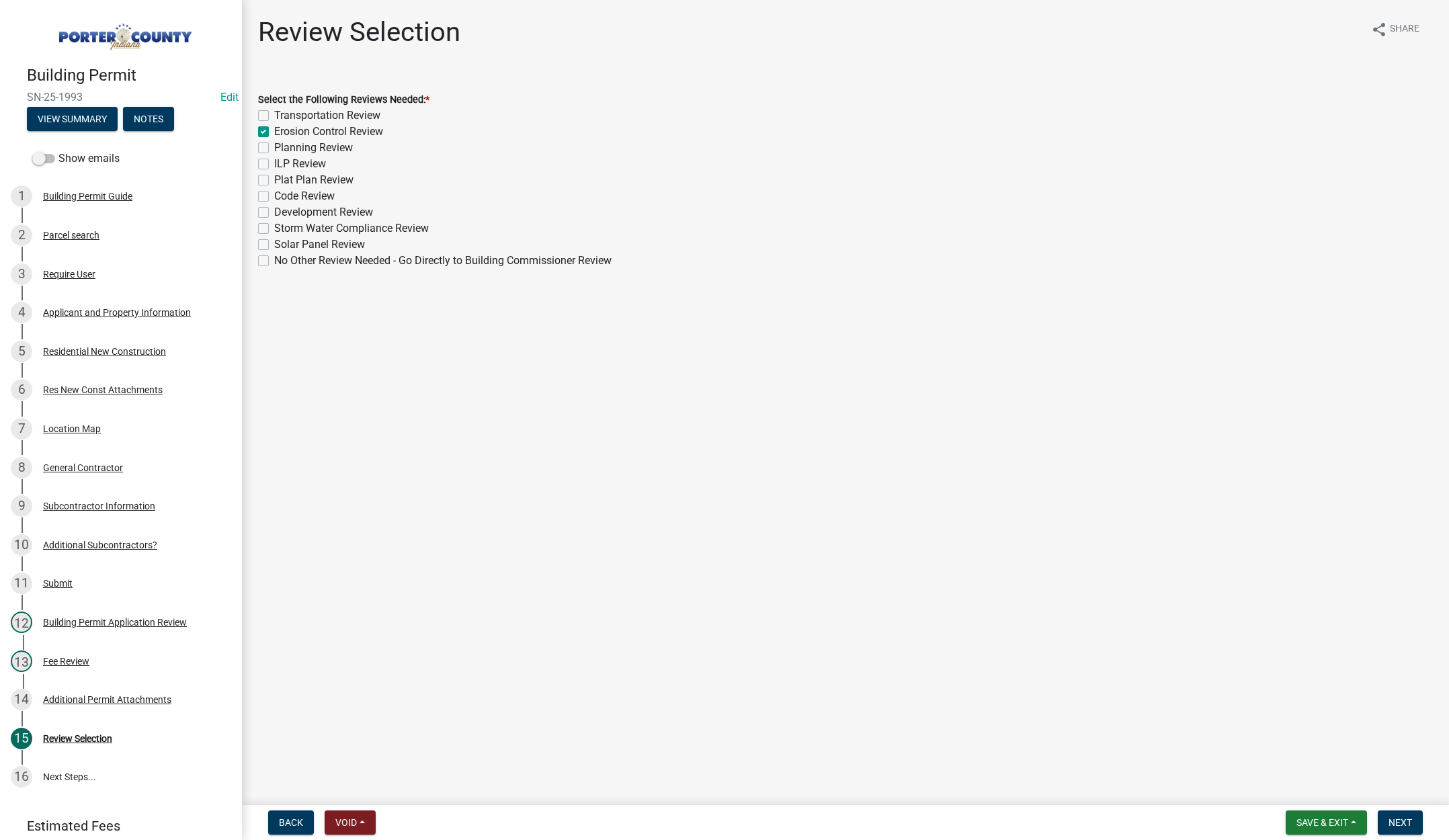
checkbox input "false"
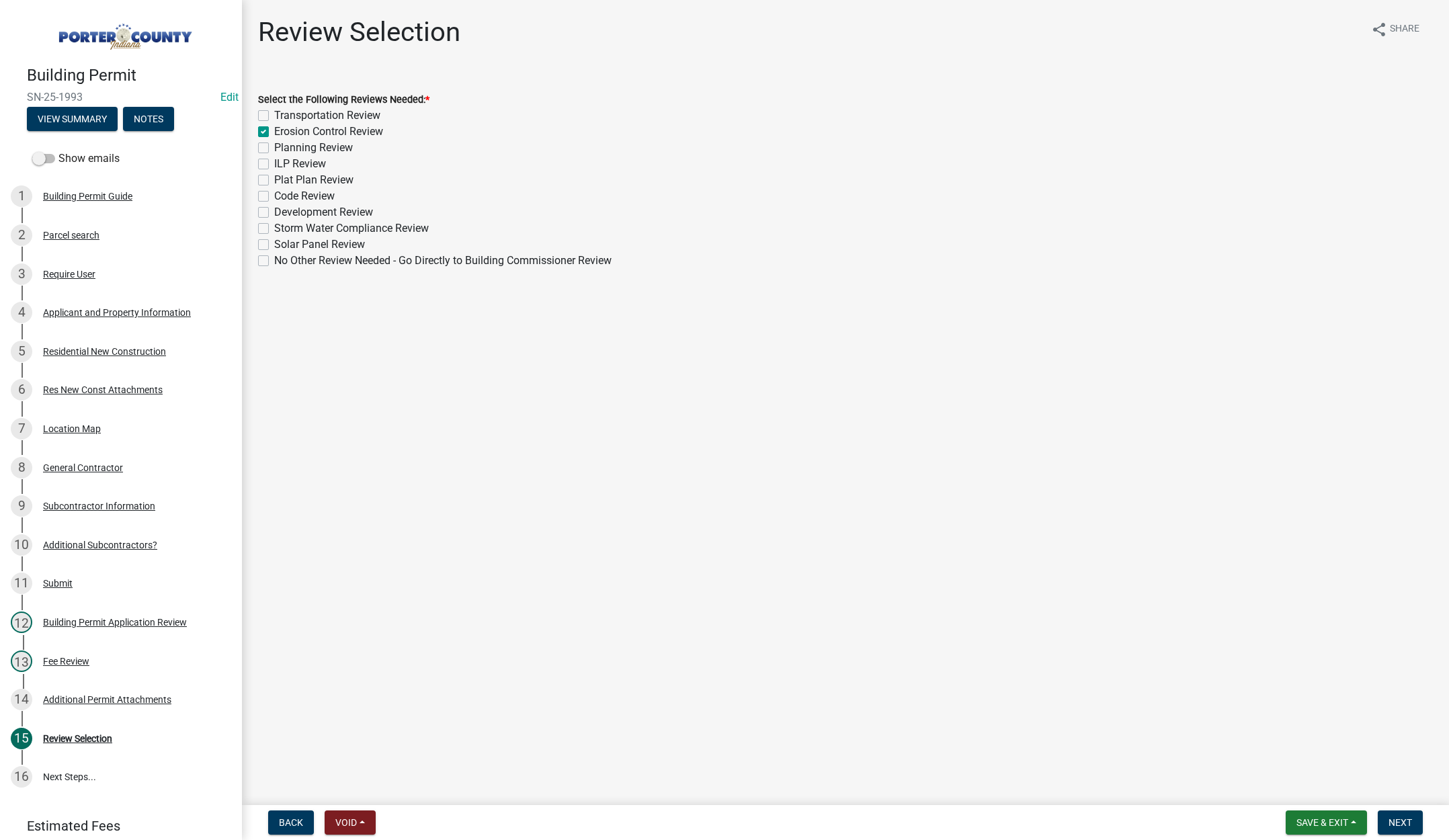
checkbox input "false"
click at [274, 148] on label "Planning Review" at bounding box center [313, 147] width 78 height 16
click at [274, 148] on input "Planning Review" at bounding box center [278, 144] width 9 height 9
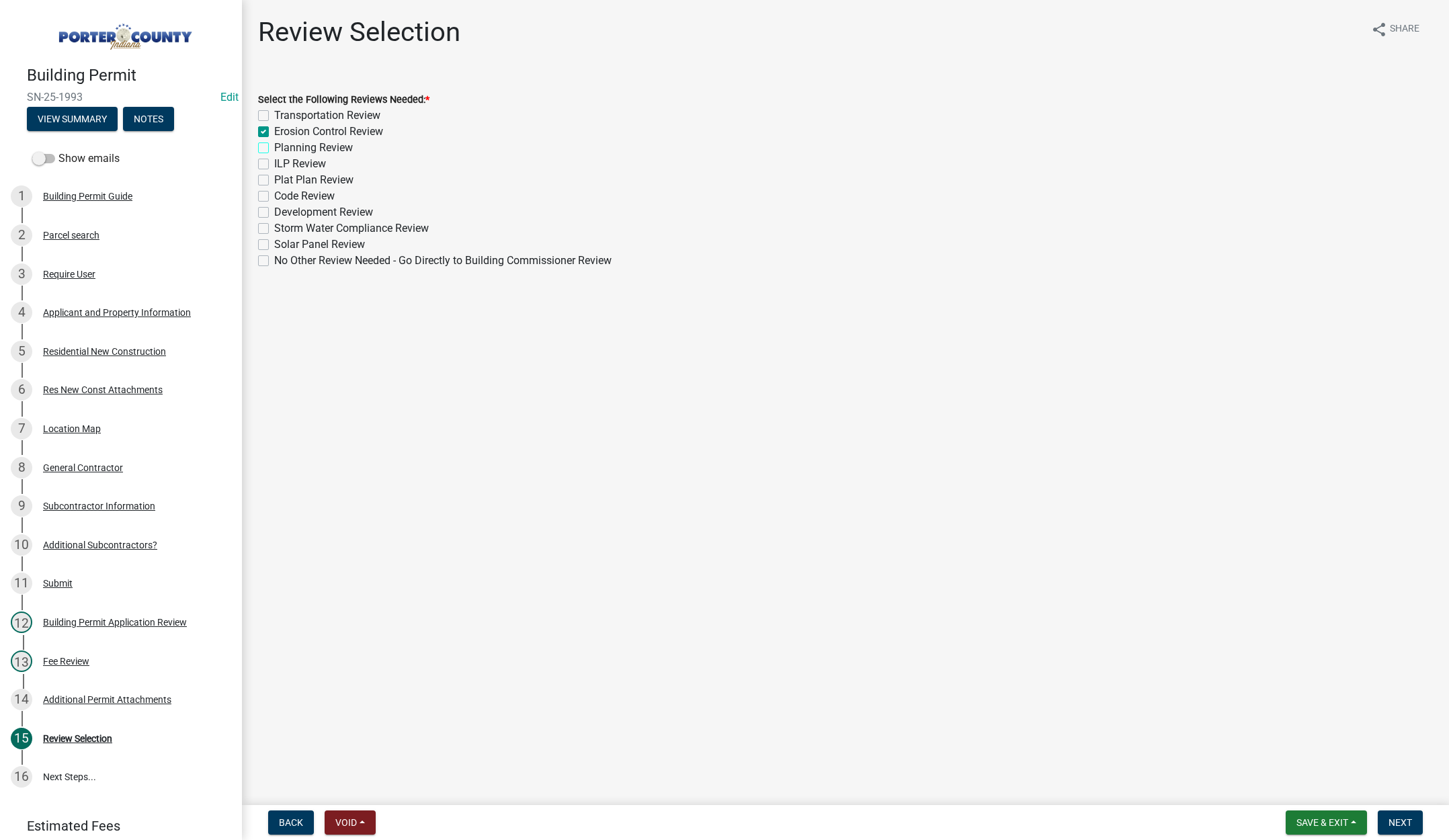
checkbox input "true"
checkbox input "false"
checkbox input "true"
checkbox input "false"
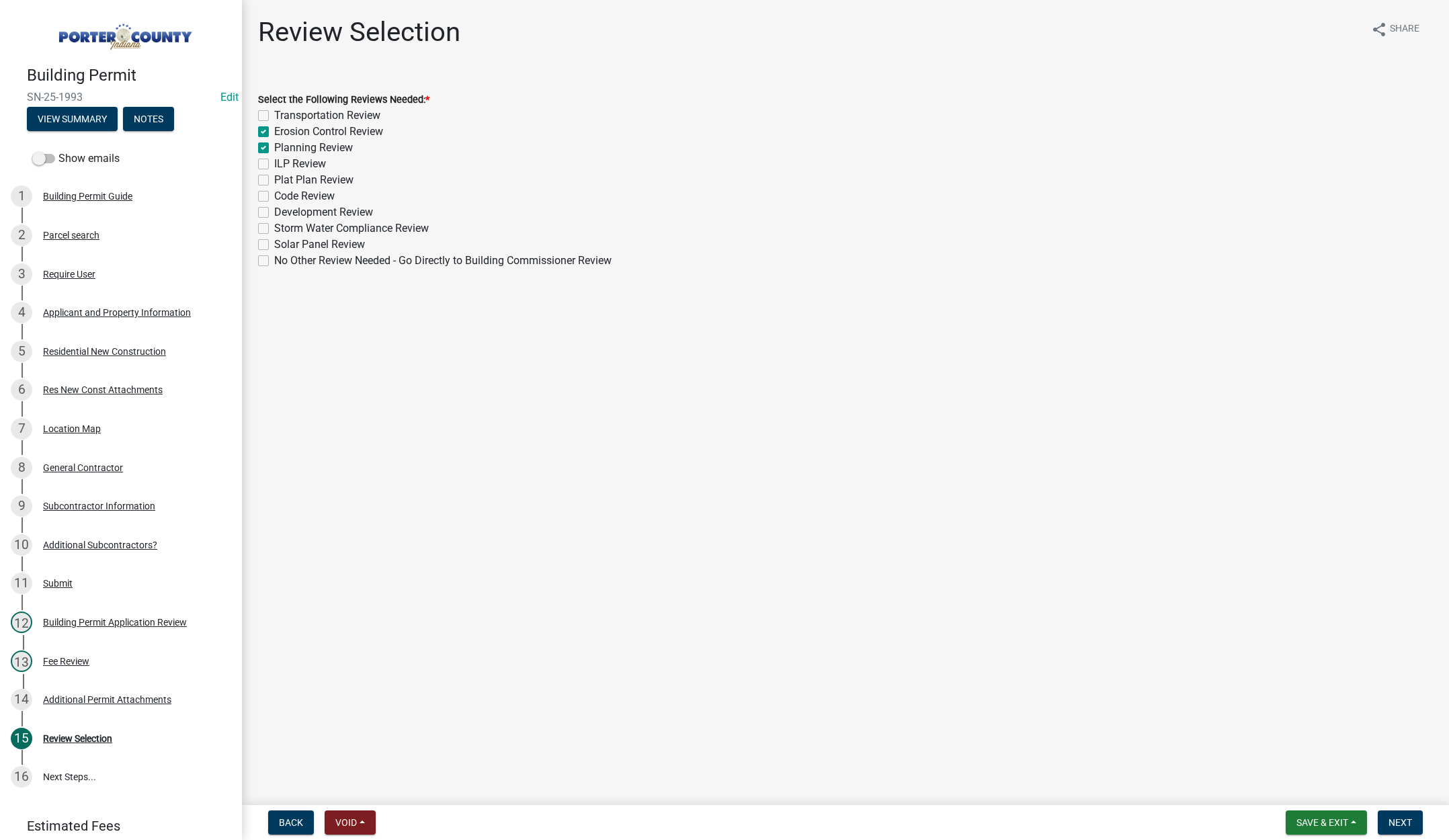
checkbox input "false"
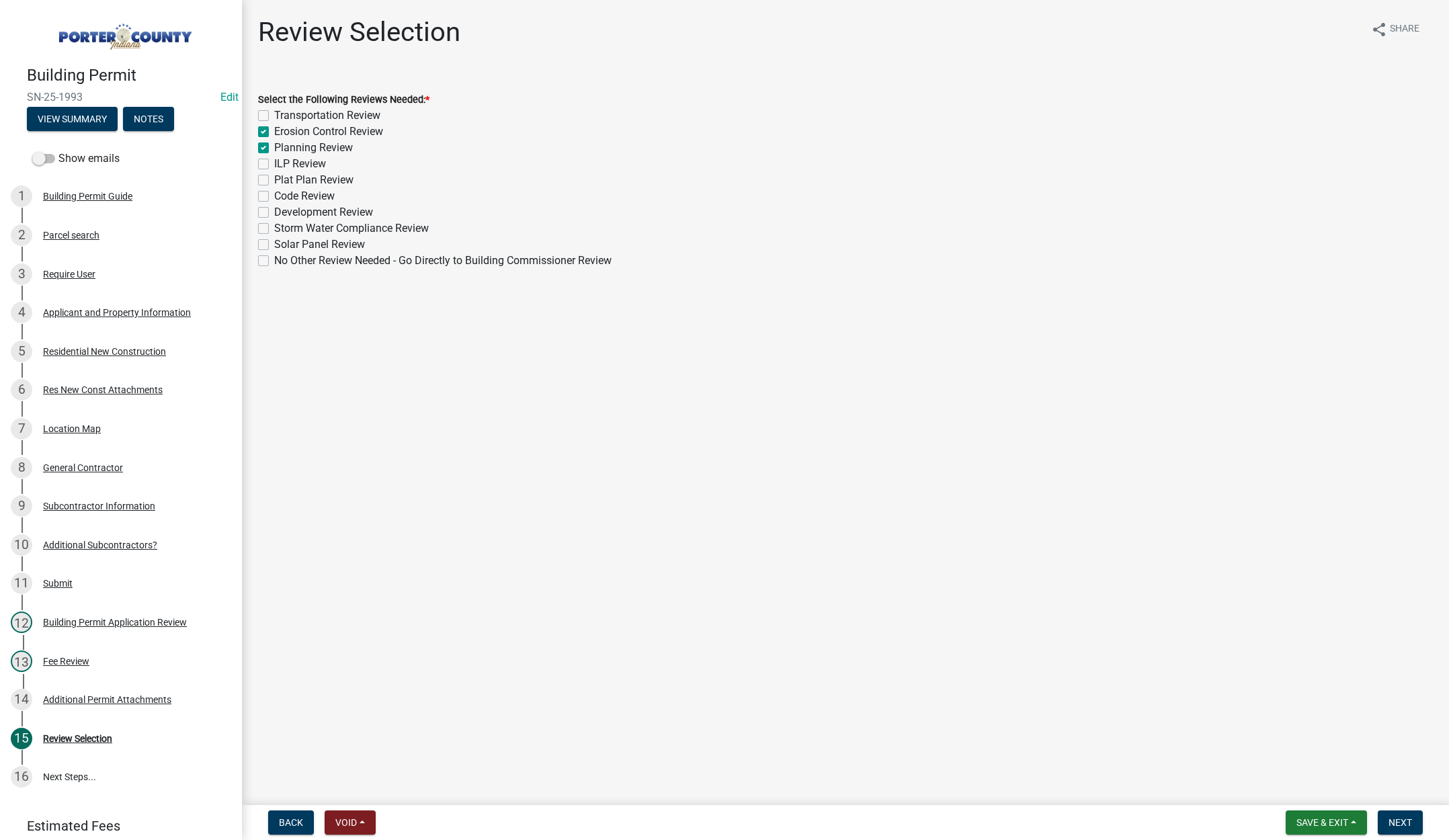
checkbox input "false"
click at [274, 182] on label "Plat Plan Review" at bounding box center [313, 180] width 79 height 16
click at [274, 181] on input "Plat Plan Review" at bounding box center [278, 176] width 9 height 9
checkbox input "true"
checkbox input "false"
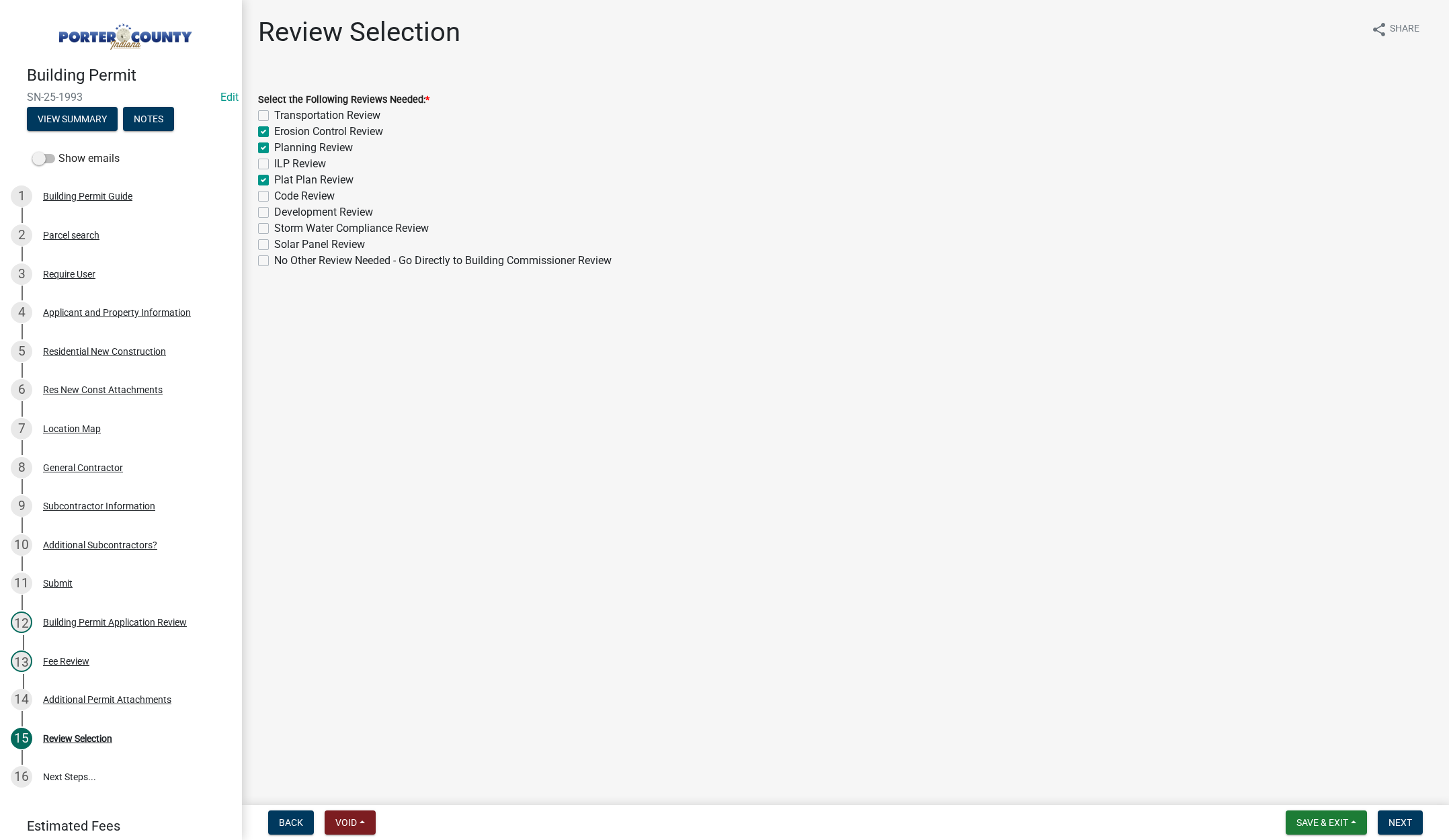
checkbox input "true"
checkbox input "false"
checkbox input "true"
checkbox input "false"
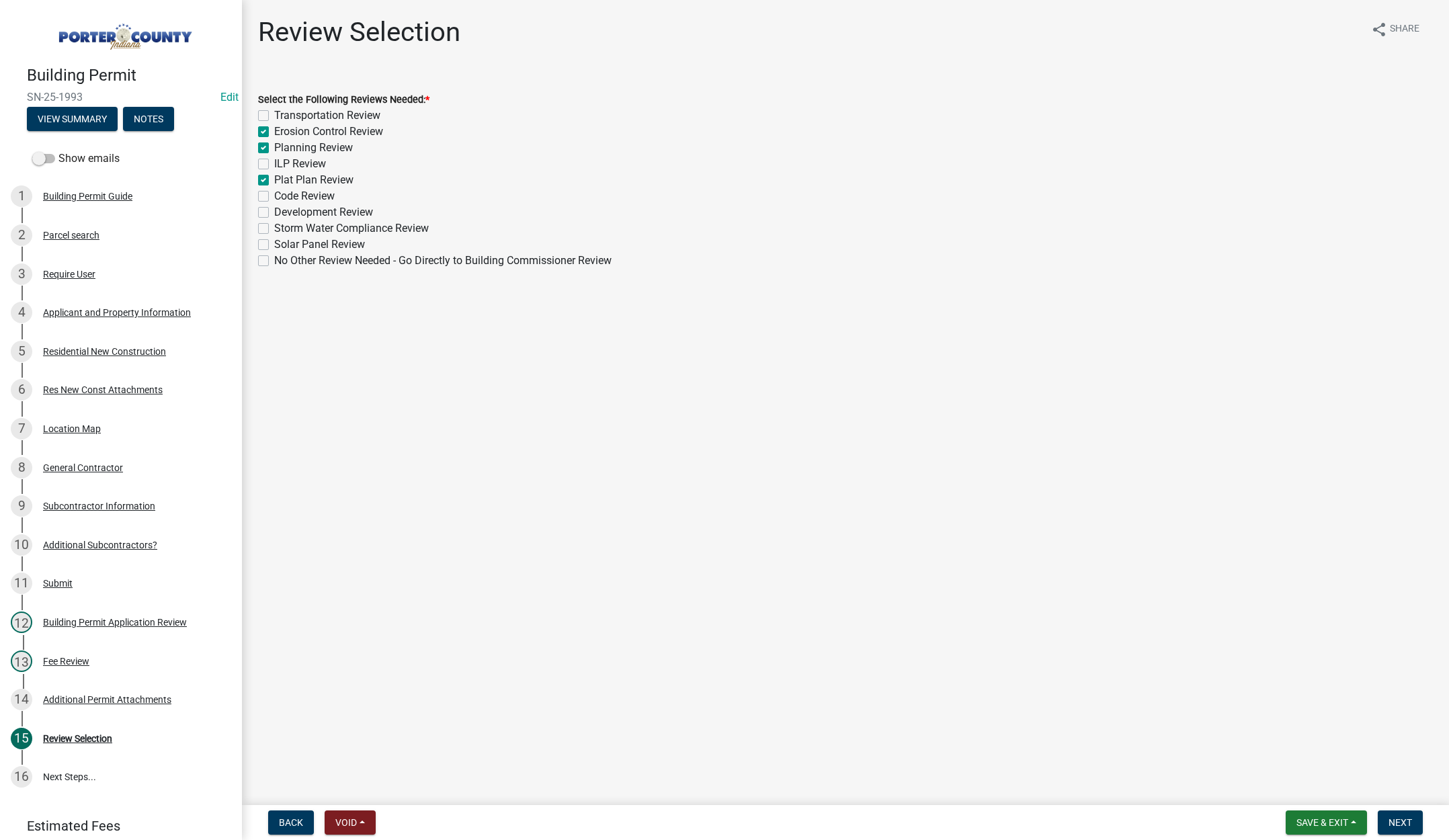
checkbox input "false"
click at [1412, 823] on span "Next" at bounding box center [1399, 822] width 23 height 10
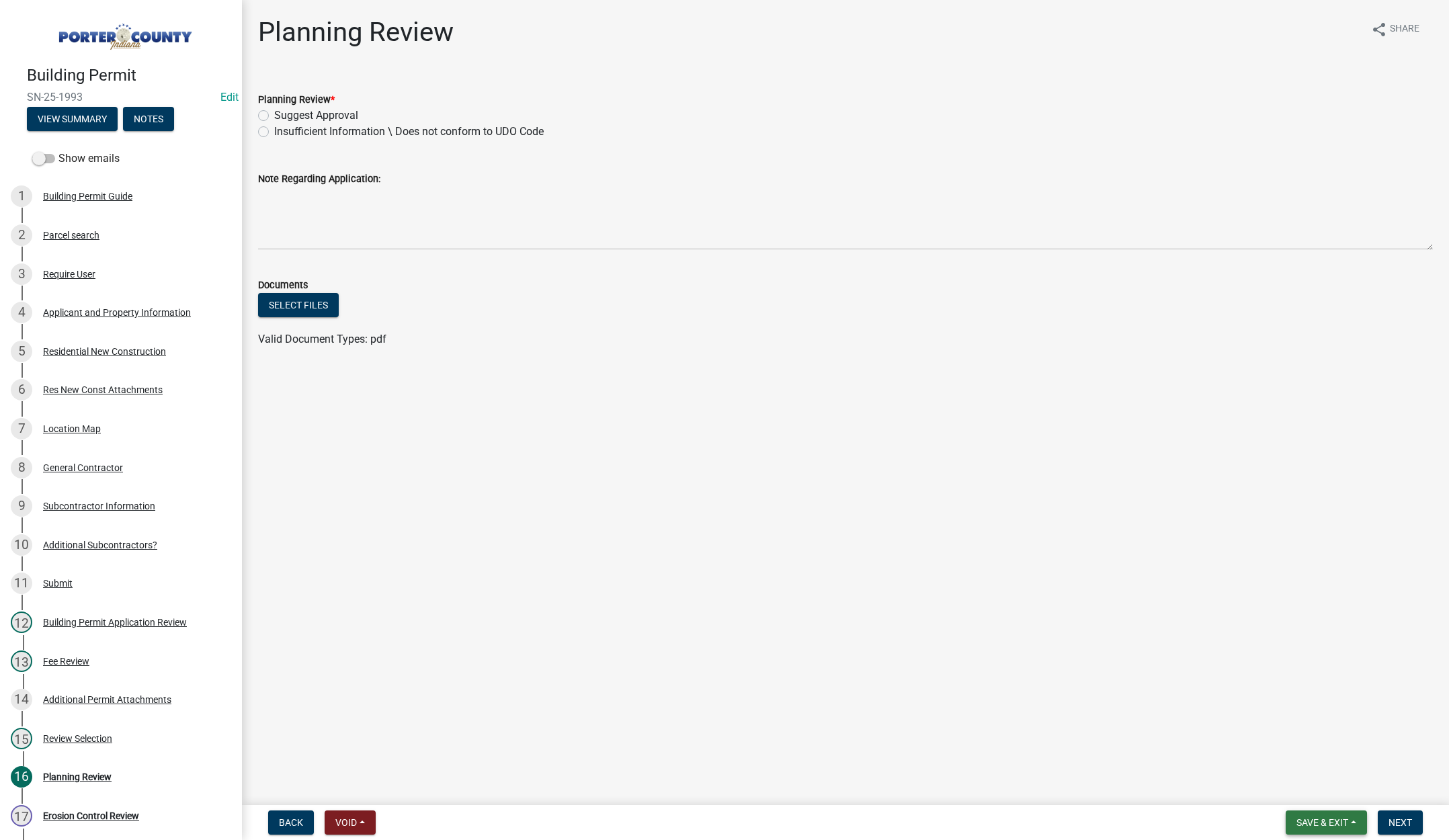
click at [1330, 818] on span "Save & Exit" at bounding box center [1322, 822] width 52 height 10
click at [1325, 800] on button "Save & Exit" at bounding box center [1313, 787] width 108 height 32
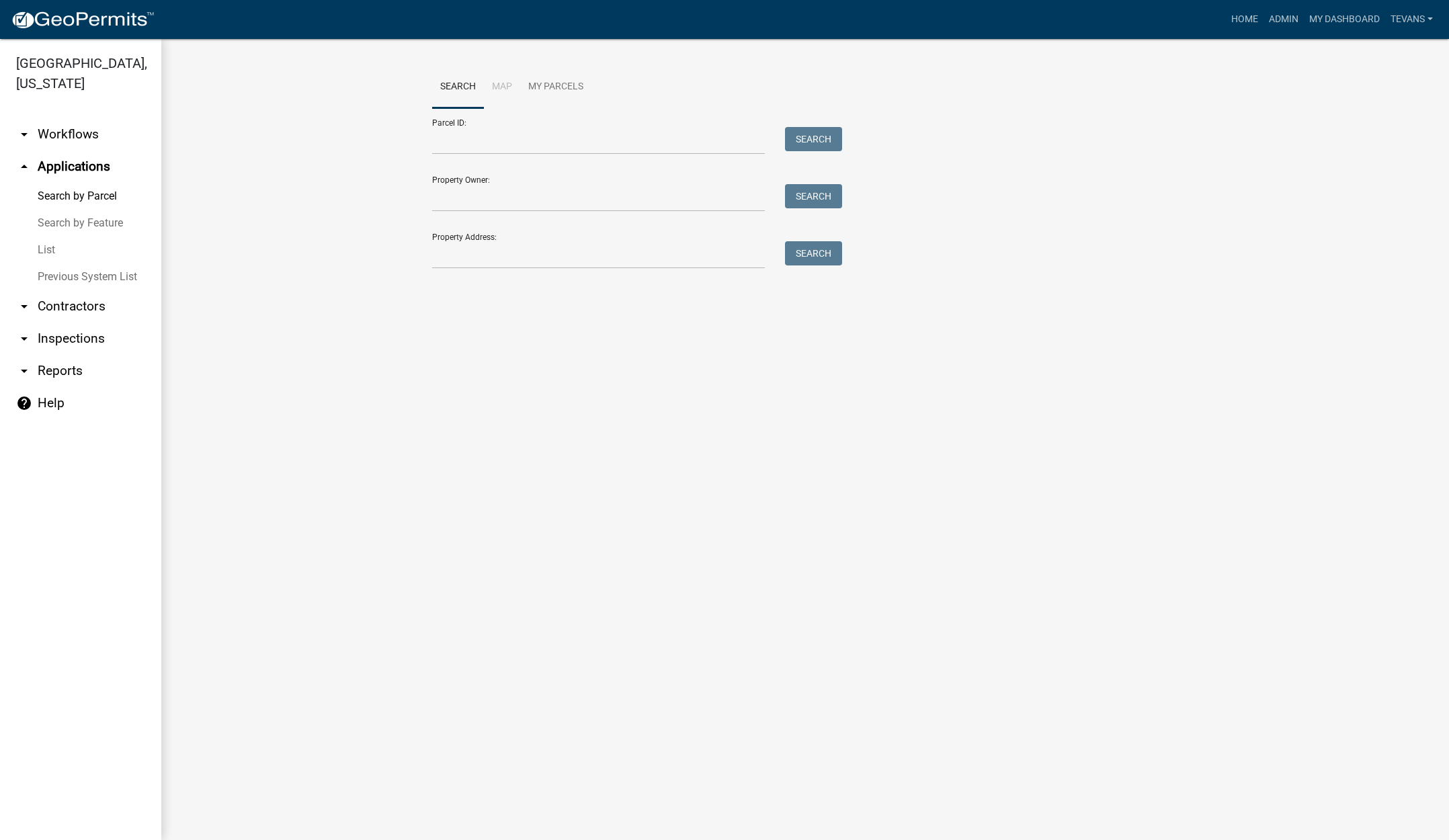
click at [83, 537] on ul "arrow_drop_down Workflows List arrow_drop_up Applications Search by Parcel Sear…" at bounding box center [80, 473] width 161 height 732
click at [523, 258] on input "Property Address:" at bounding box center [598, 255] width 332 height 28
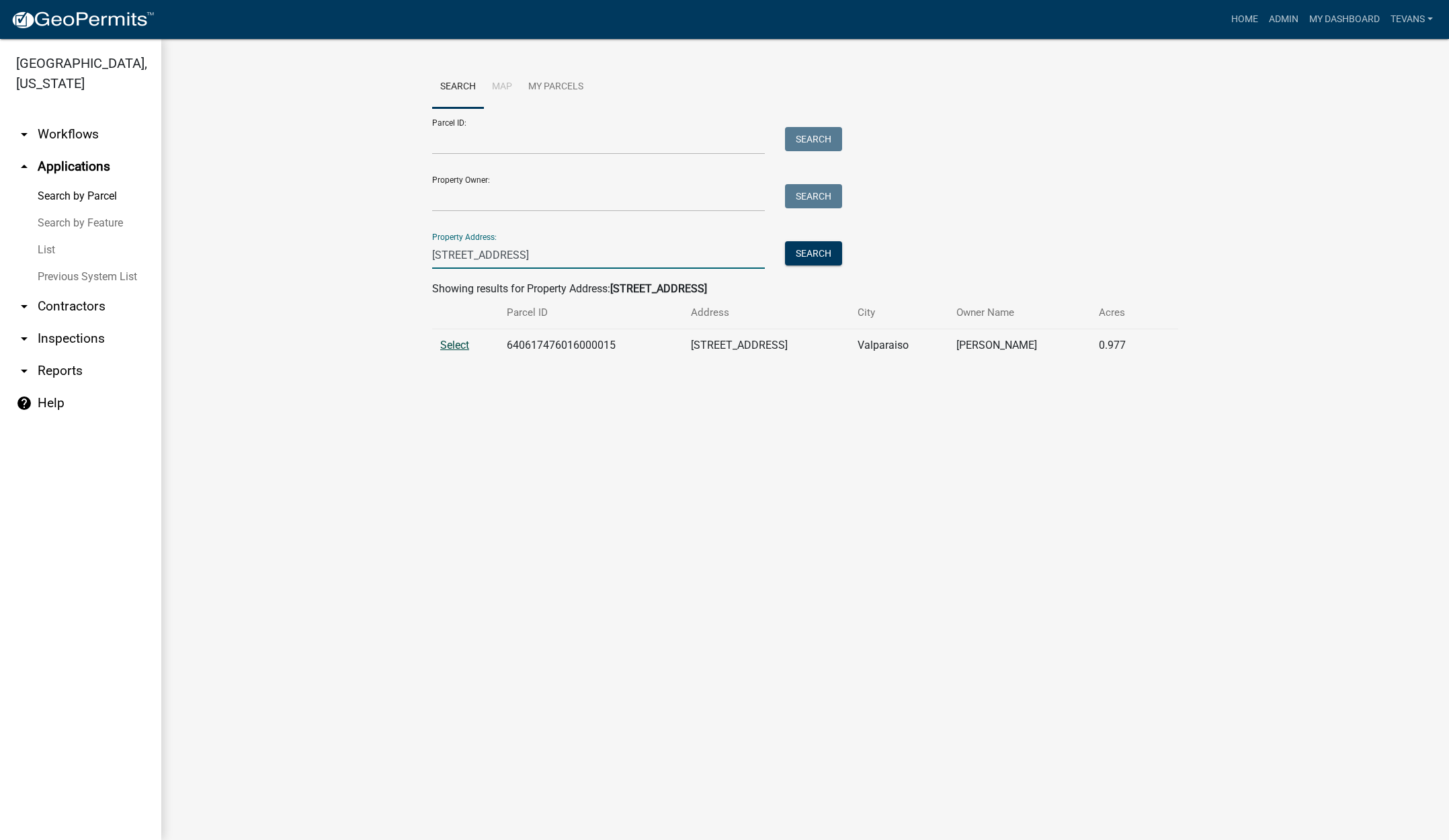
type input "908 st rd 149"
click at [456, 347] on span "Select" at bounding box center [455, 344] width 29 height 13
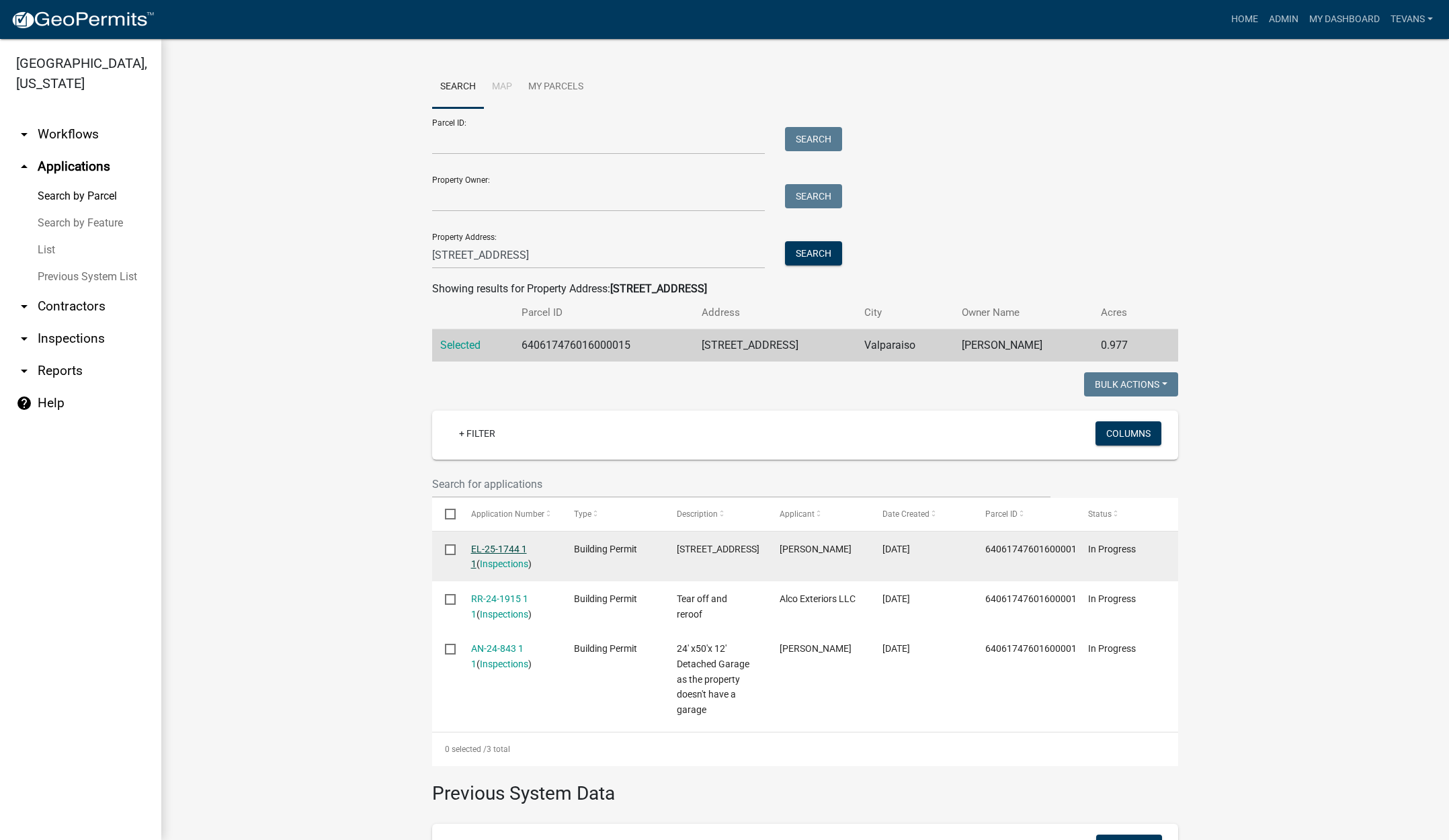
click at [486, 548] on link "EL-25-1744 1 1" at bounding box center [498, 556] width 56 height 26
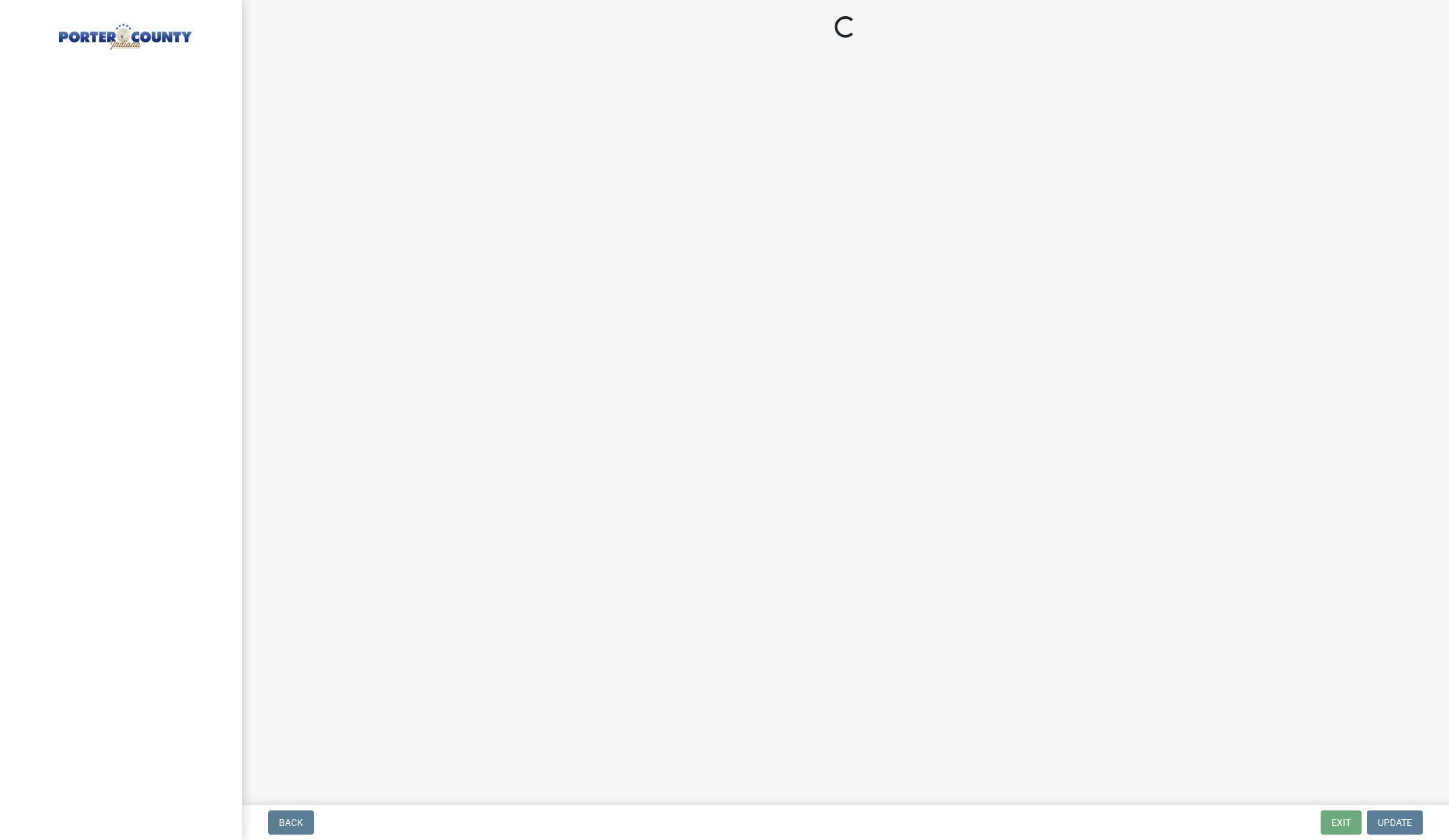
select select "3: 3"
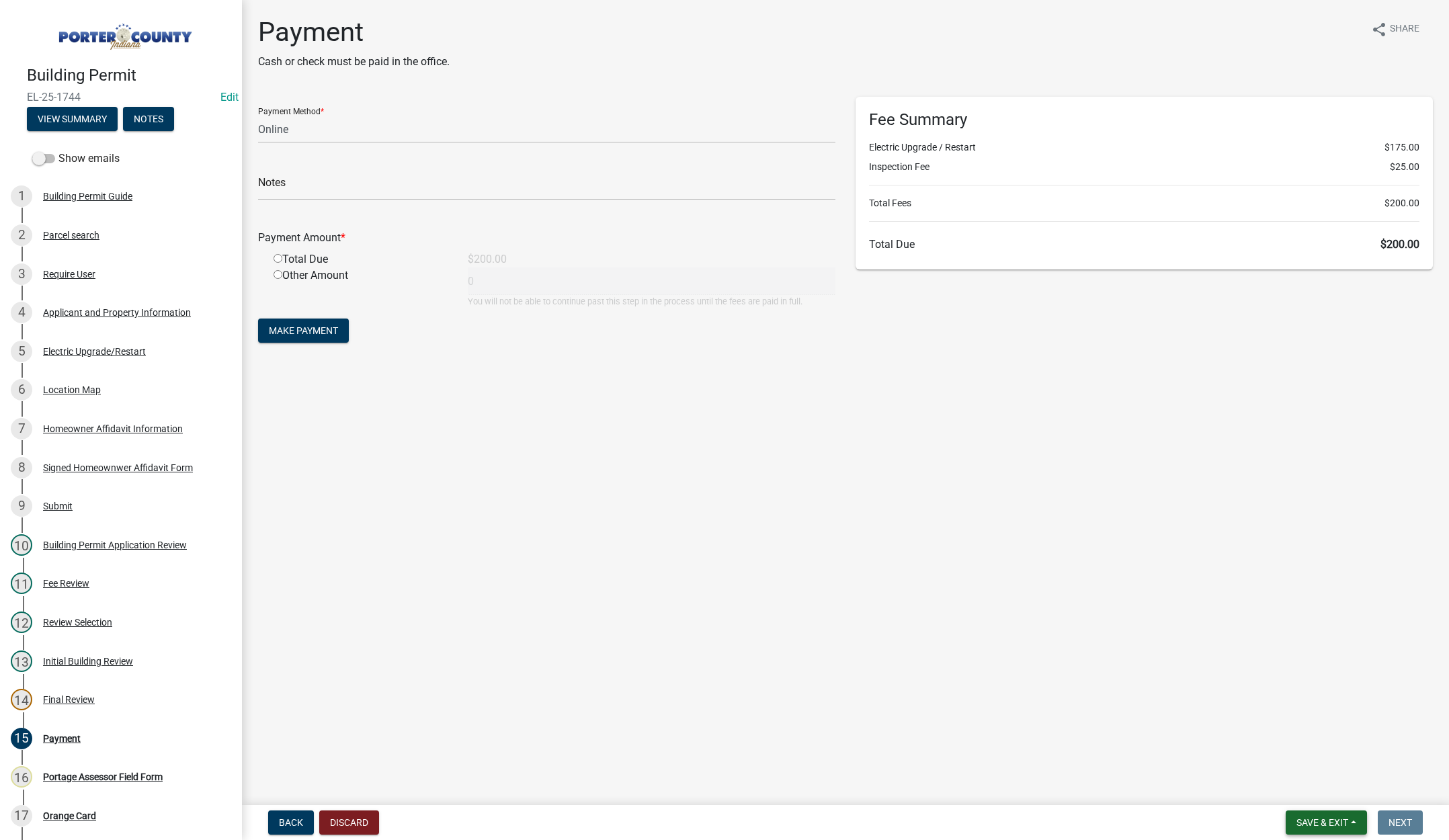
click at [1318, 813] on button "Save & Exit" at bounding box center [1326, 822] width 81 height 24
click at [1312, 788] on button "Save & Exit" at bounding box center [1313, 787] width 108 height 32
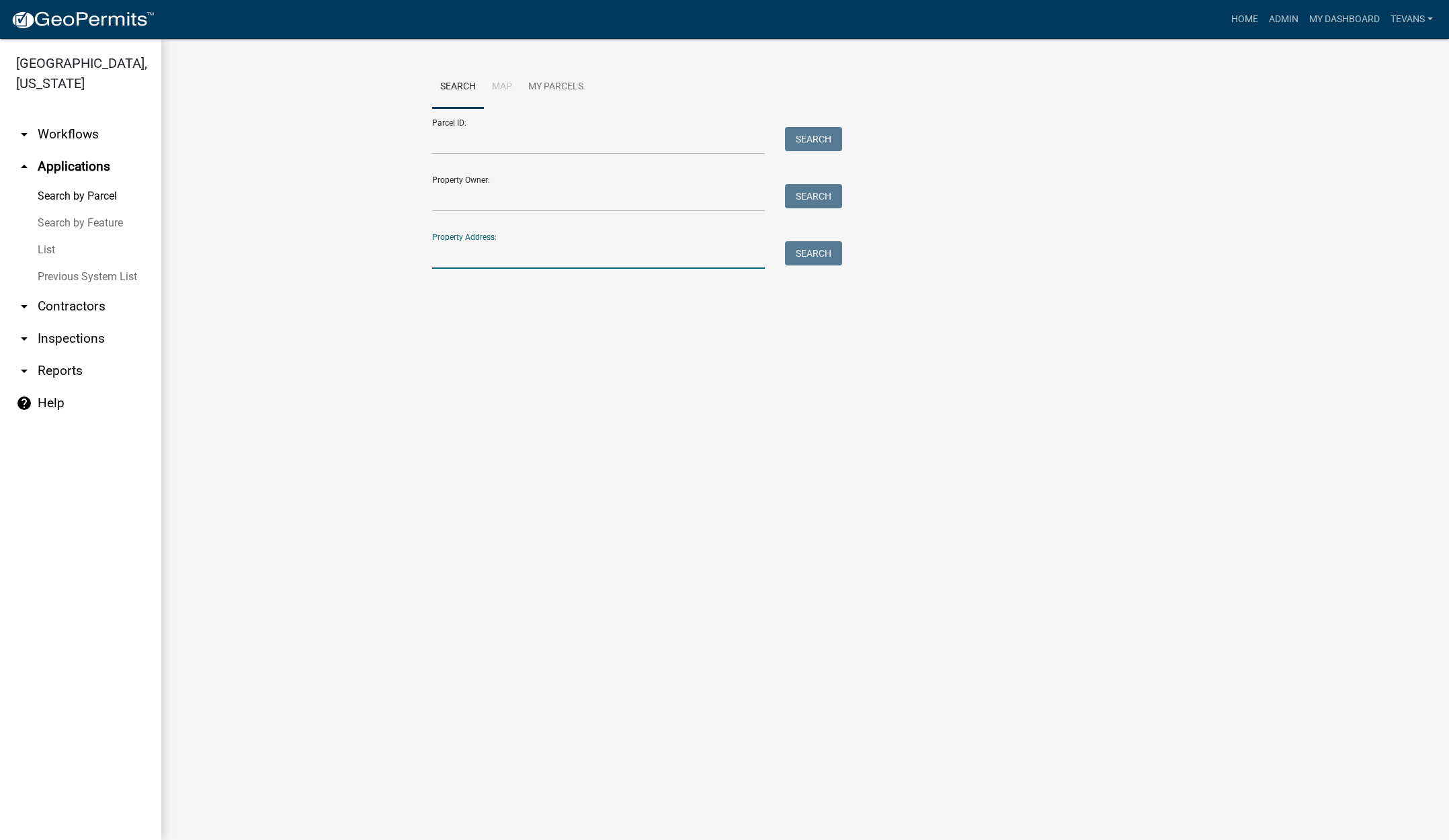
click at [455, 257] on input "Property Address:" at bounding box center [598, 255] width 332 height 28
type input "[STREET_ADDRESS]"
click at [809, 250] on button "Search" at bounding box center [814, 253] width 57 height 24
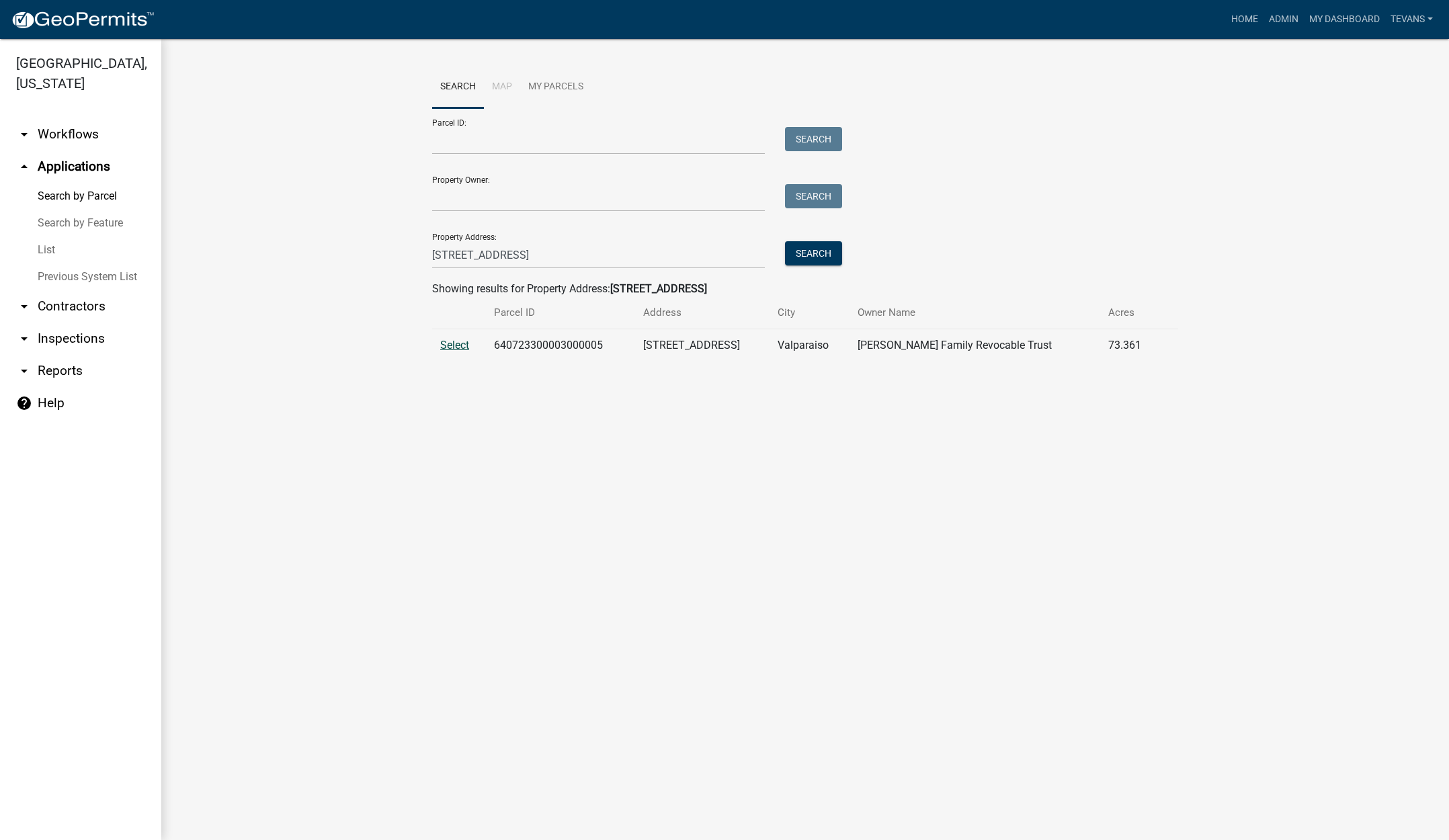
click at [457, 343] on span "Select" at bounding box center [455, 344] width 29 height 13
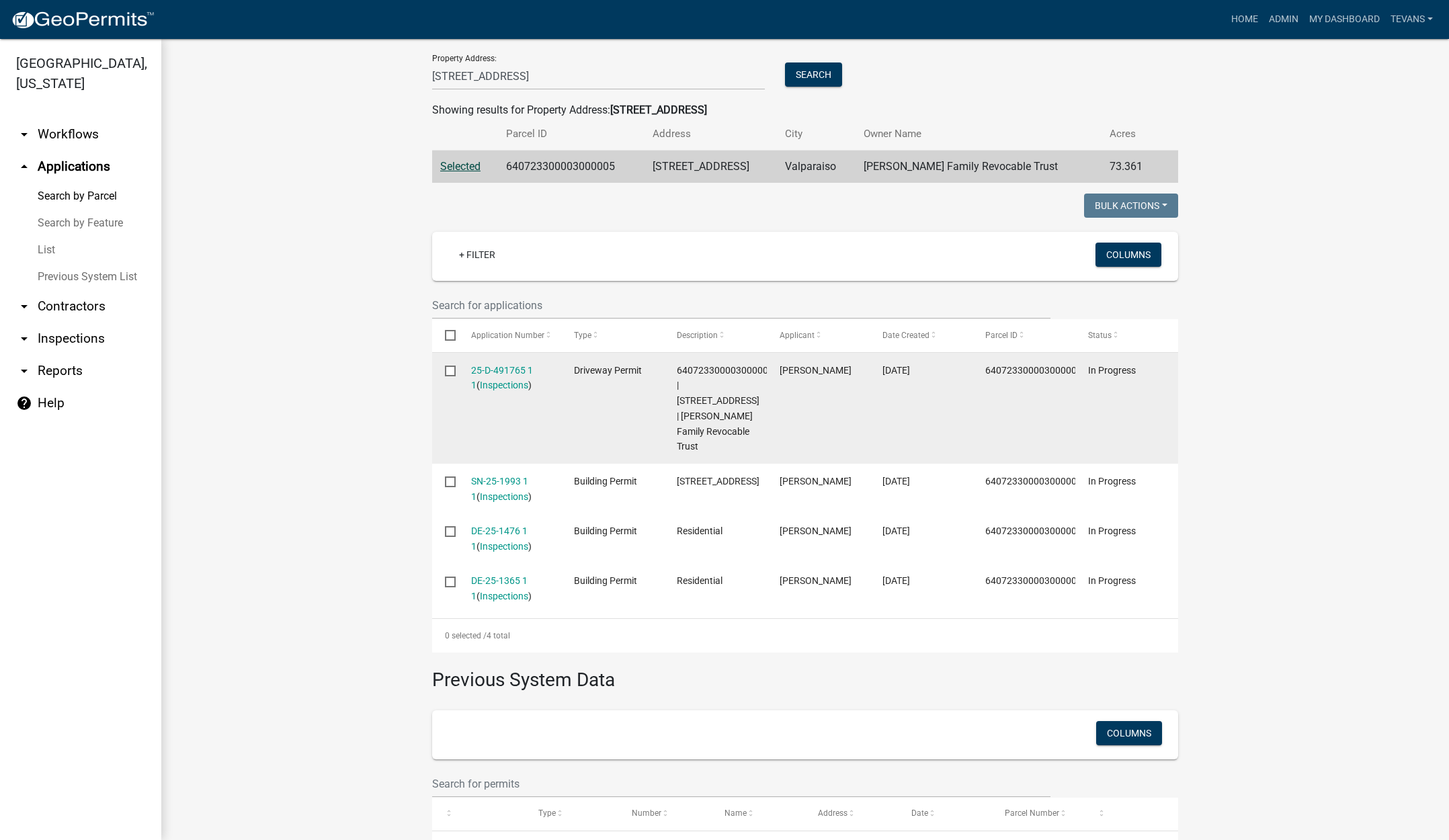
scroll to position [201, 0]
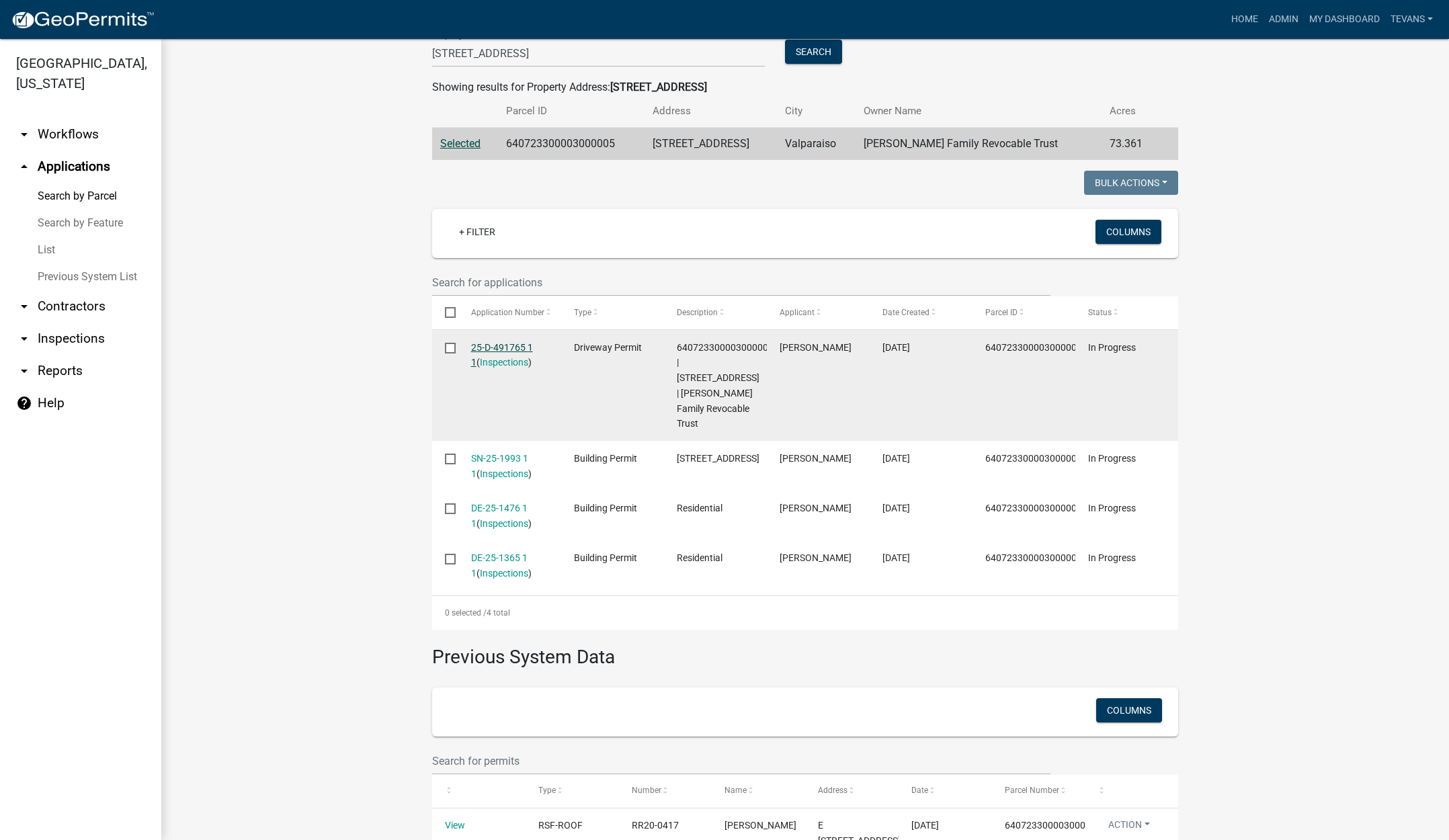
click at [491, 346] on link "25-D-491765 1 1" at bounding box center [502, 355] width 62 height 26
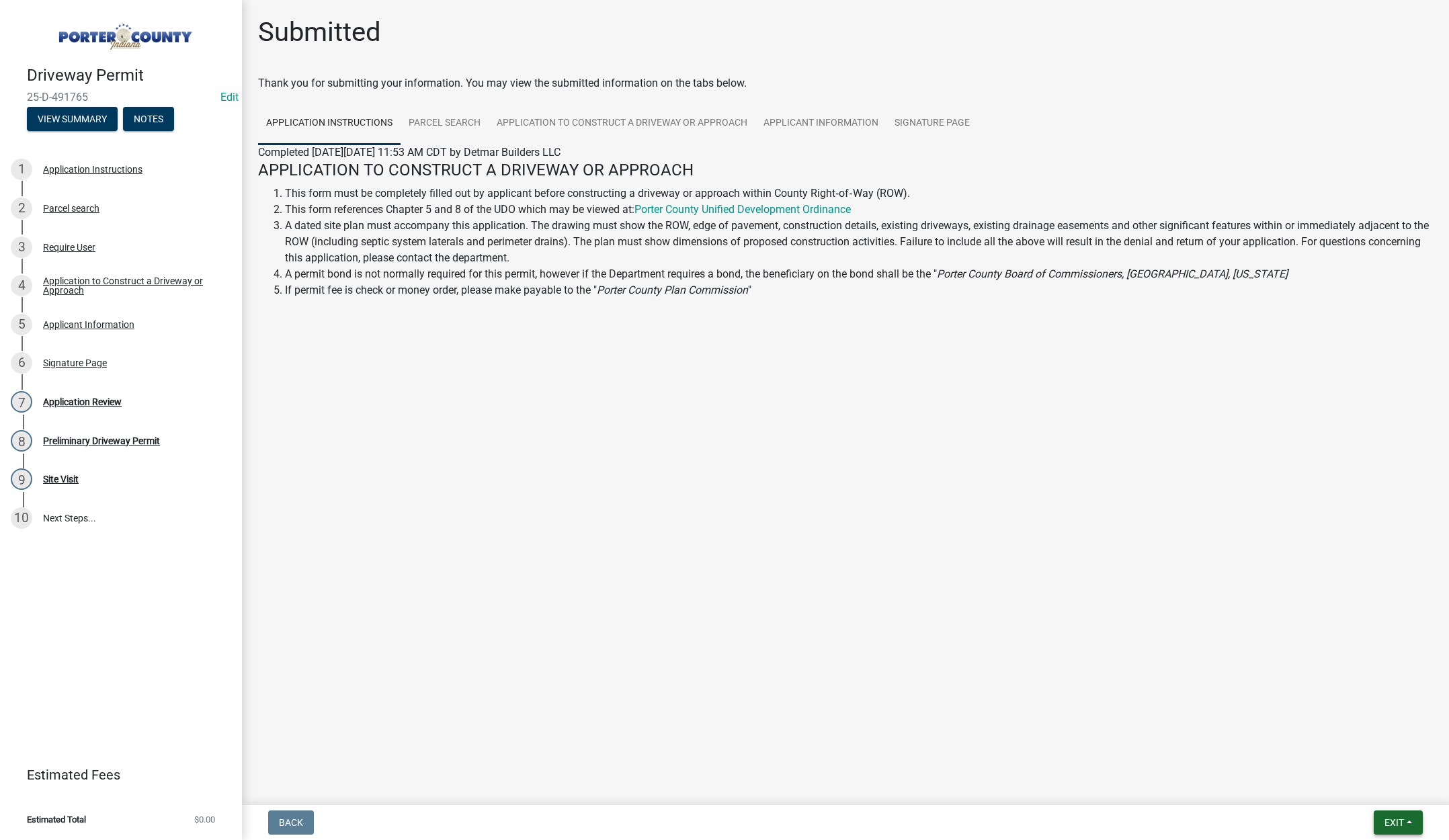
click at [1391, 818] on span "Exit" at bounding box center [1394, 822] width 20 height 10
click at [1372, 794] on button "Save & Exit" at bounding box center [1368, 787] width 108 height 32
